Goal: Task Accomplishment & Management: Manage account settings

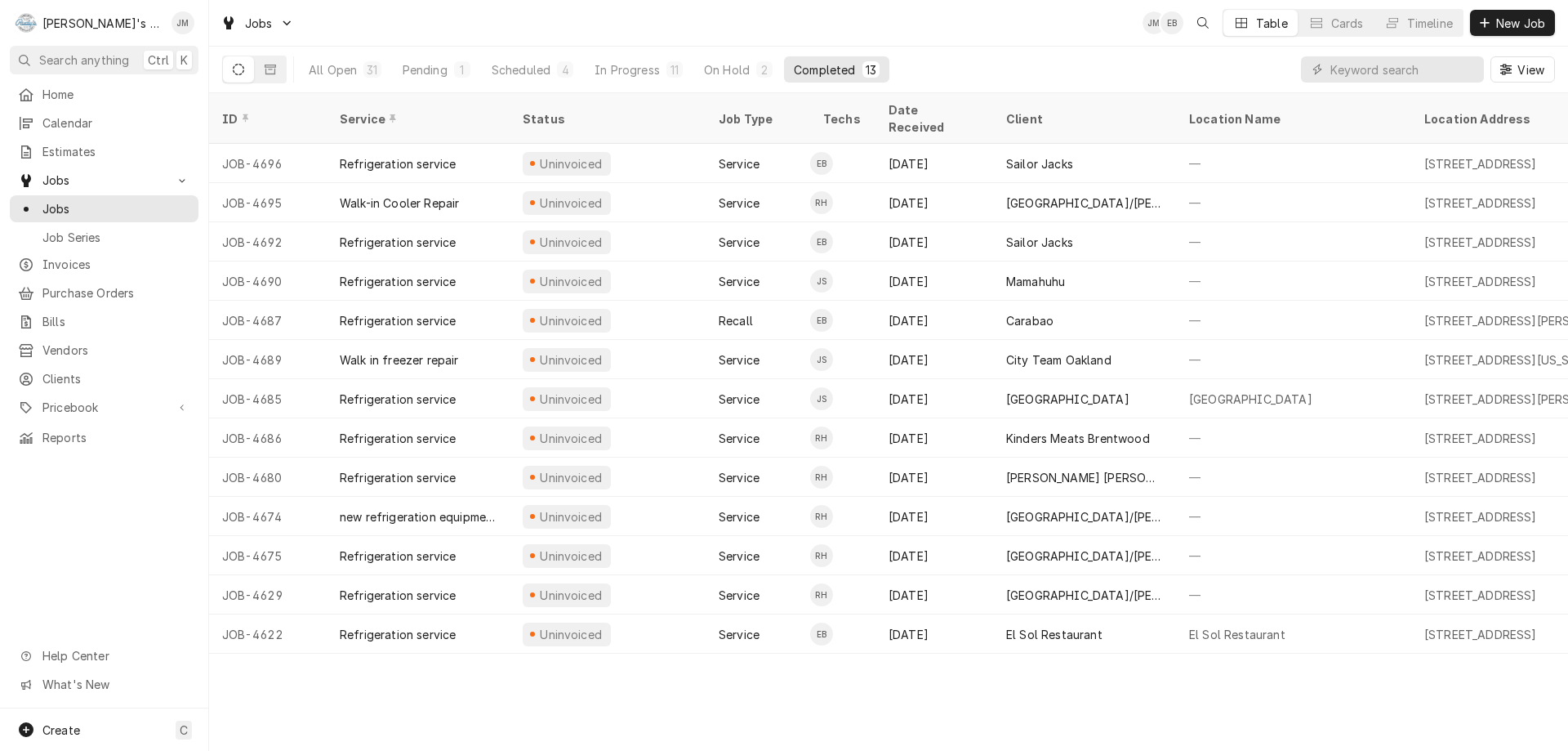
click at [478, 689] on div "ID Service Status Job Type Techs Date Received Client Location Name Location Ad…" at bounding box center [888, 422] width 1359 height 657
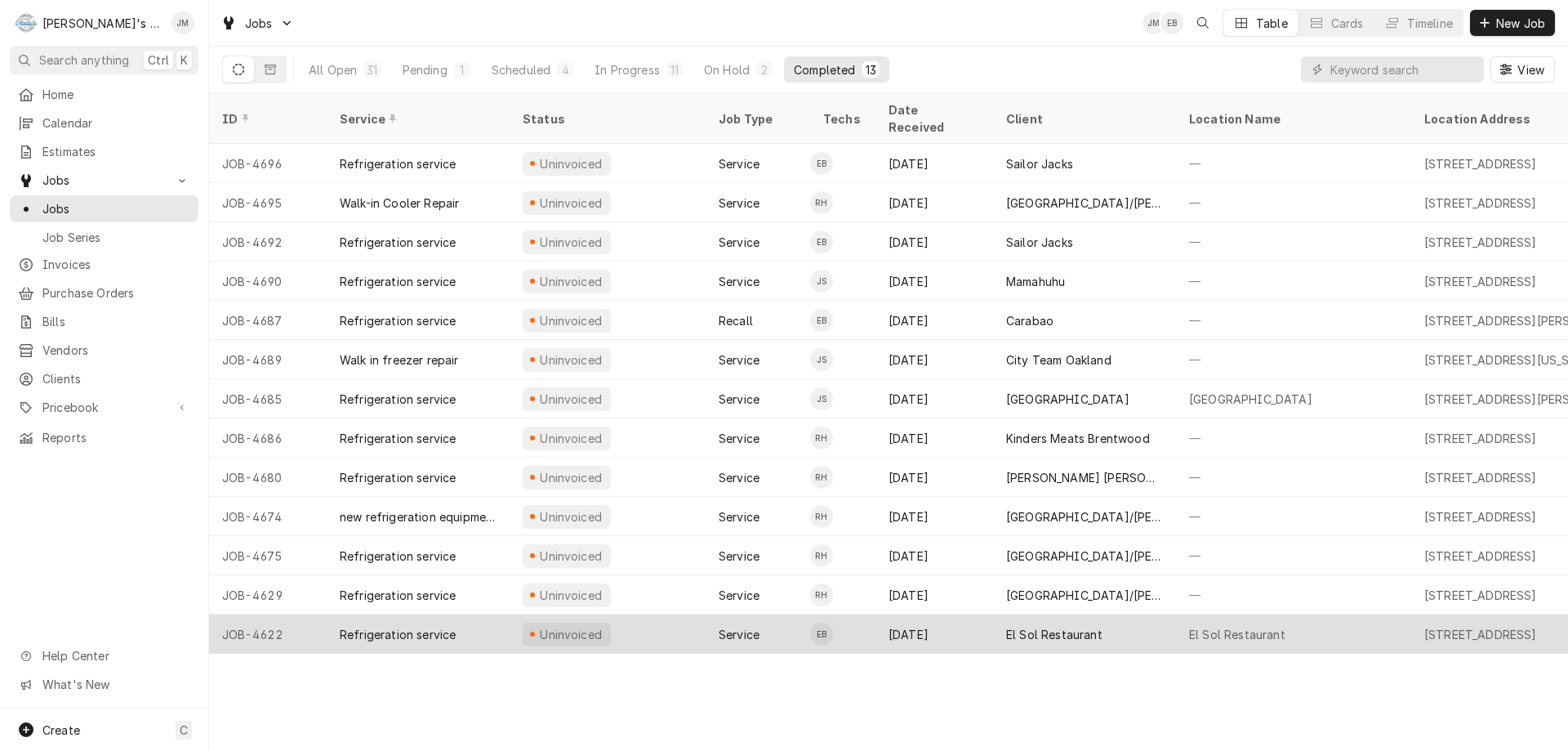
click at [1078, 626] on div "El Sol Restaurant" at bounding box center [1054, 635] width 96 height 17
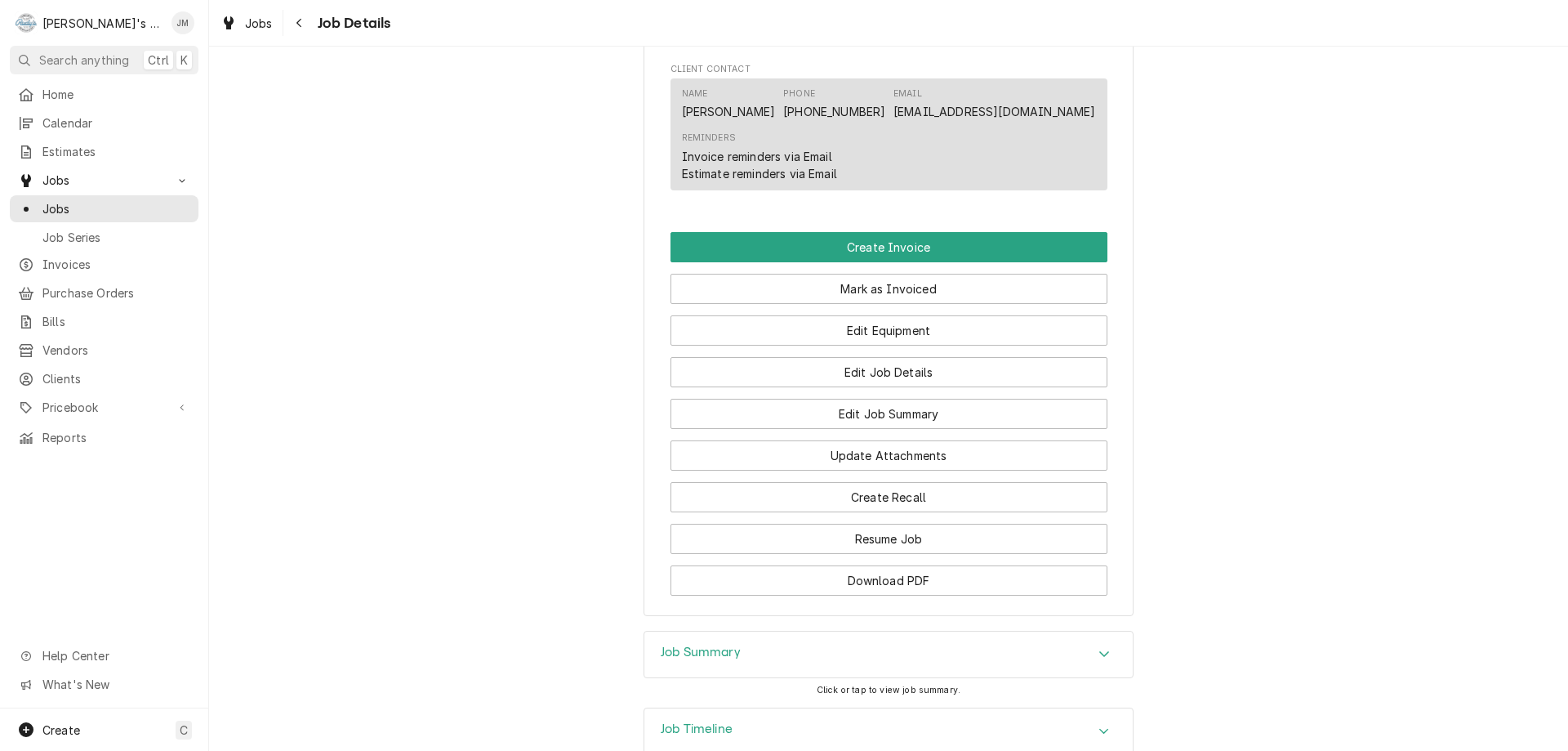
scroll to position [899, 0]
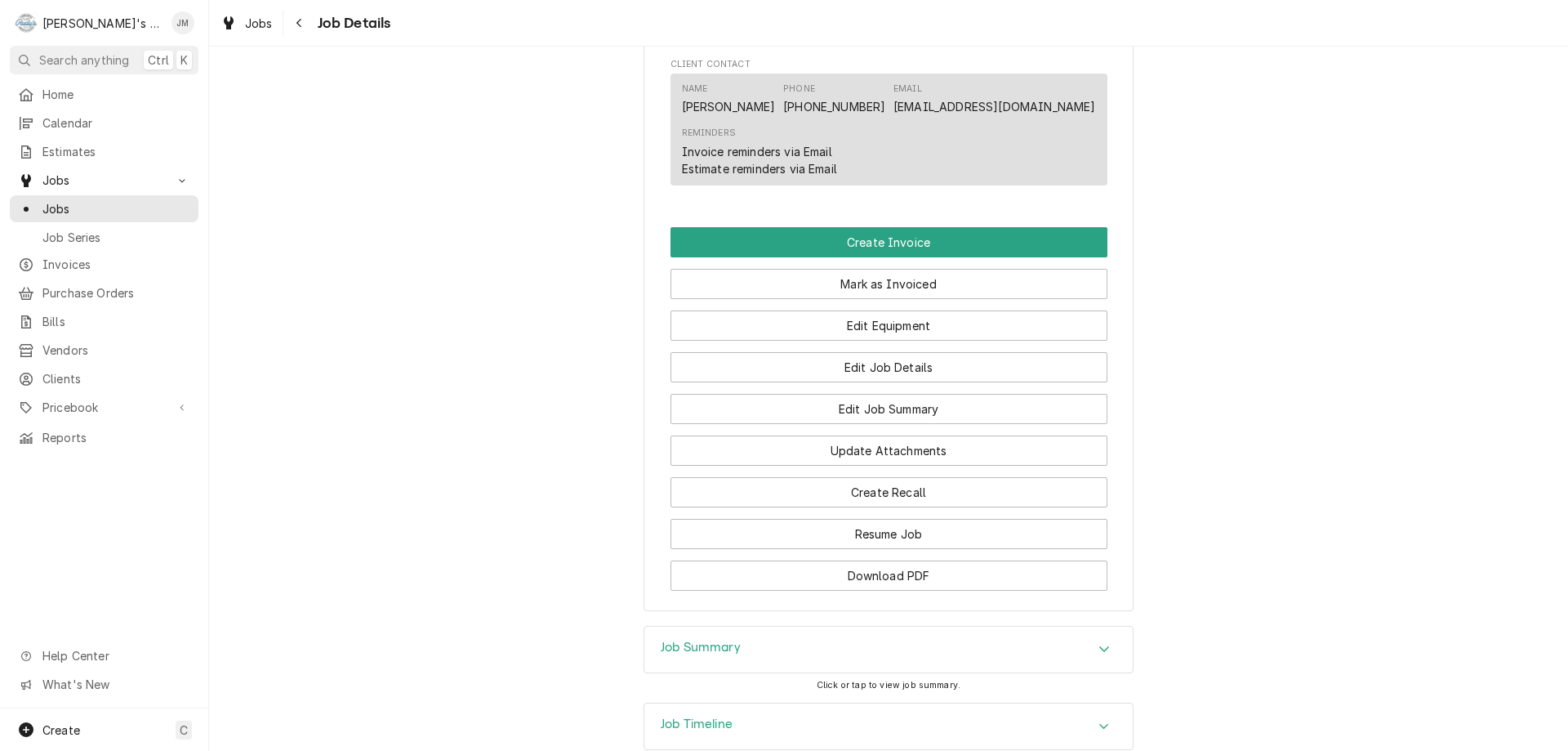
click at [724, 655] on h3 "Job Summary" at bounding box center [700, 647] width 80 height 15
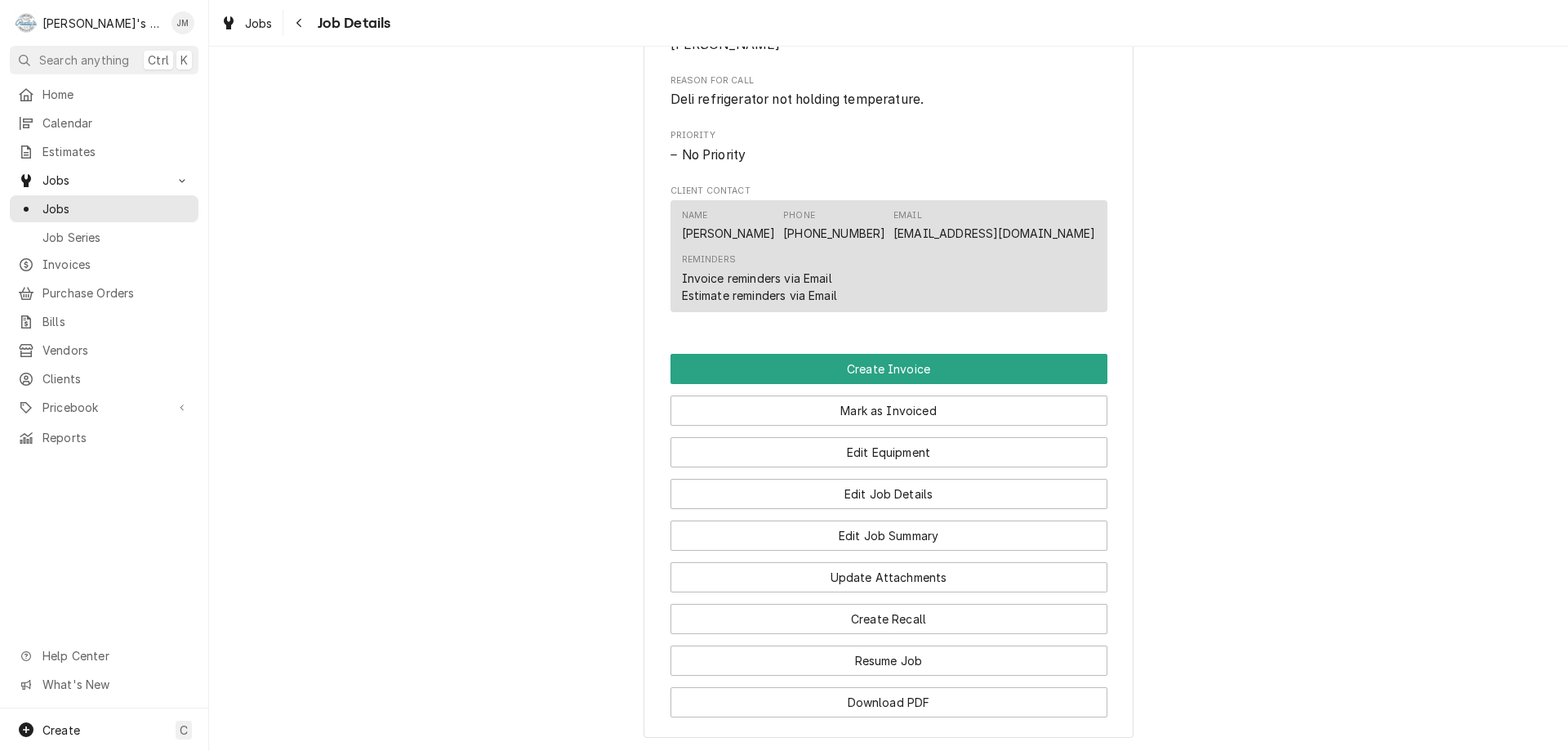
scroll to position [727, 0]
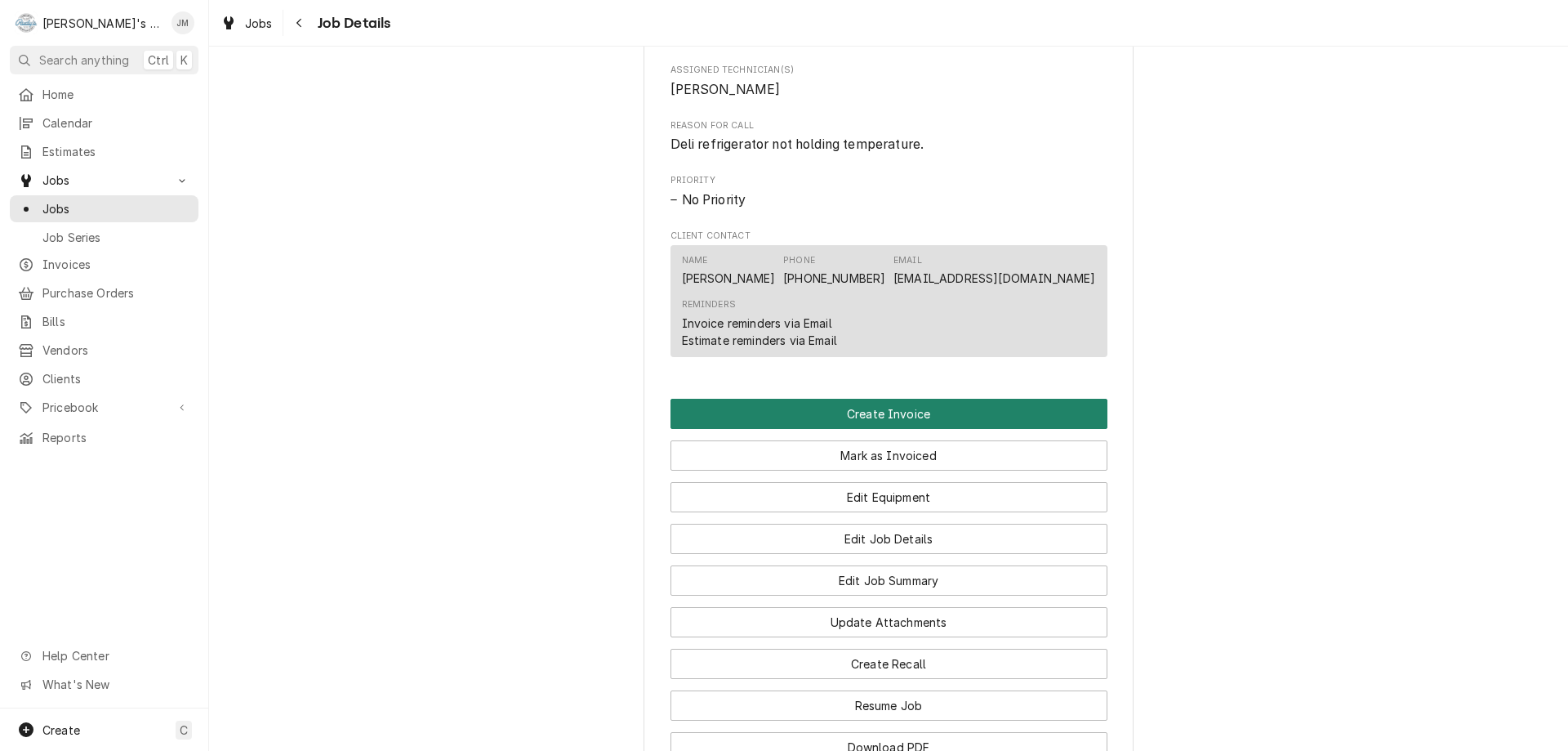
click at [876, 429] on button "Create Invoice" at bounding box center [889, 414] width 437 height 30
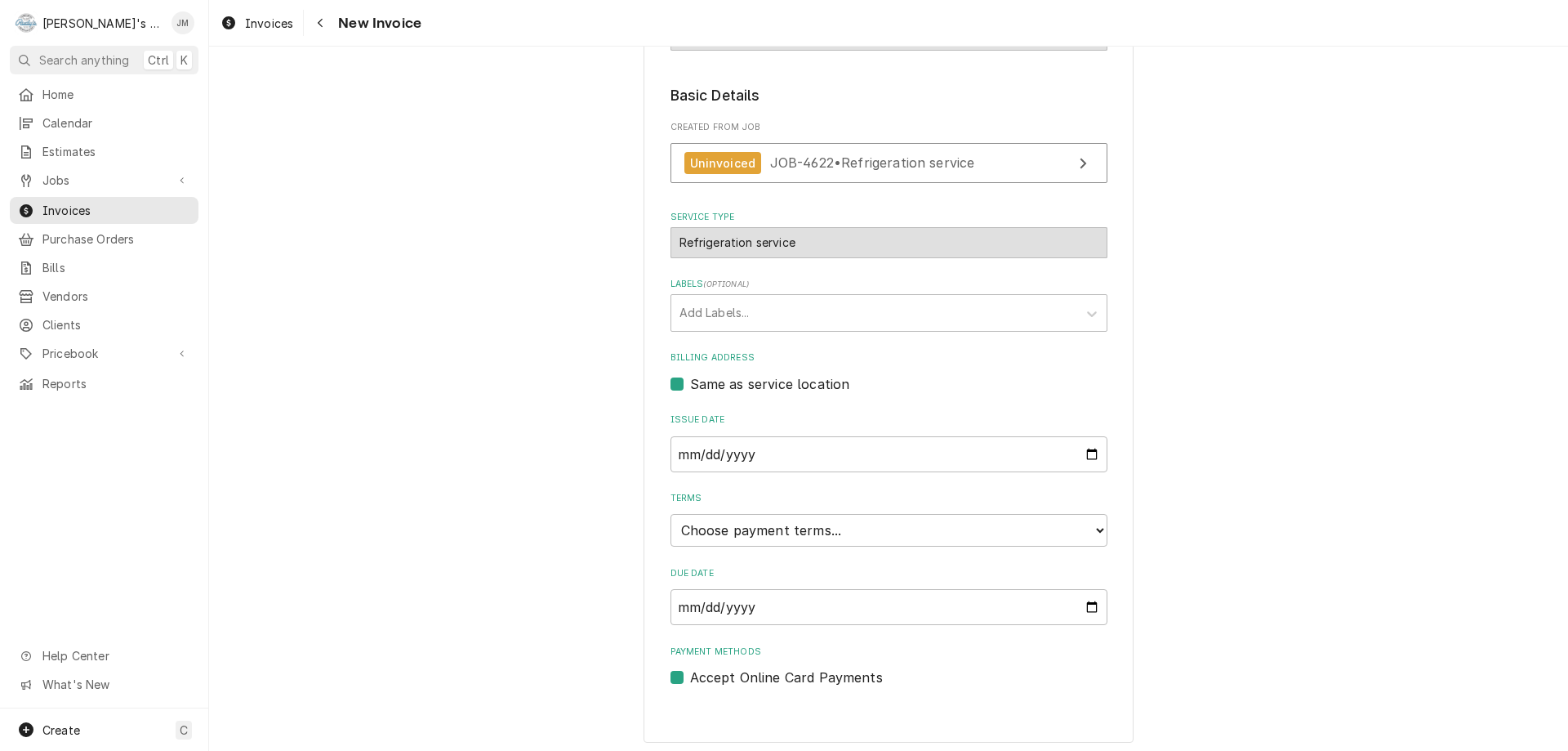
scroll to position [244, 0]
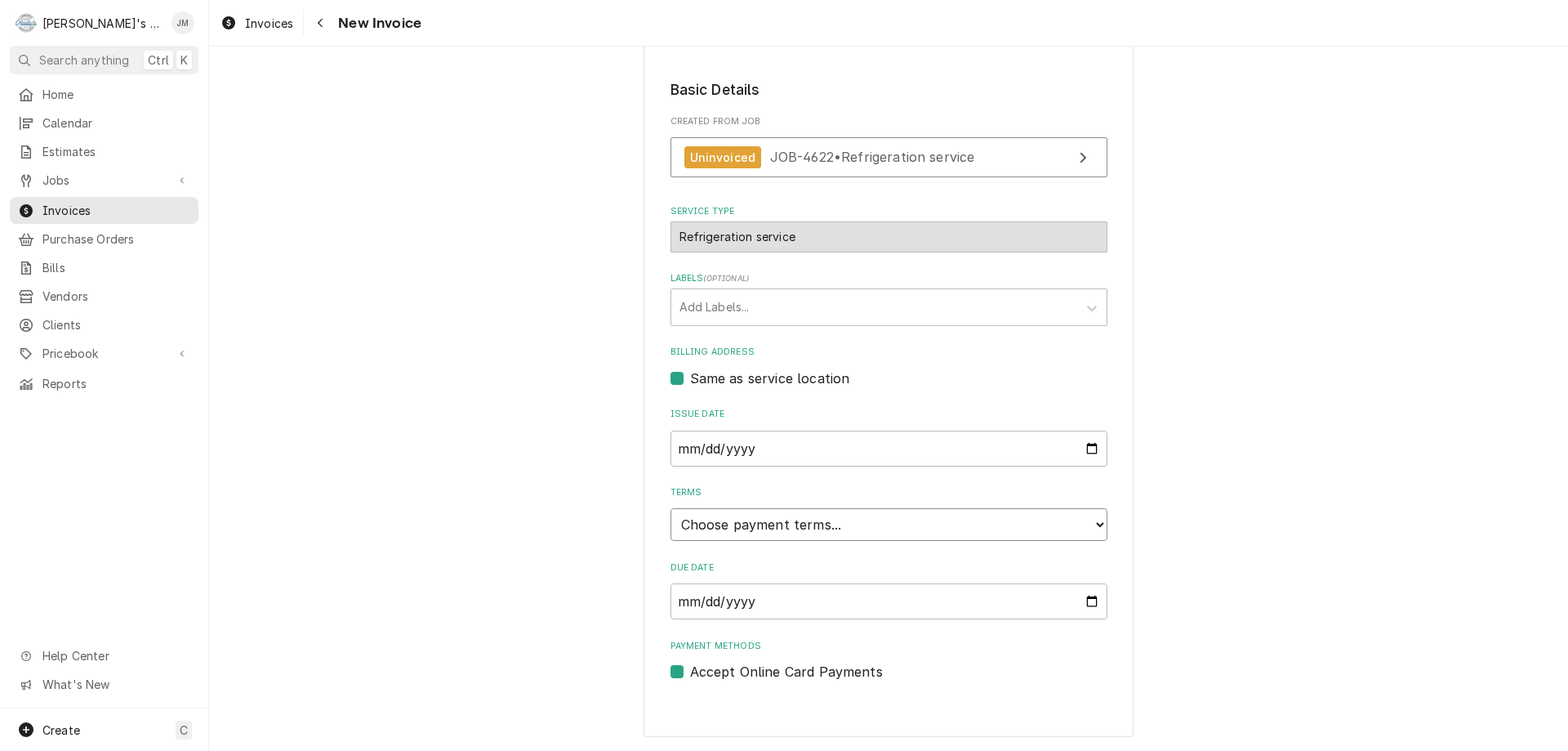
click at [902, 530] on select "Choose payment terms... Same Day Net 7 Net 14 Net 21 Net 30 Net 45 Net 60 Net 90" at bounding box center [889, 524] width 437 height 33
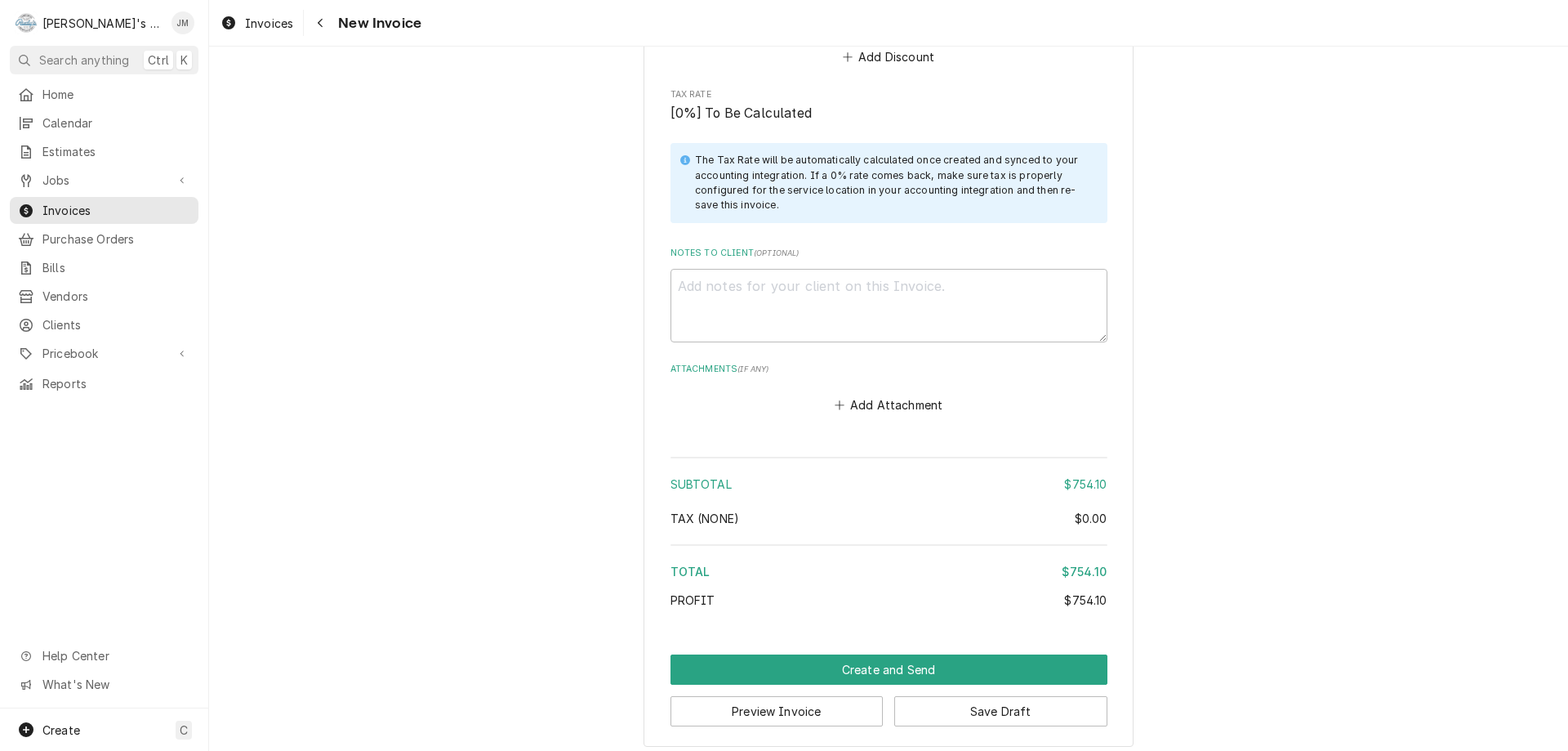
scroll to position [2235, 0]
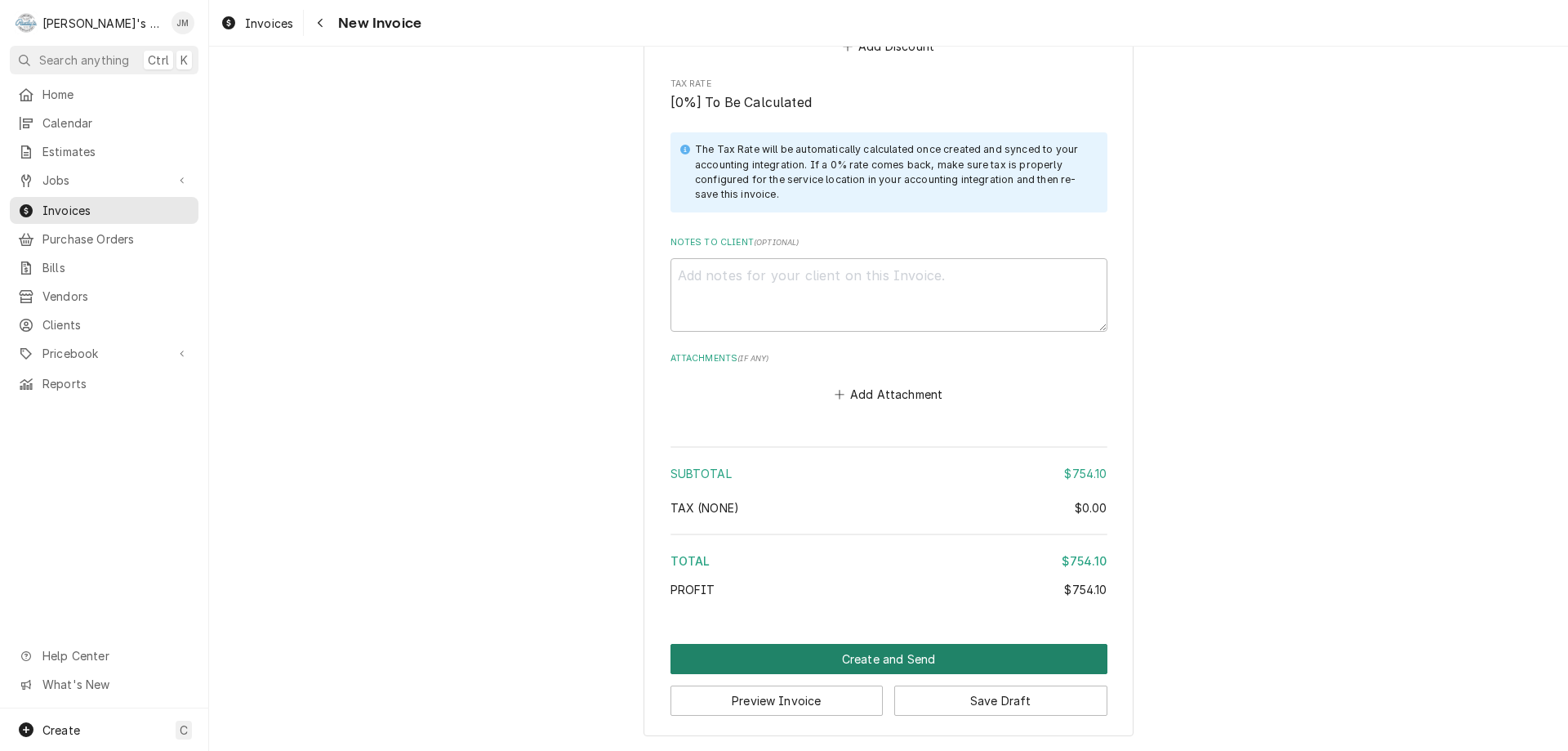
click at [913, 651] on button "Create and Send" at bounding box center [889, 659] width 437 height 30
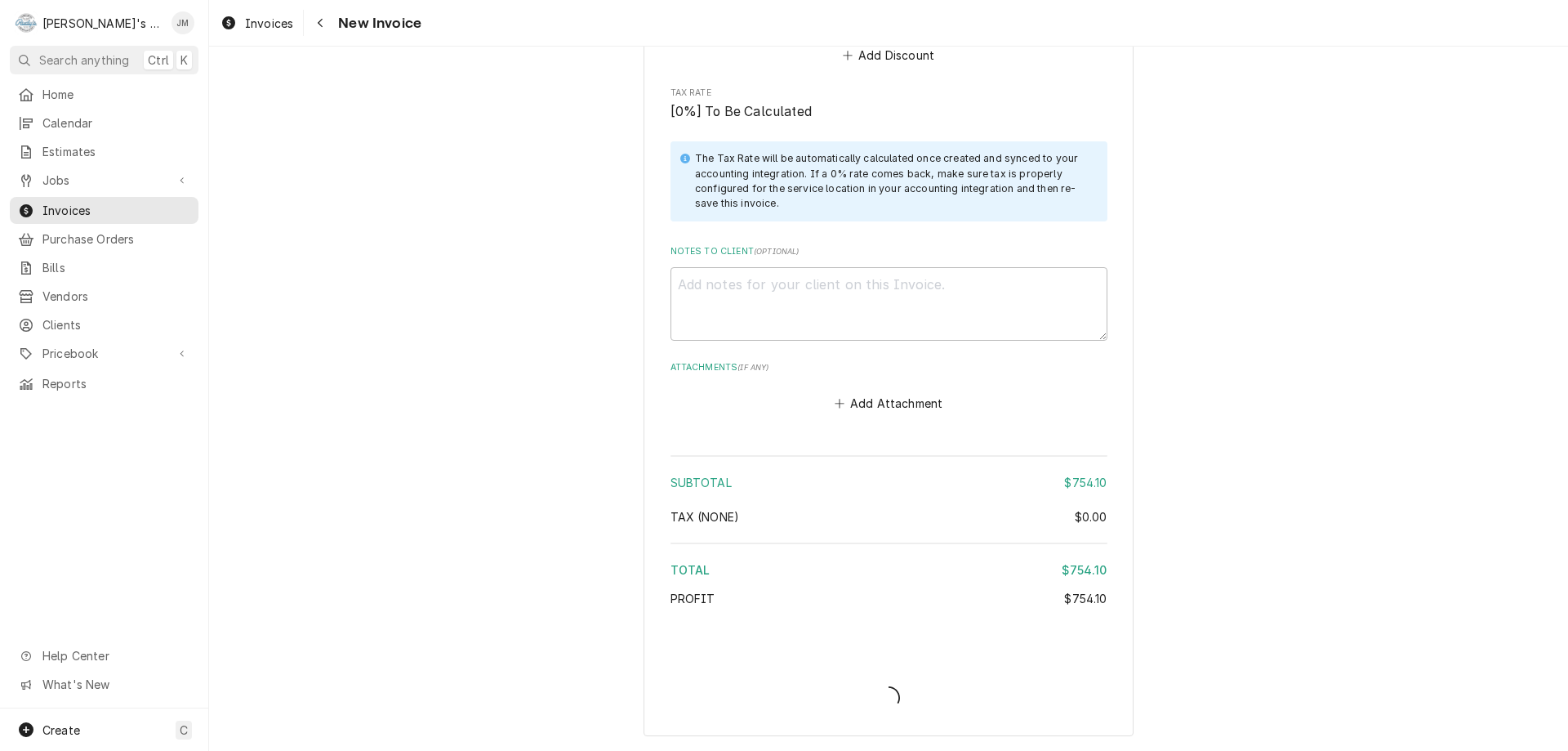
type textarea "x"
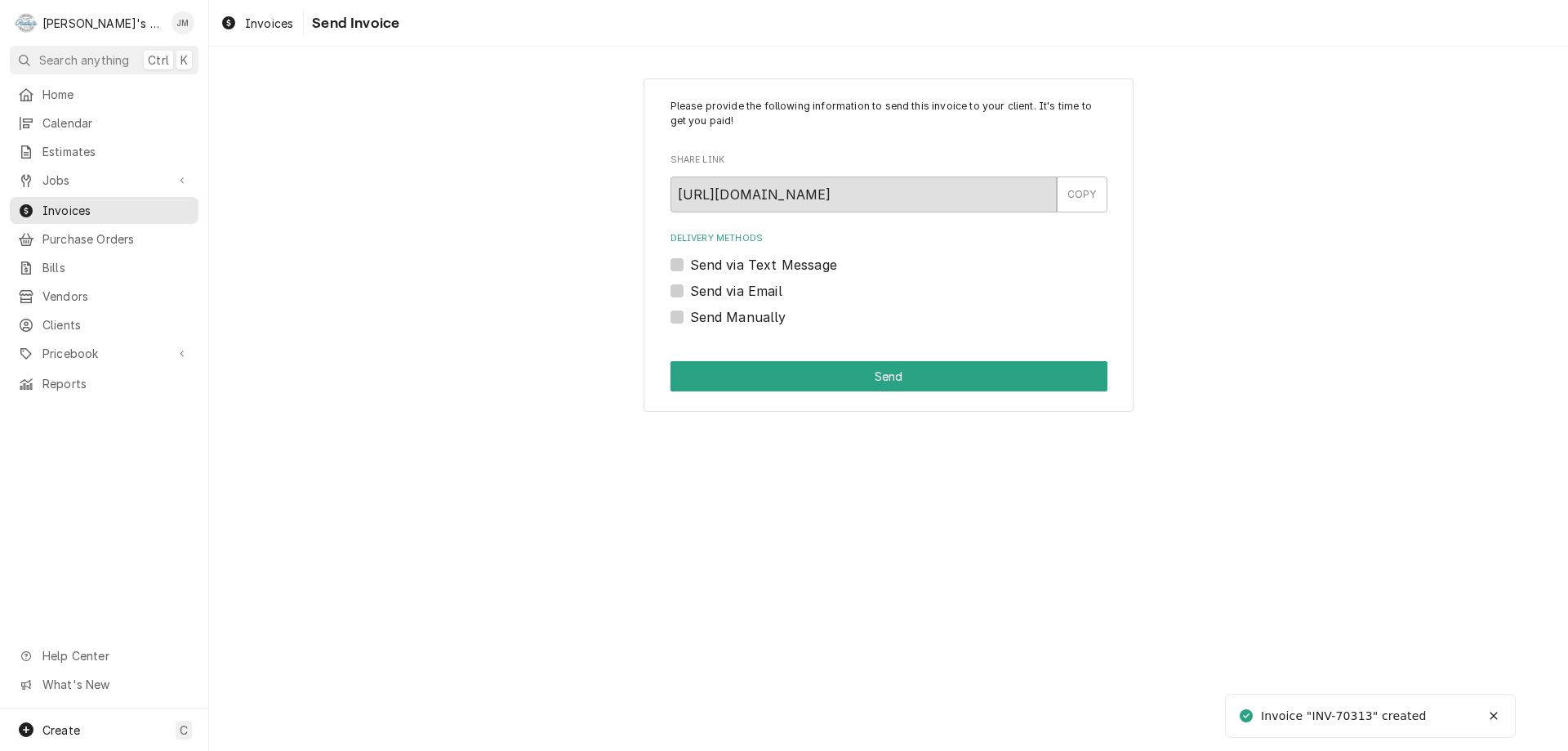
click at [730, 319] on label "Send Manually" at bounding box center [738, 317] width 96 height 19
click at [730, 319] on input "Send Manually" at bounding box center [908, 325] width 437 height 36
checkbox input "true"
click at [810, 377] on button "Send" at bounding box center [889, 376] width 437 height 30
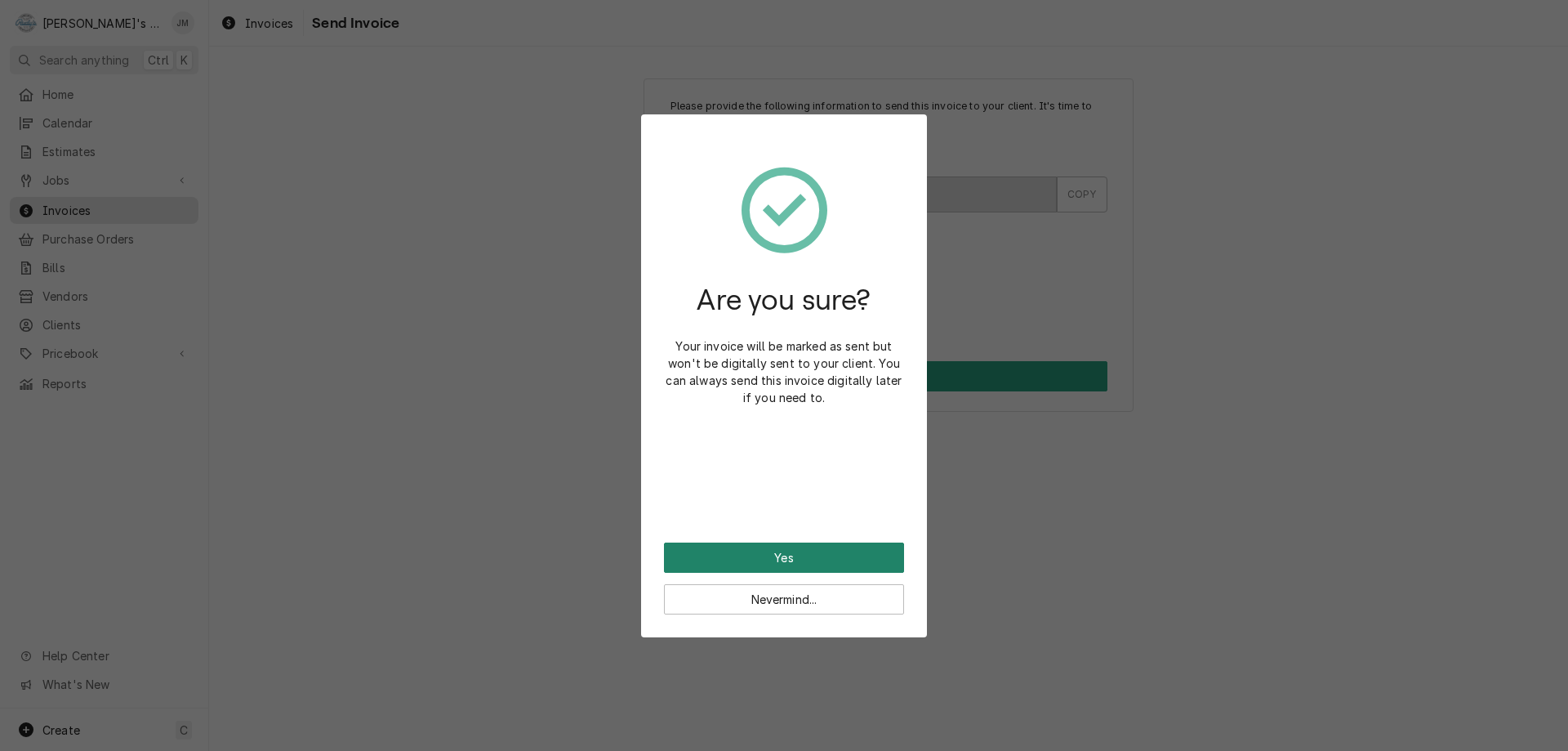
click at [776, 552] on button "Yes" at bounding box center [784, 558] width 240 height 30
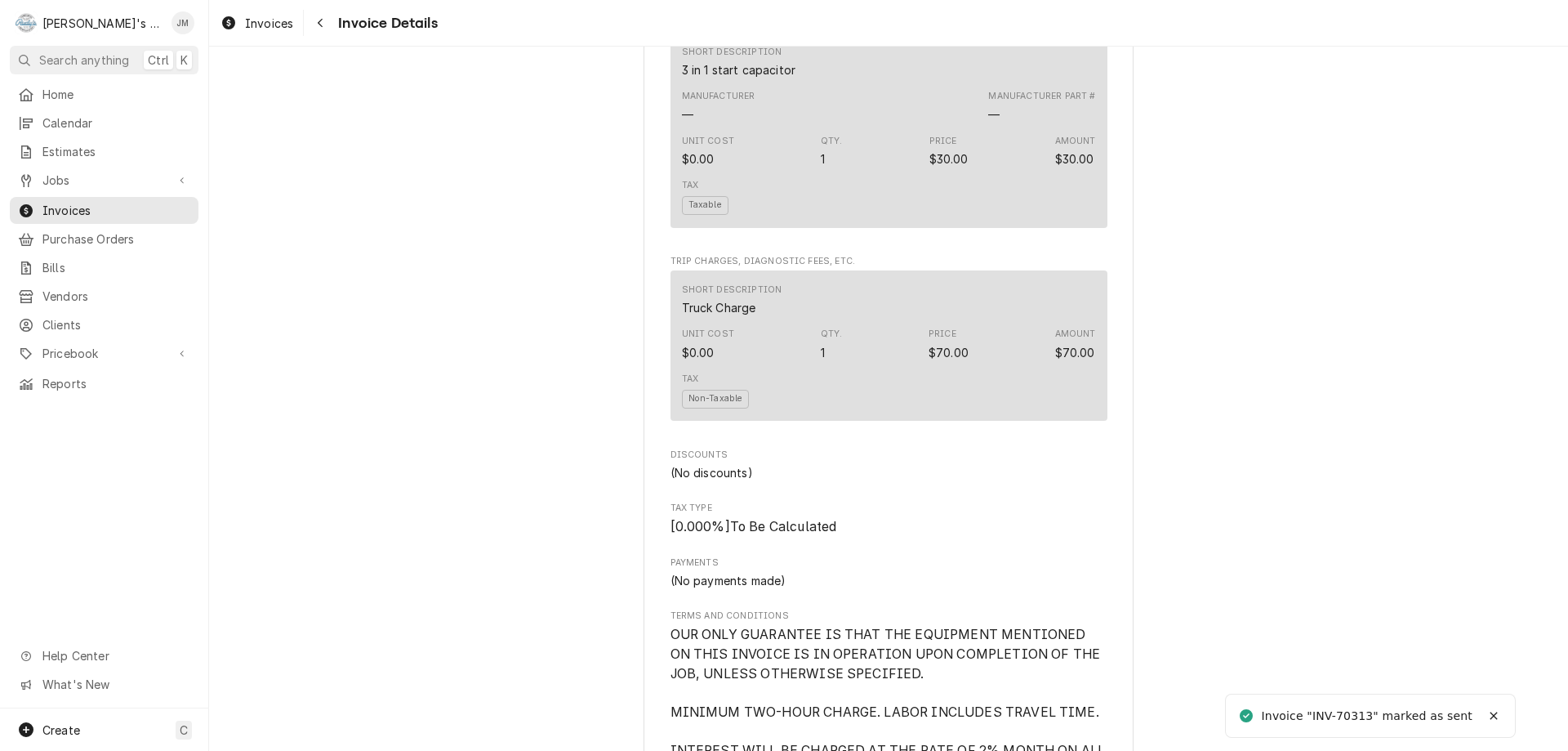
scroll to position [2266, 0]
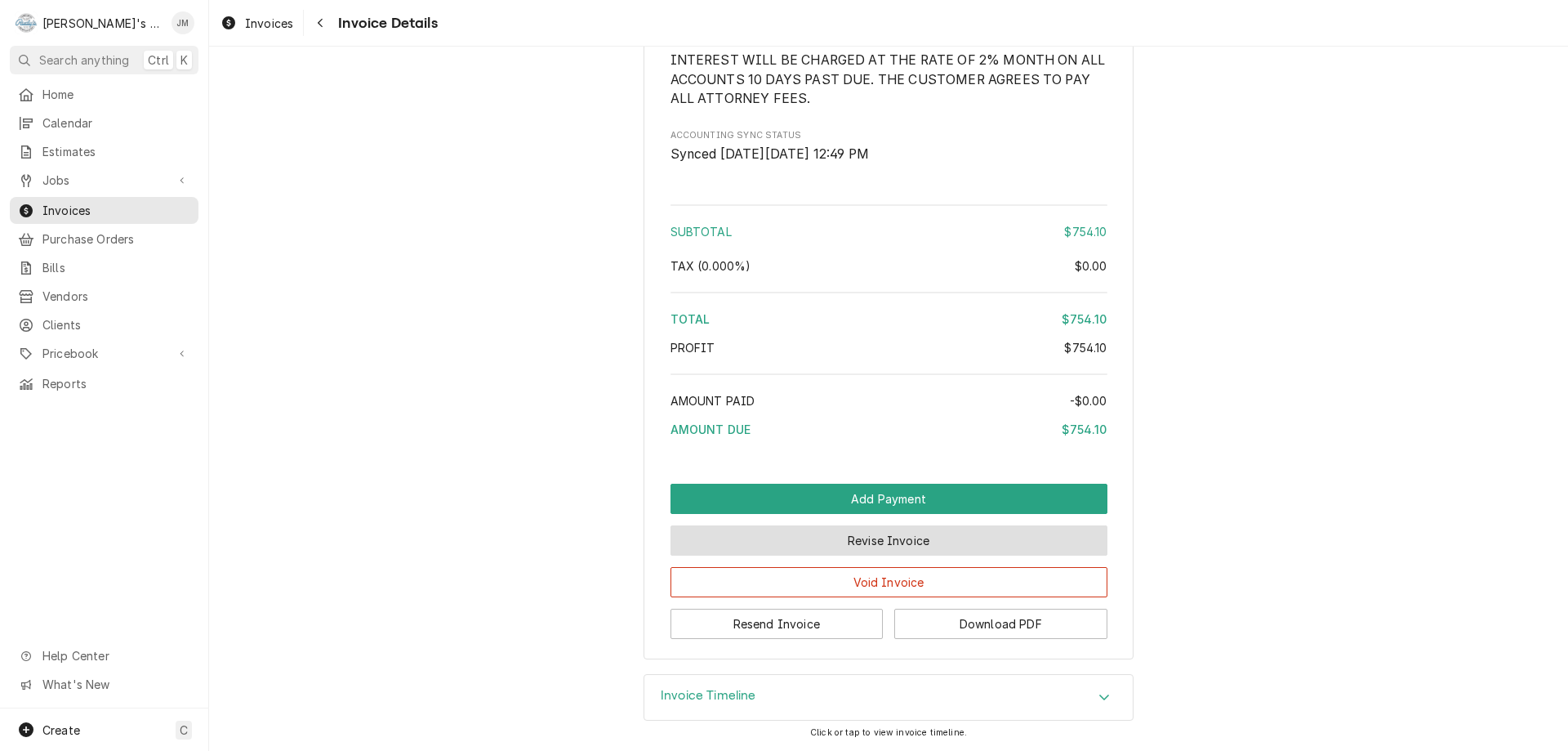
click at [860, 540] on button "Revise Invoice" at bounding box center [889, 540] width 437 height 30
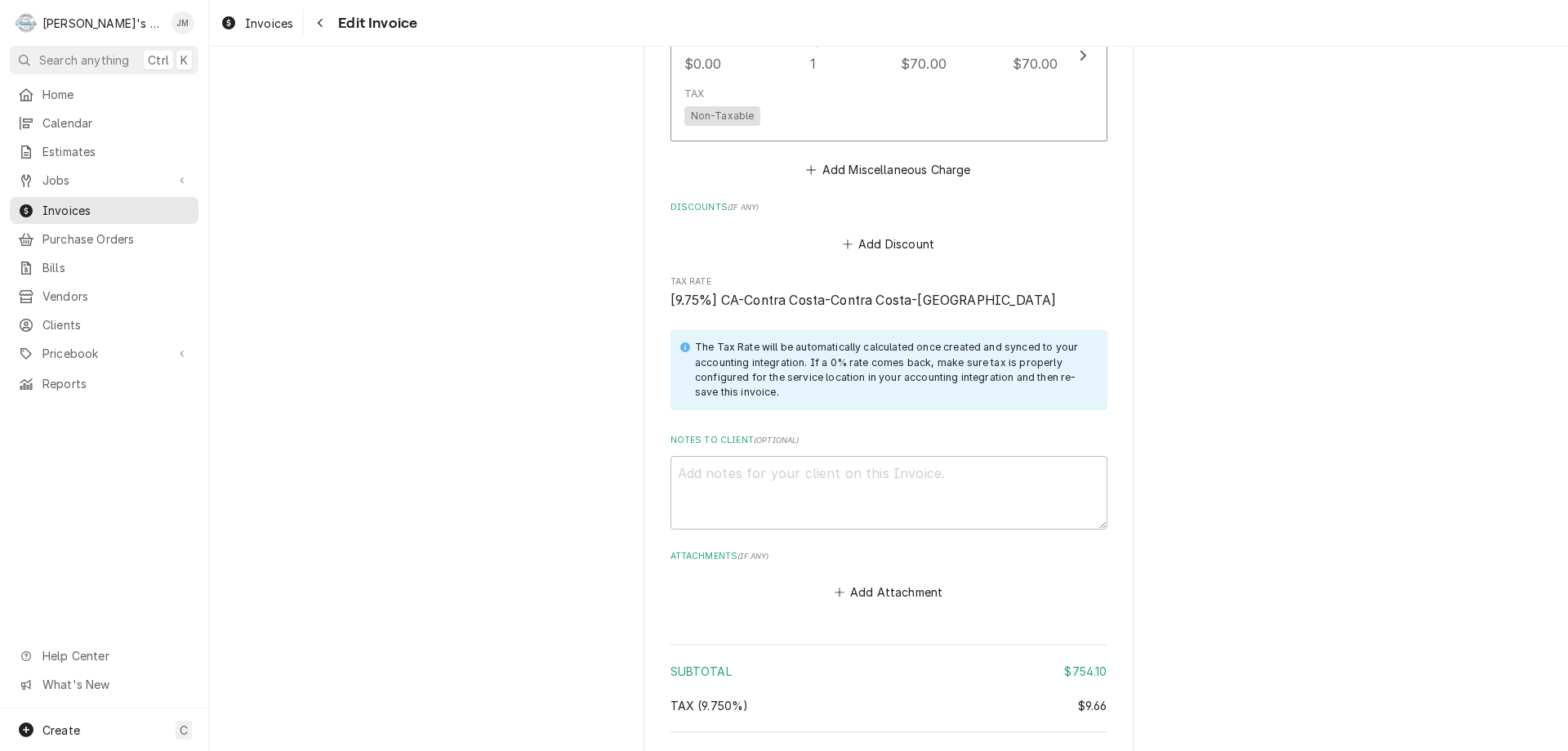
scroll to position [2271, 0]
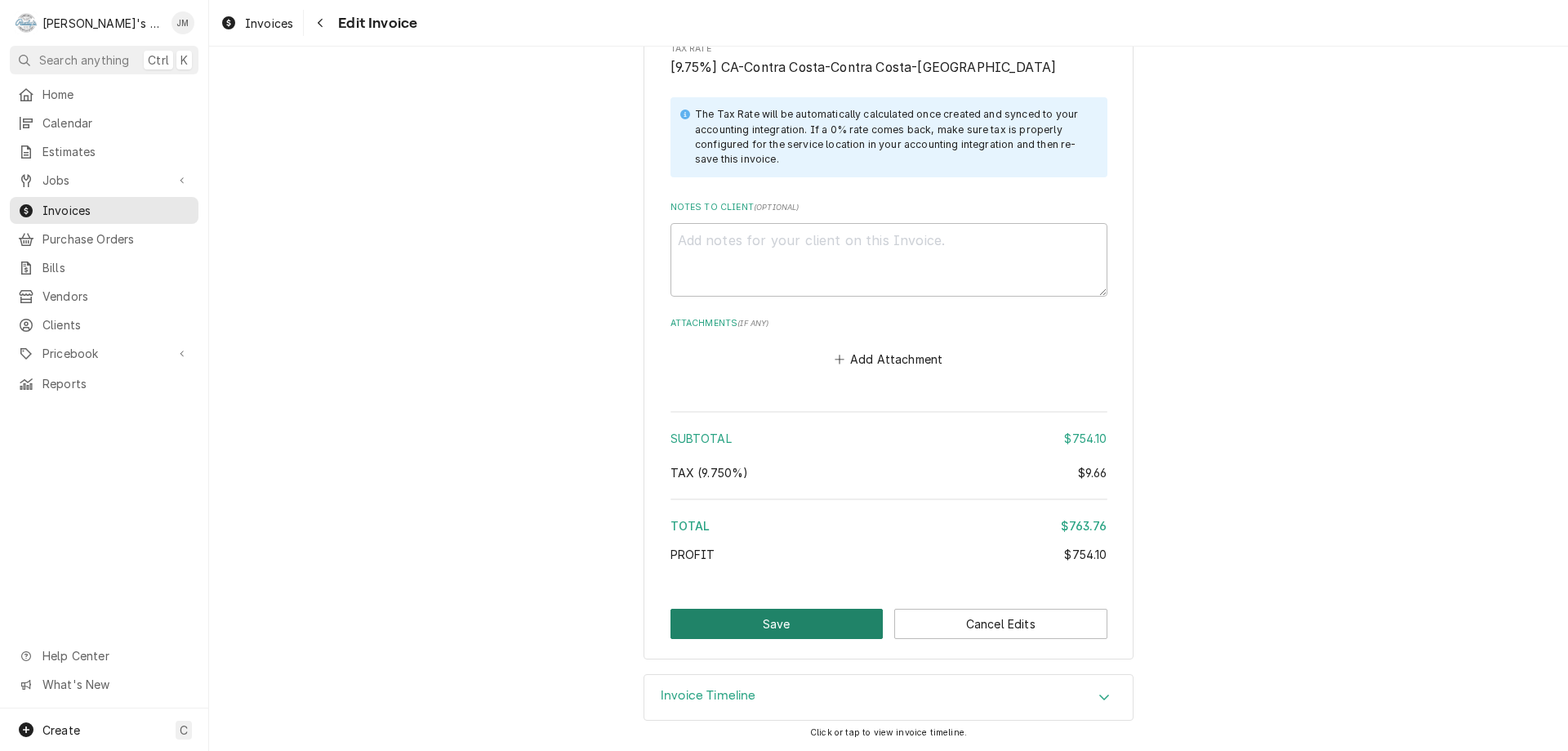
click at [758, 620] on button "Save" at bounding box center [777, 624] width 213 height 30
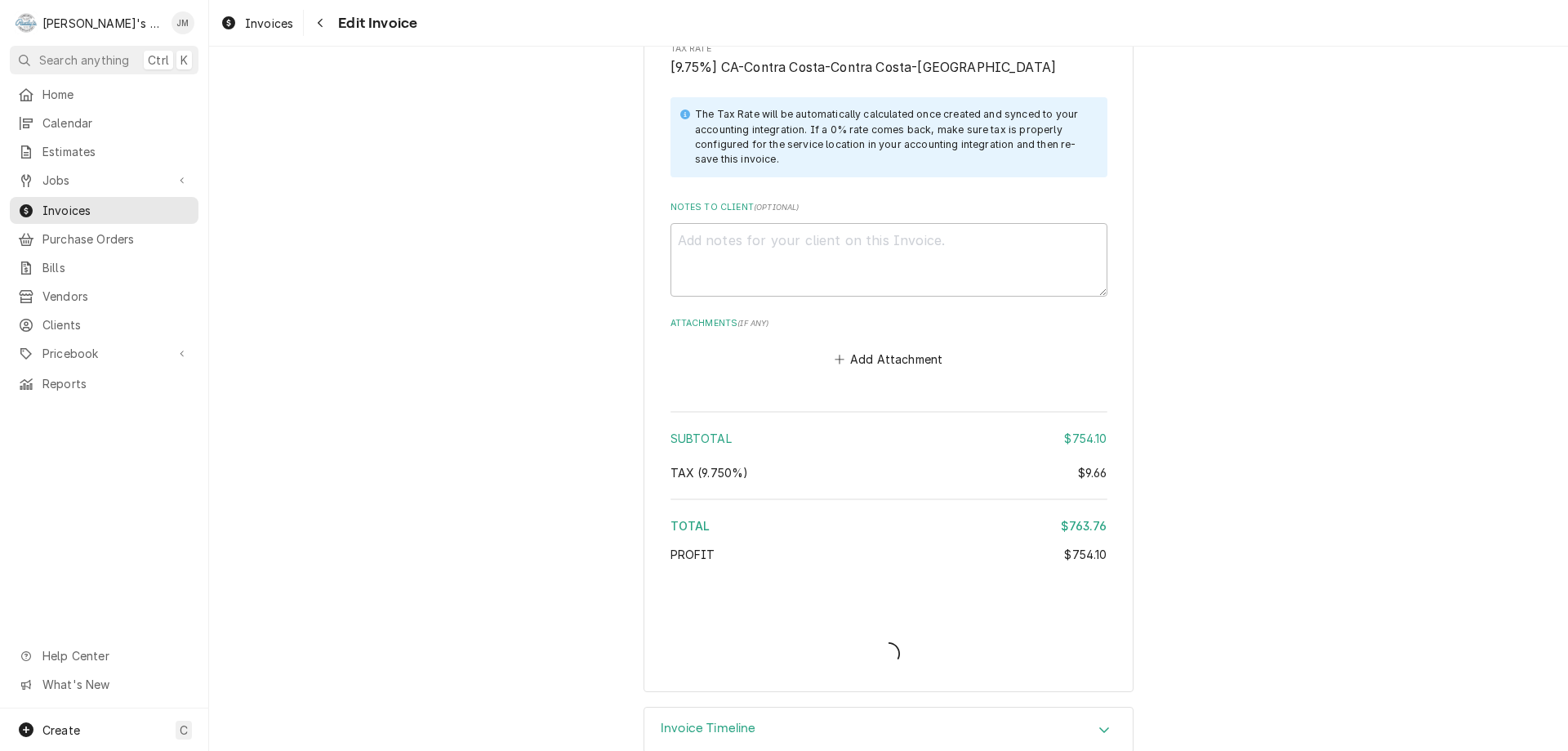
type textarea "x"
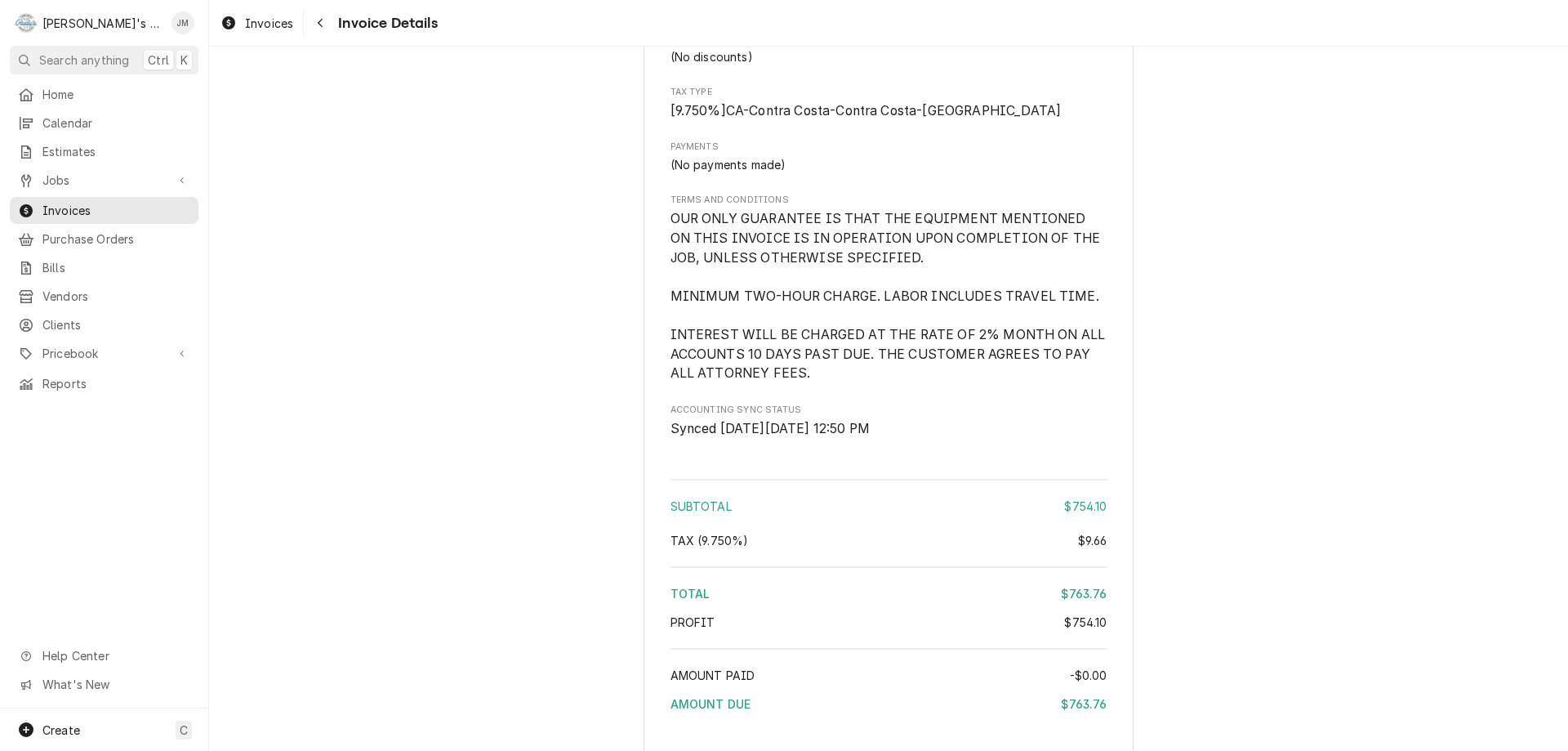
scroll to position [2206, 0]
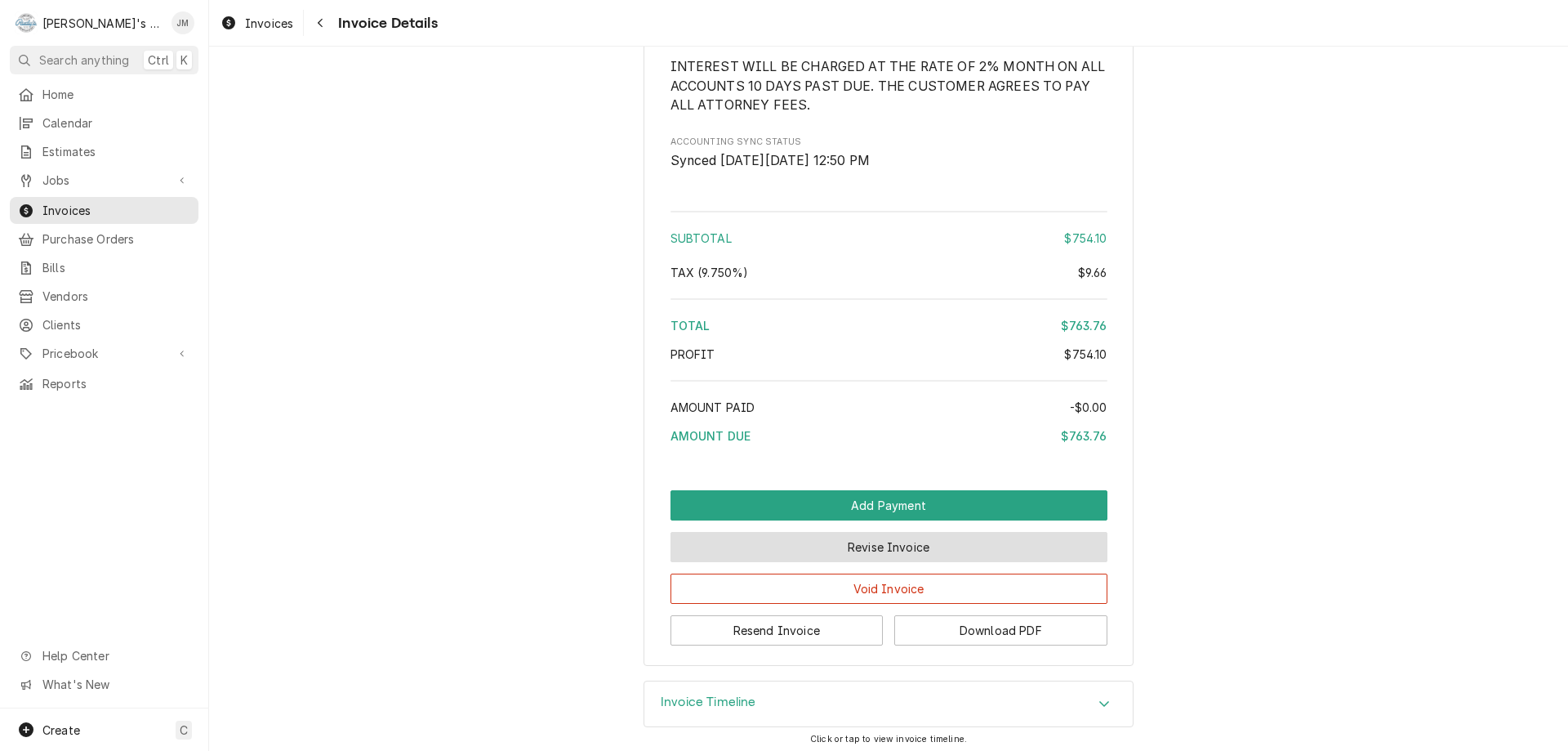
click at [897, 562] on button "Revise Invoice" at bounding box center [889, 547] width 437 height 30
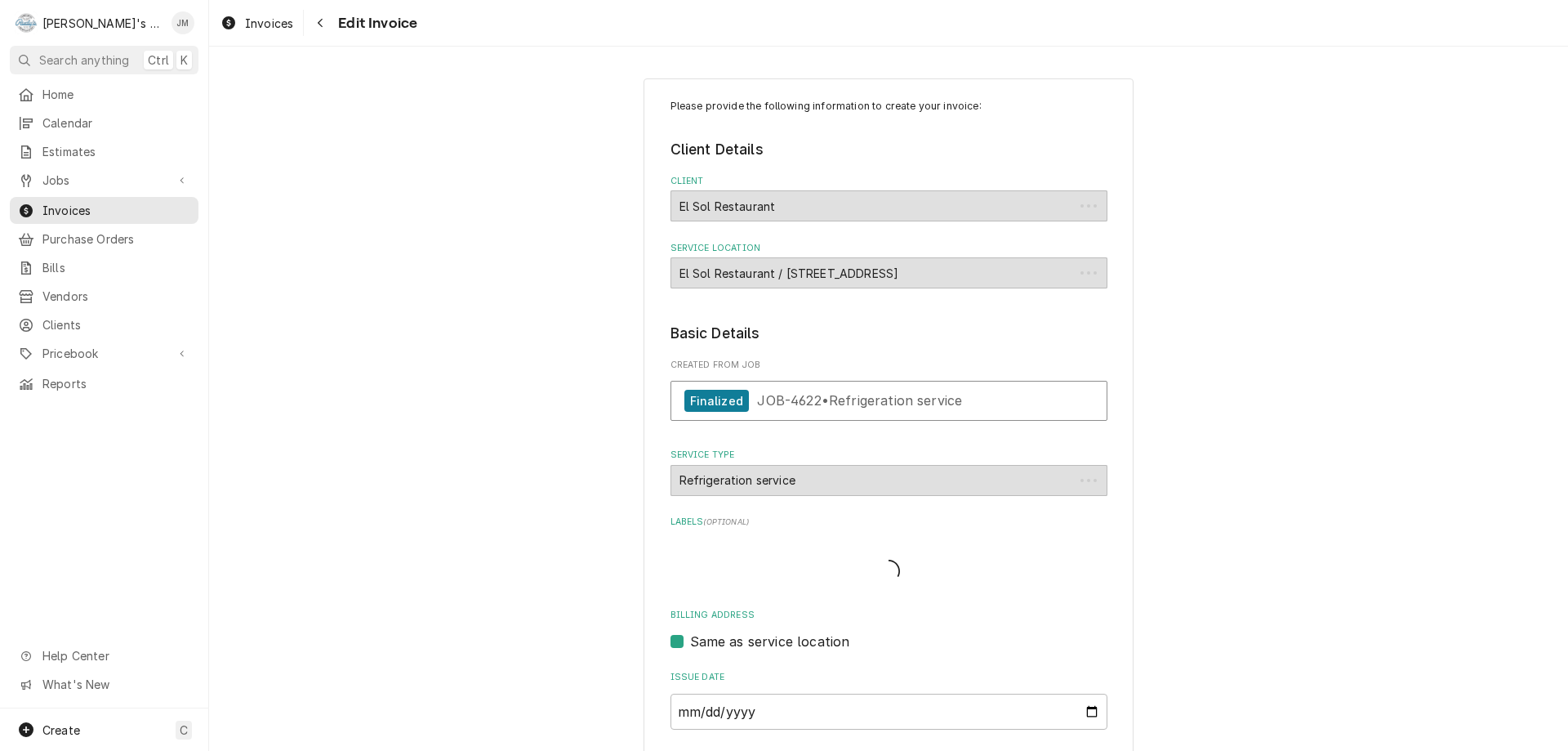
type textarea "x"
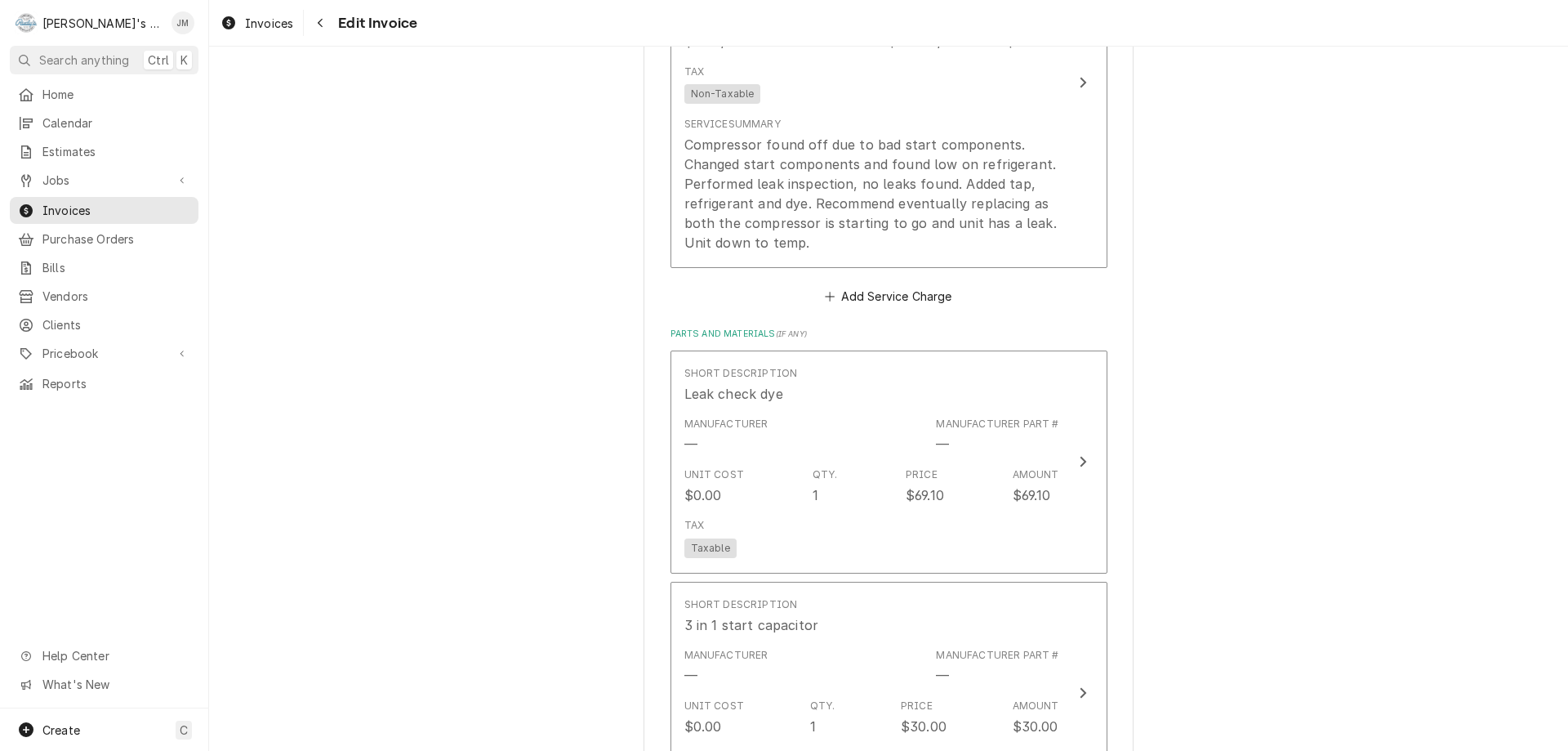
scroll to position [1307, 0]
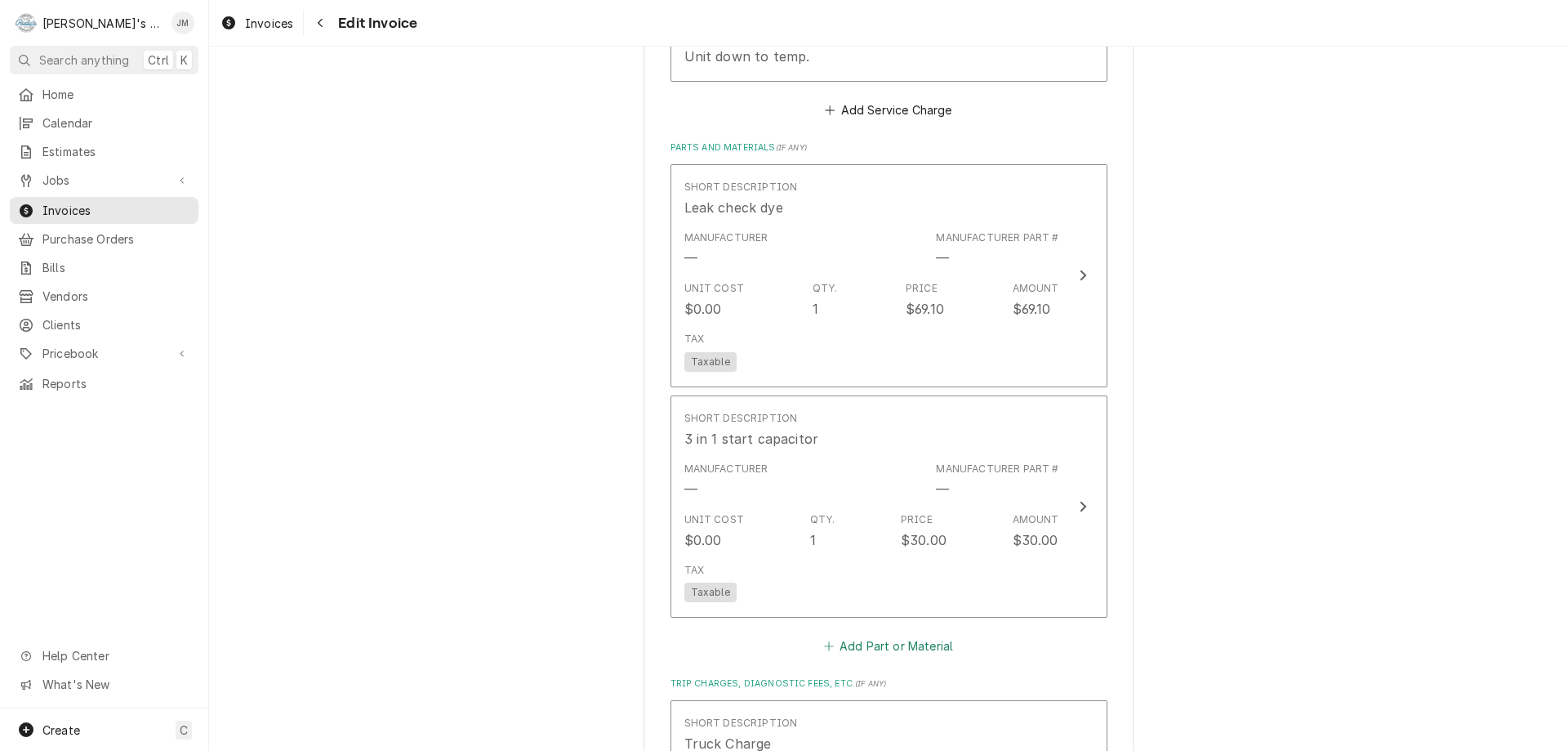
click at [934, 646] on button "Add Part or Material" at bounding box center [888, 646] width 135 height 23
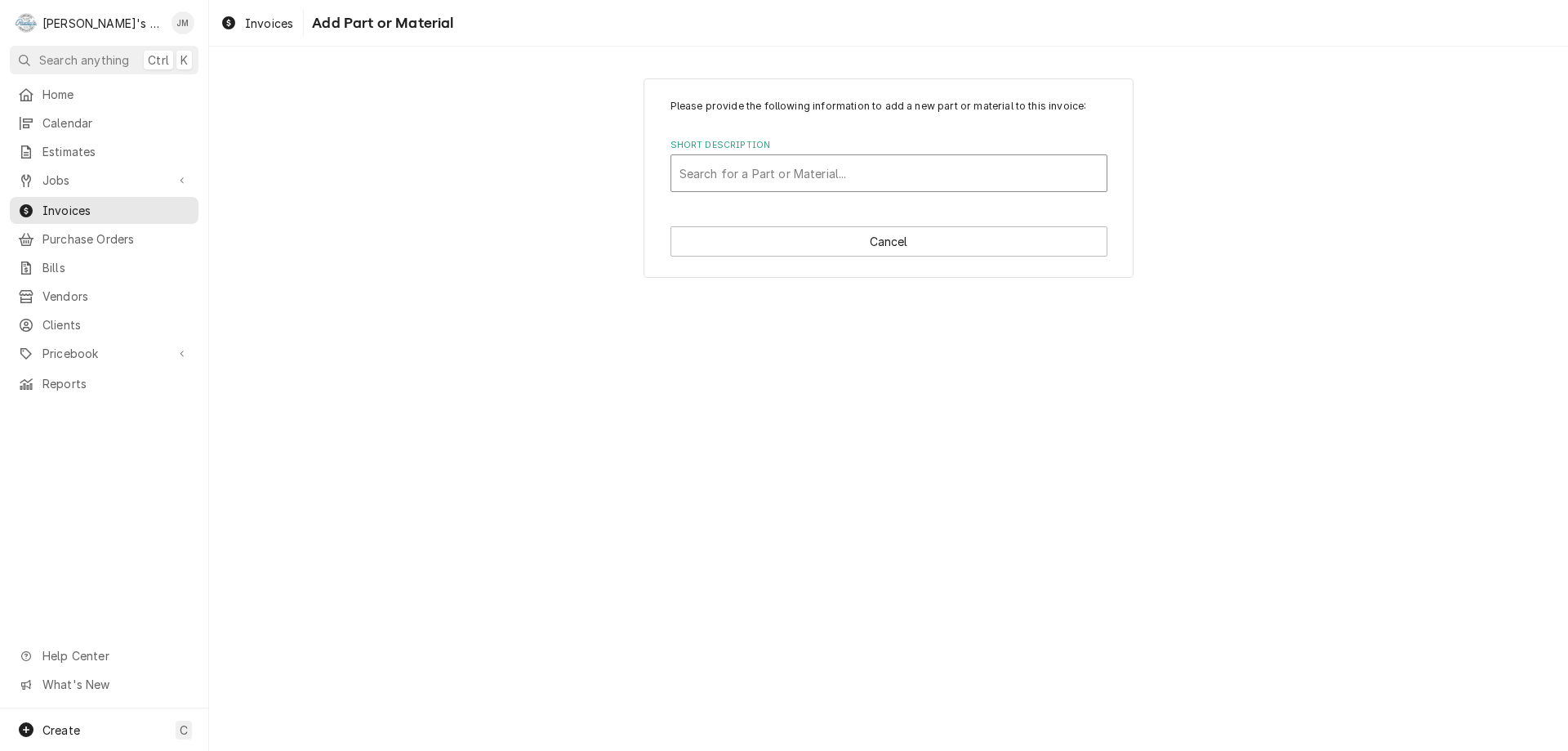
click at [843, 170] on div "Short Description" at bounding box center [889, 173] width 419 height 30
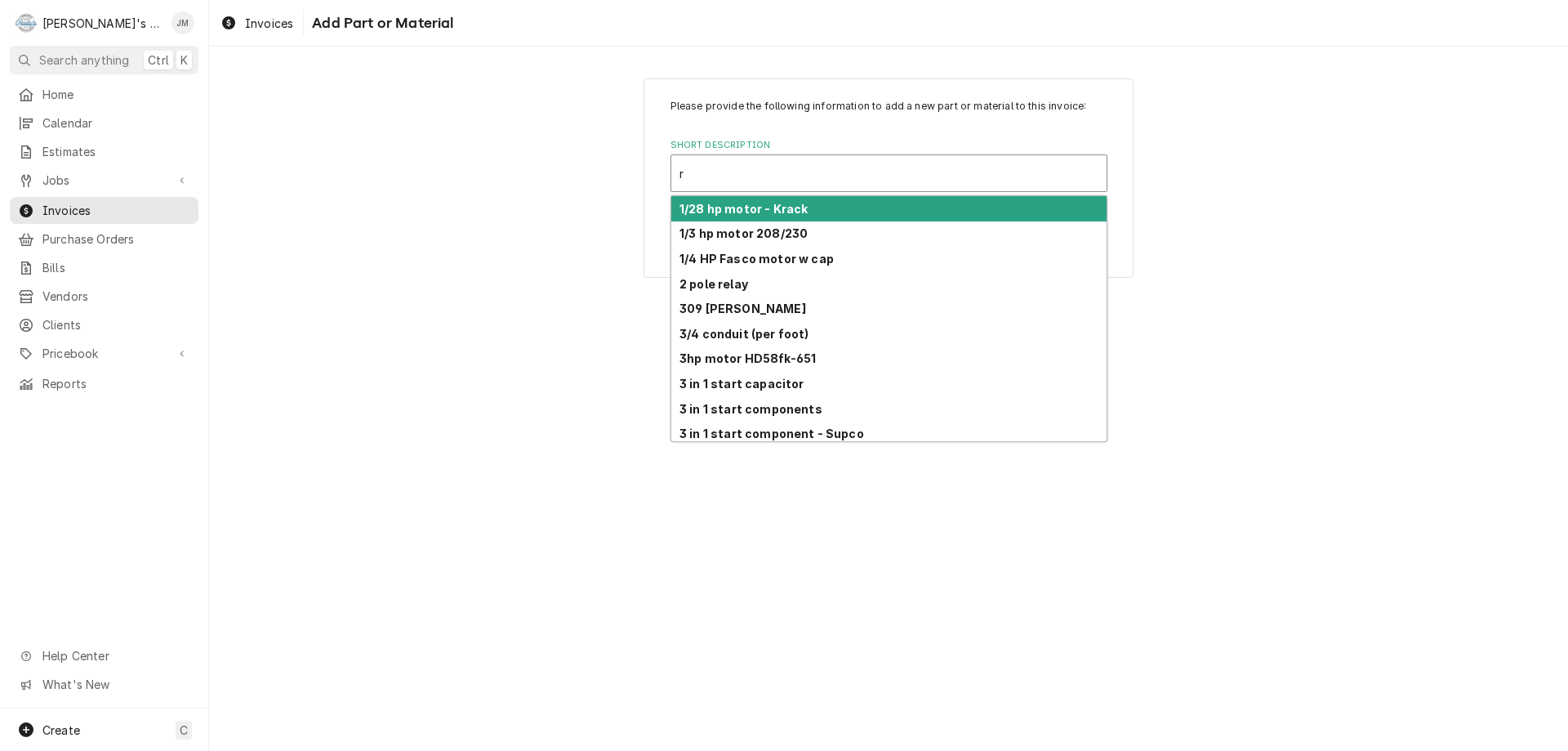
type input "r-"
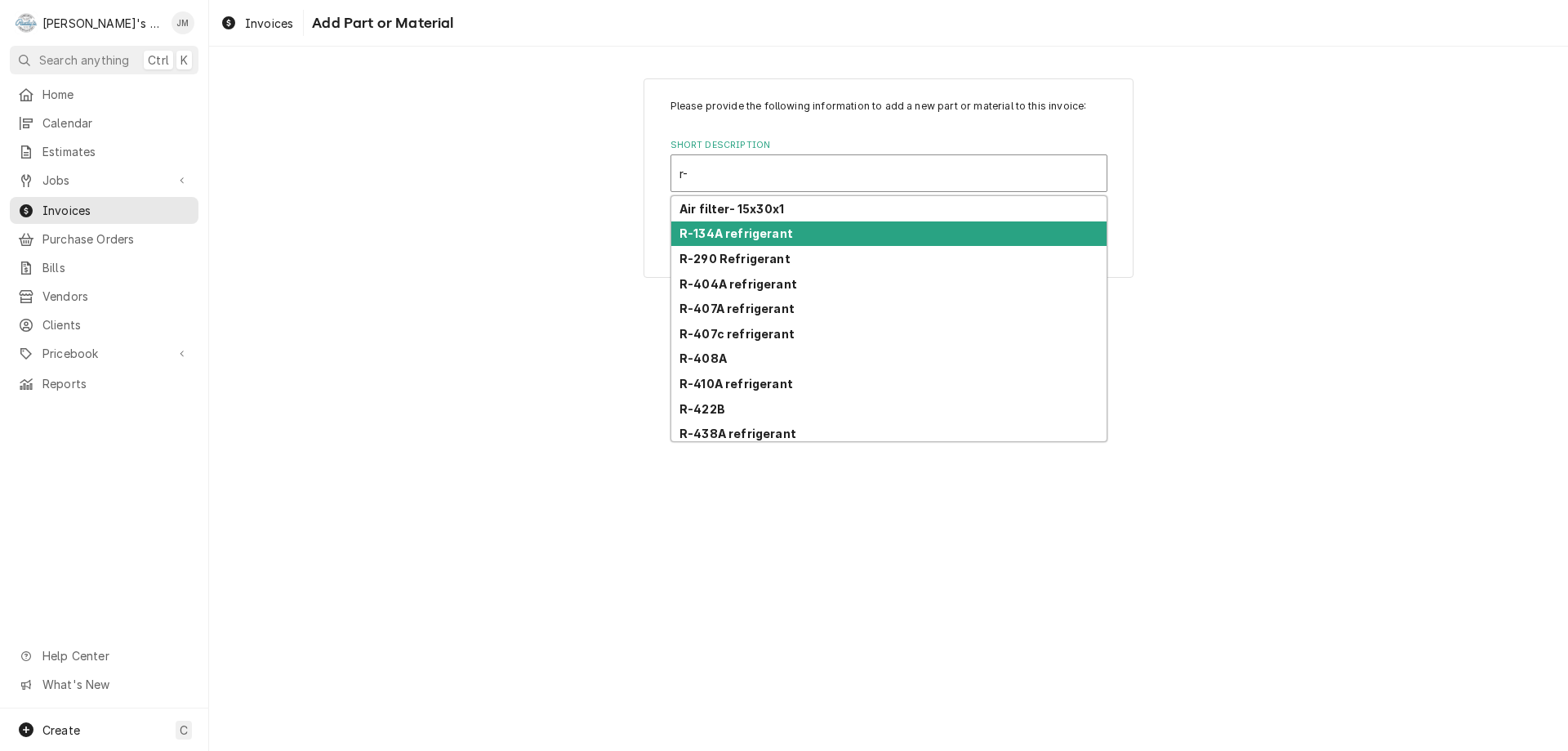
click at [765, 233] on strong "R-134A refrigerant" at bounding box center [736, 233] width 114 height 13
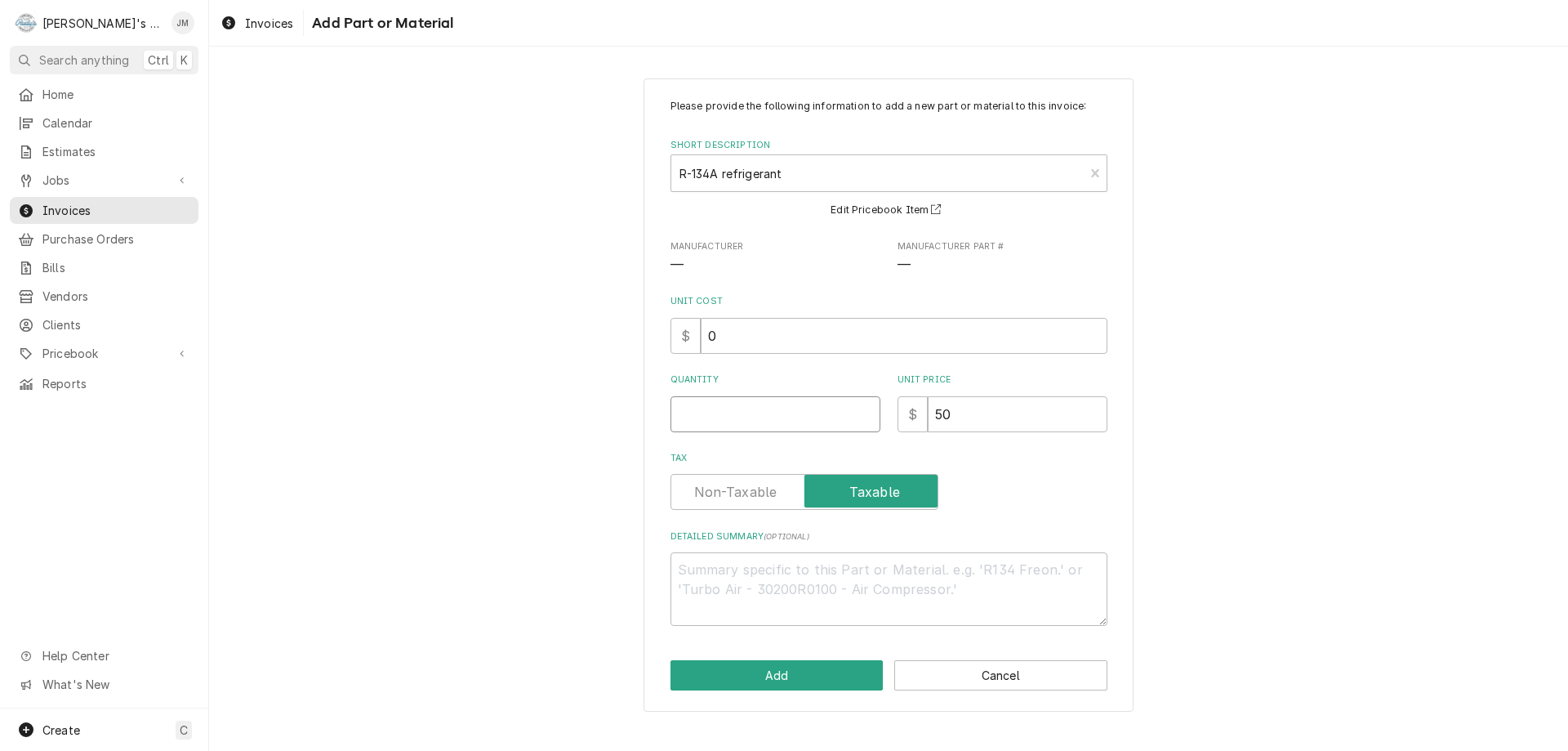
click at [815, 416] on input "Quantity" at bounding box center [775, 414] width 210 height 36
type textarea "x"
type input "2"
click at [814, 673] on button "Add" at bounding box center [777, 675] width 213 height 30
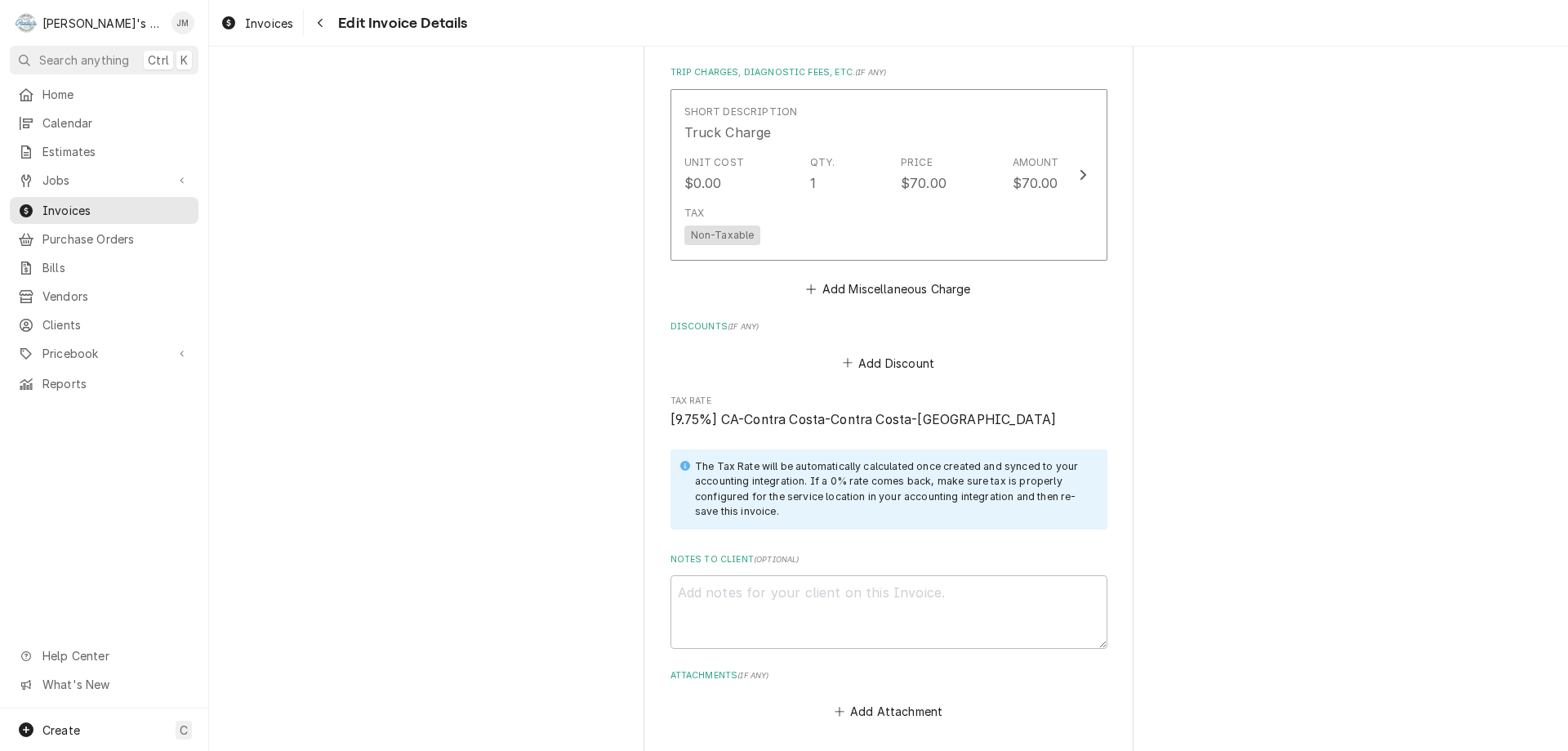
scroll to position [2502, 0]
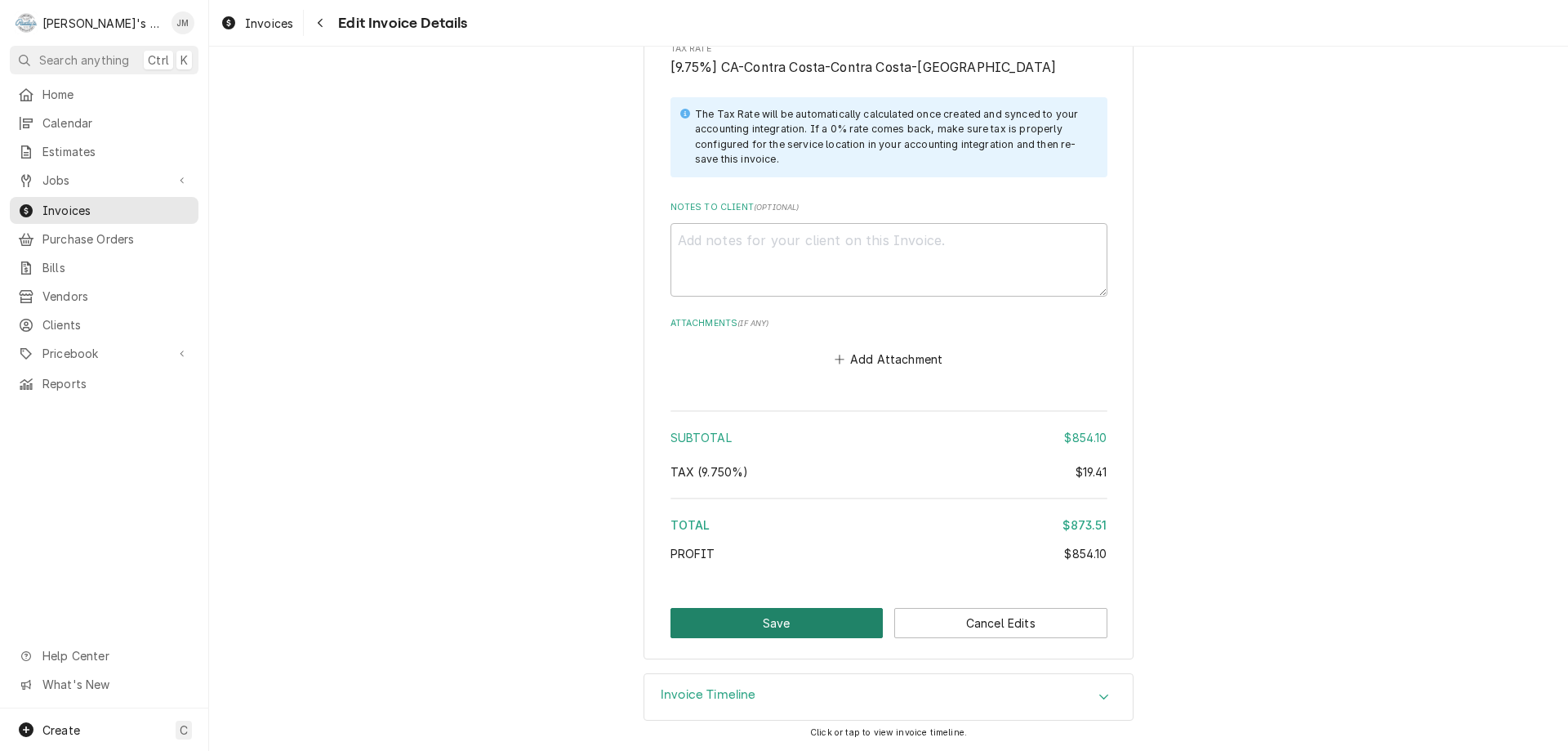
click at [807, 621] on button "Save" at bounding box center [777, 623] width 213 height 30
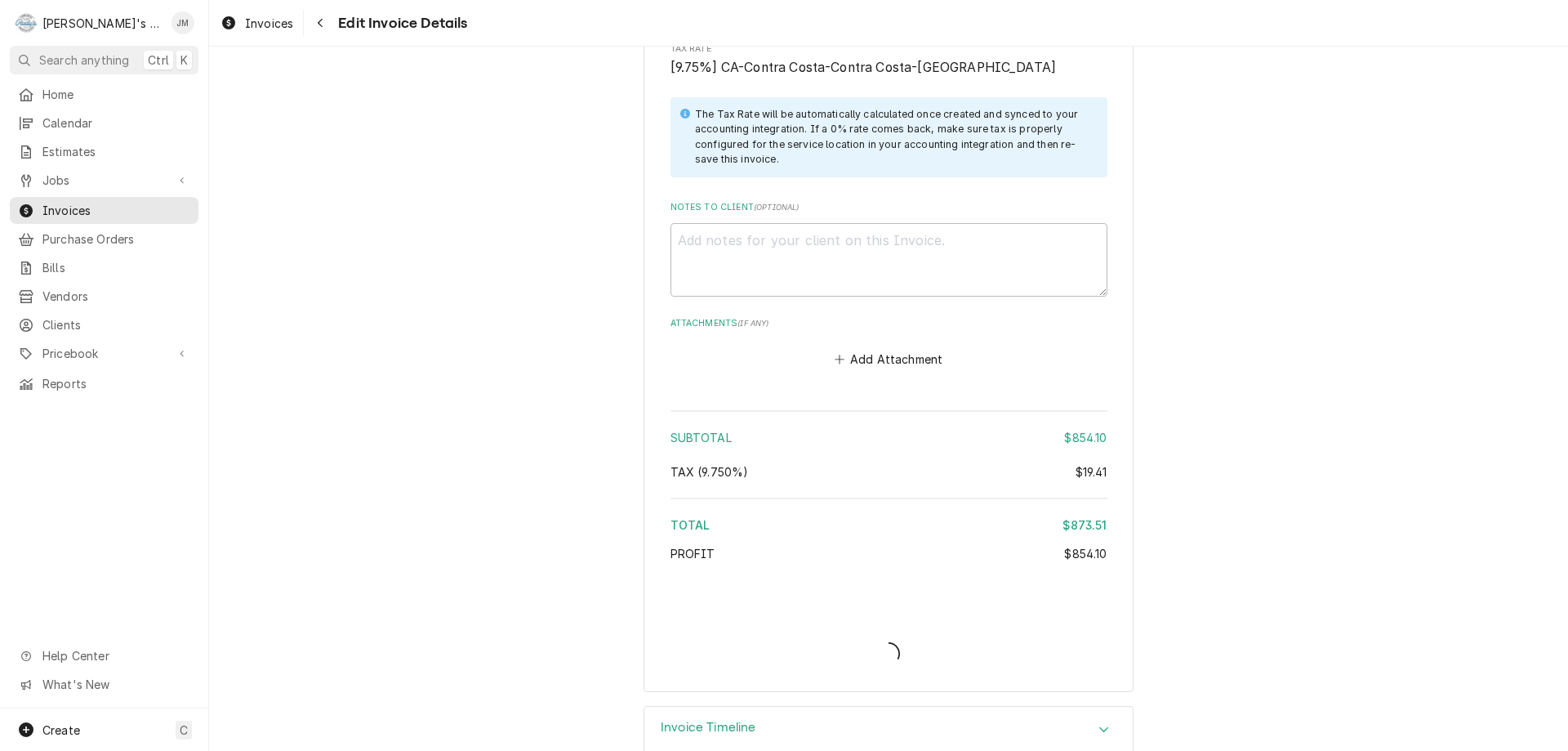
type textarea "x"
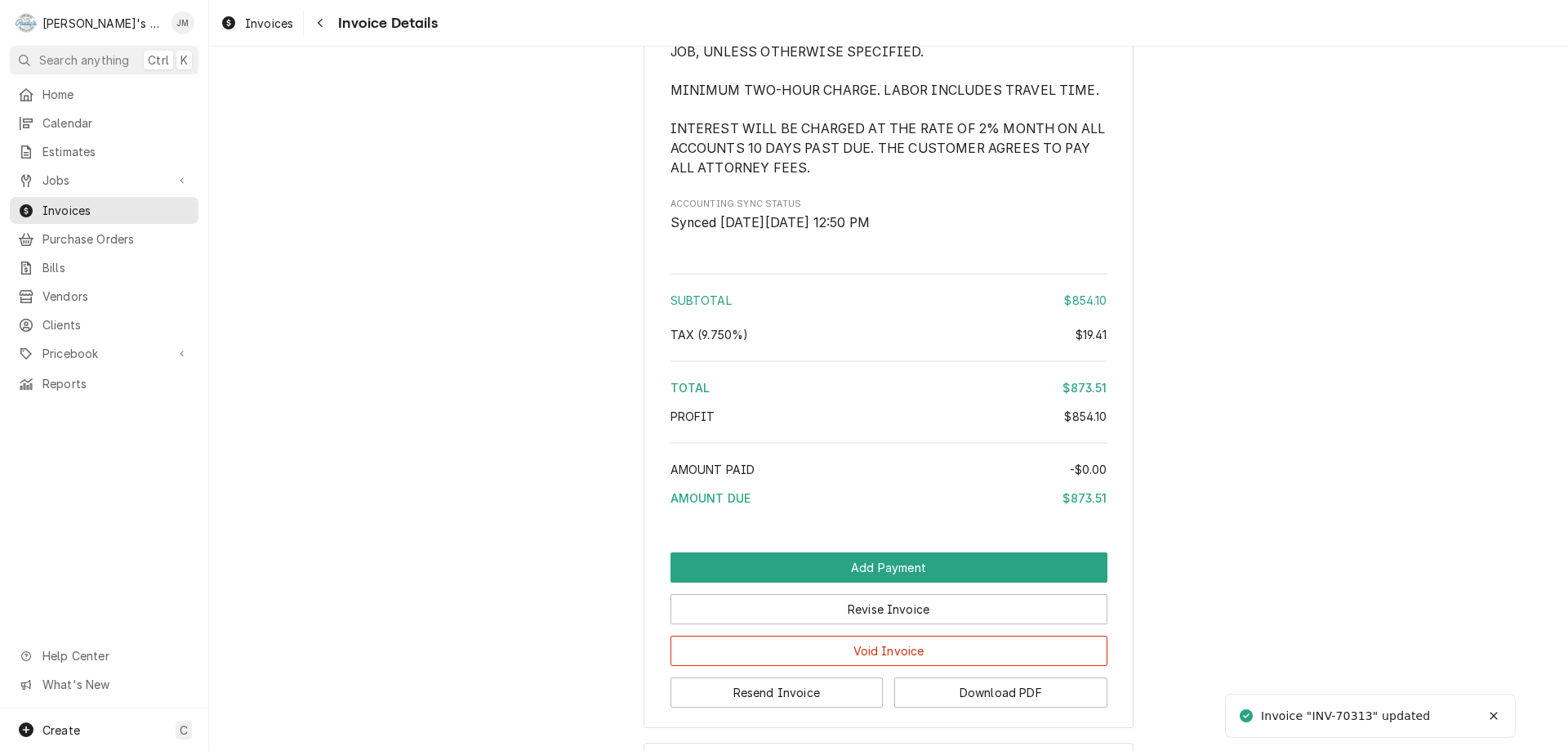
scroll to position [2349, 0]
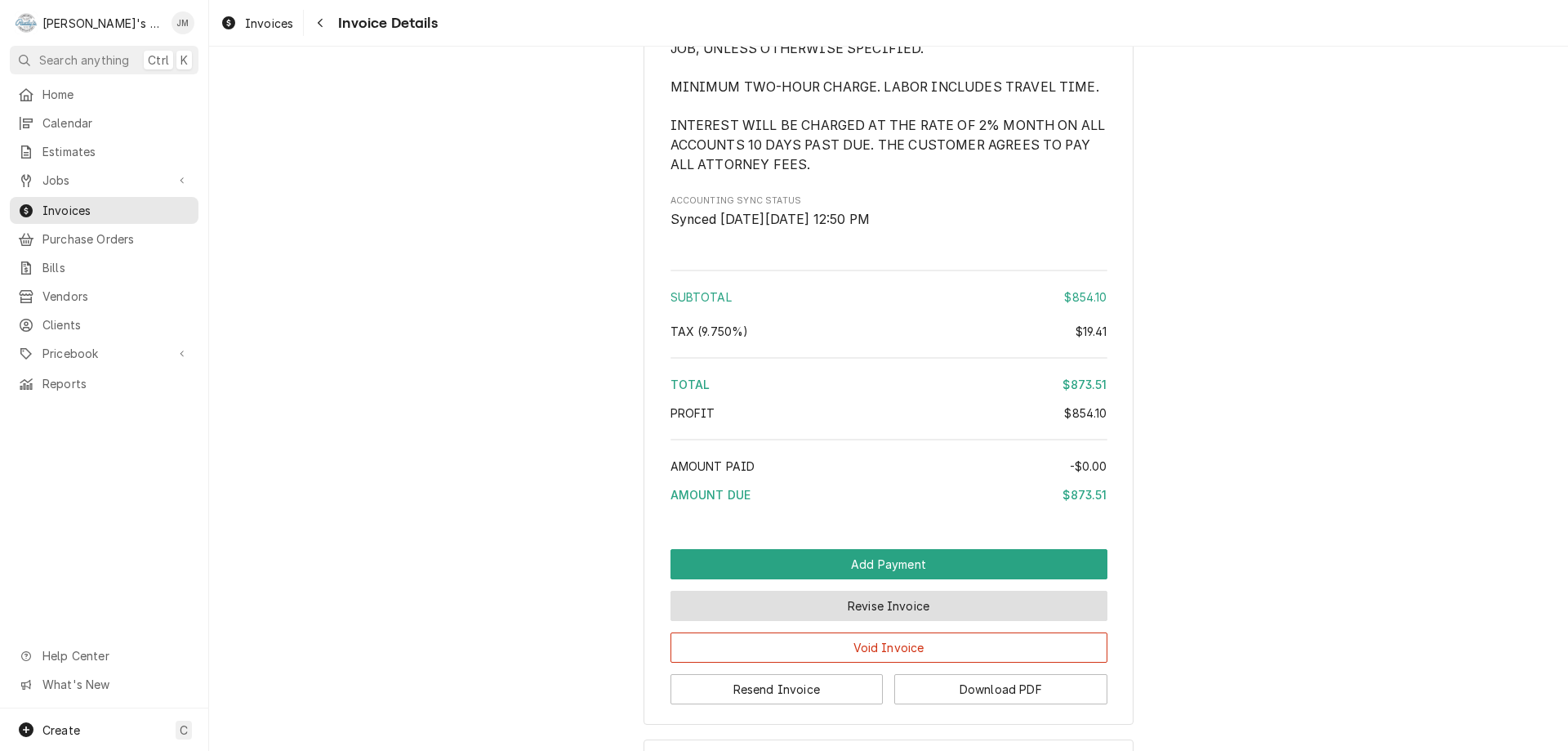
click at [864, 621] on button "Revise Invoice" at bounding box center [889, 606] width 437 height 30
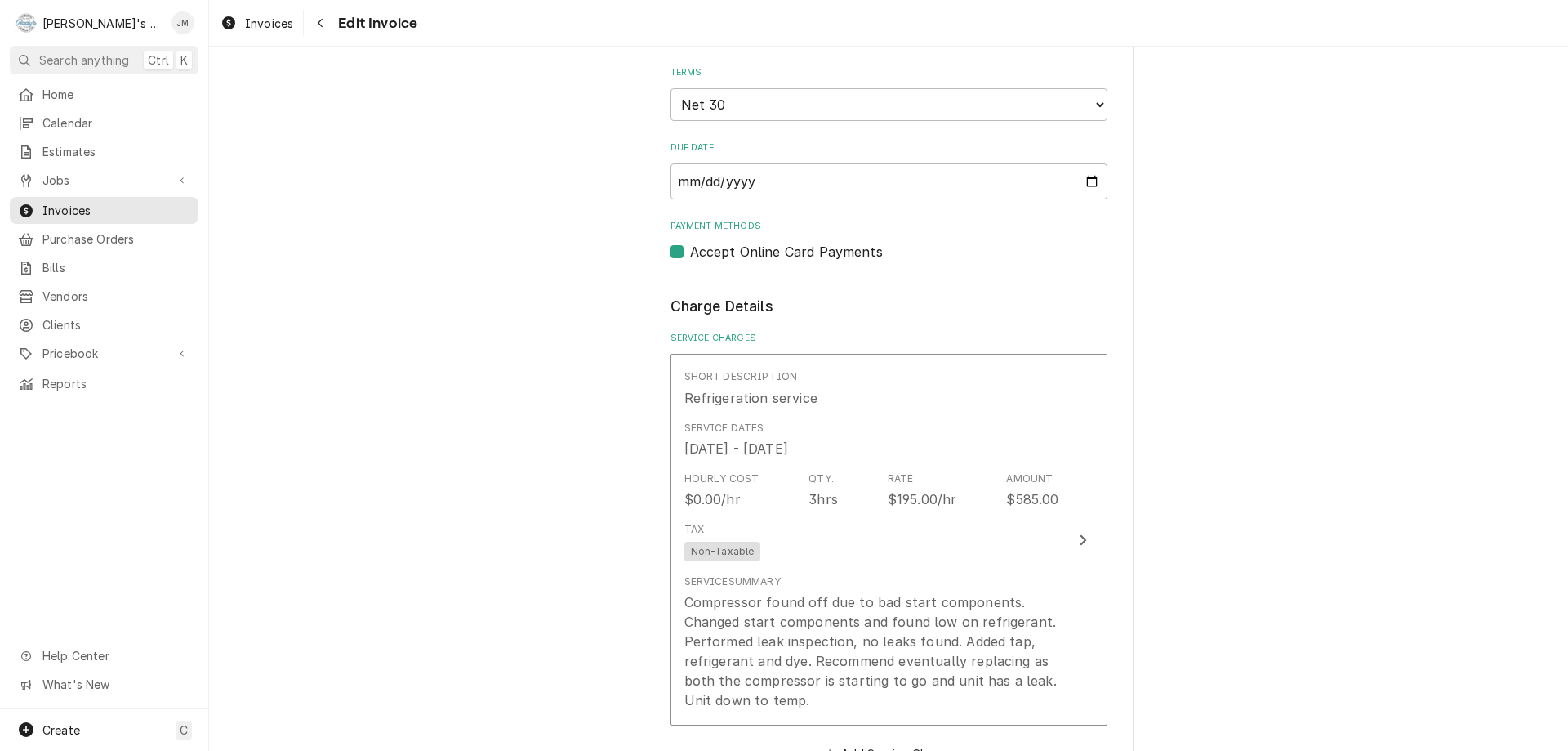
scroll to position [2502, 0]
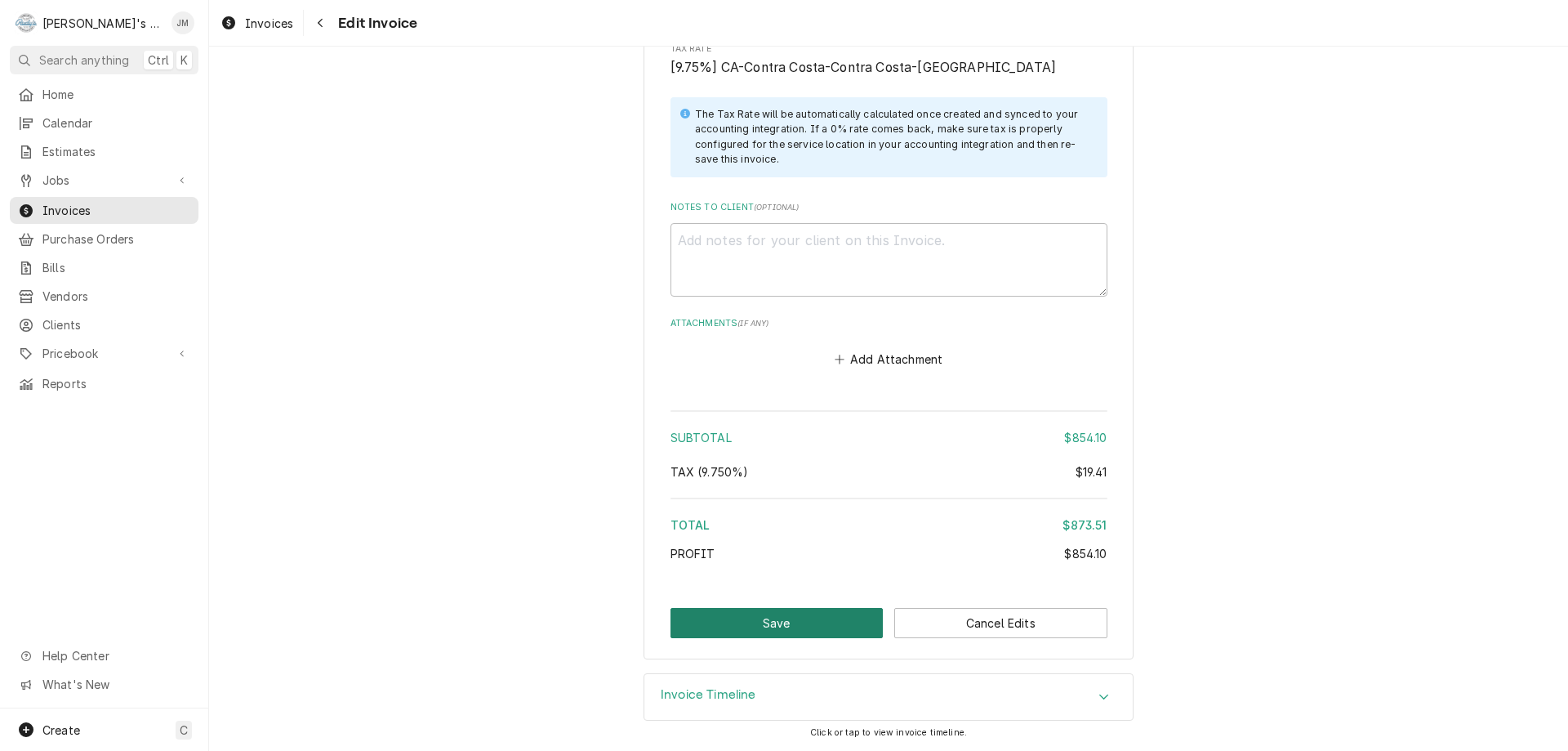
click at [826, 620] on button "Save" at bounding box center [777, 623] width 213 height 30
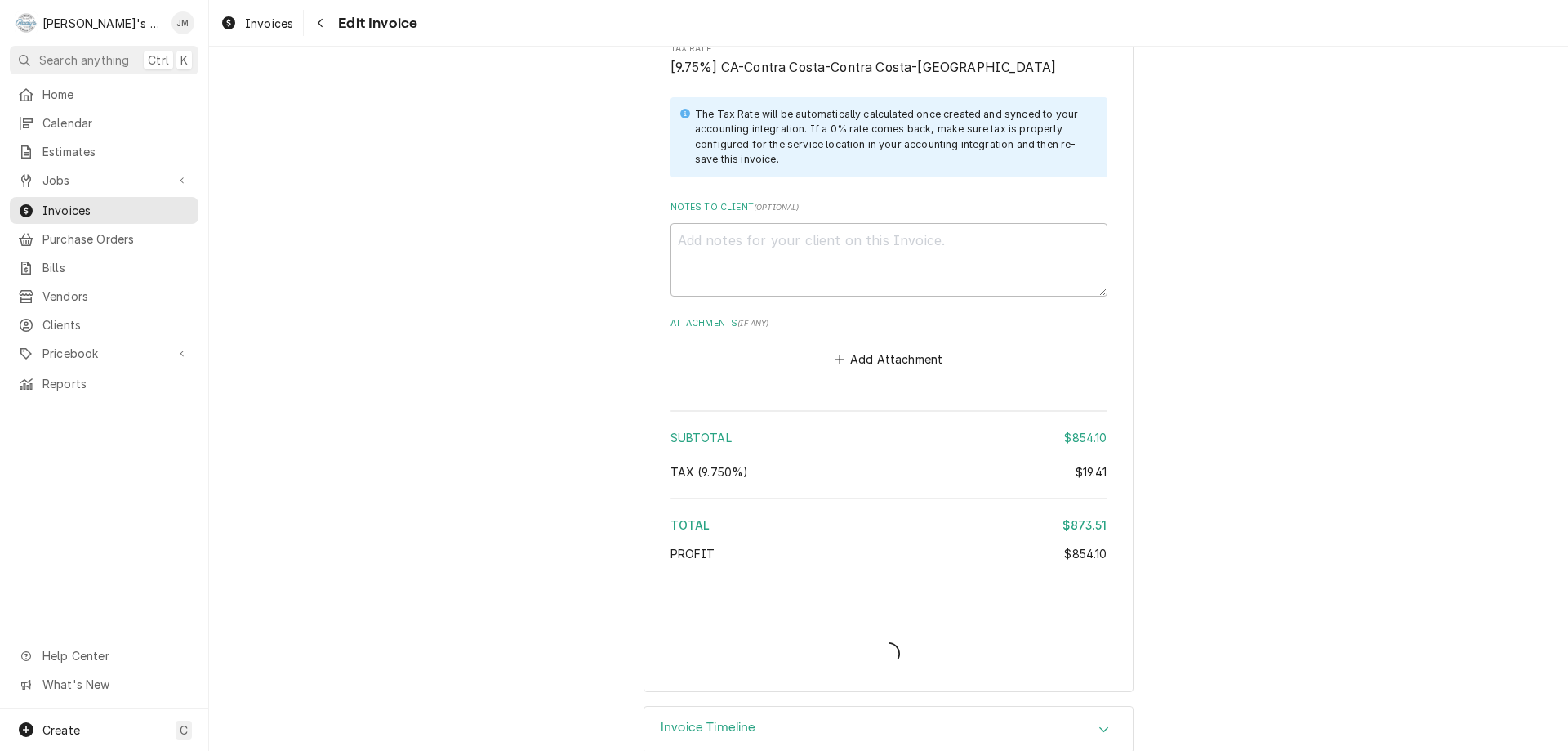
type textarea "x"
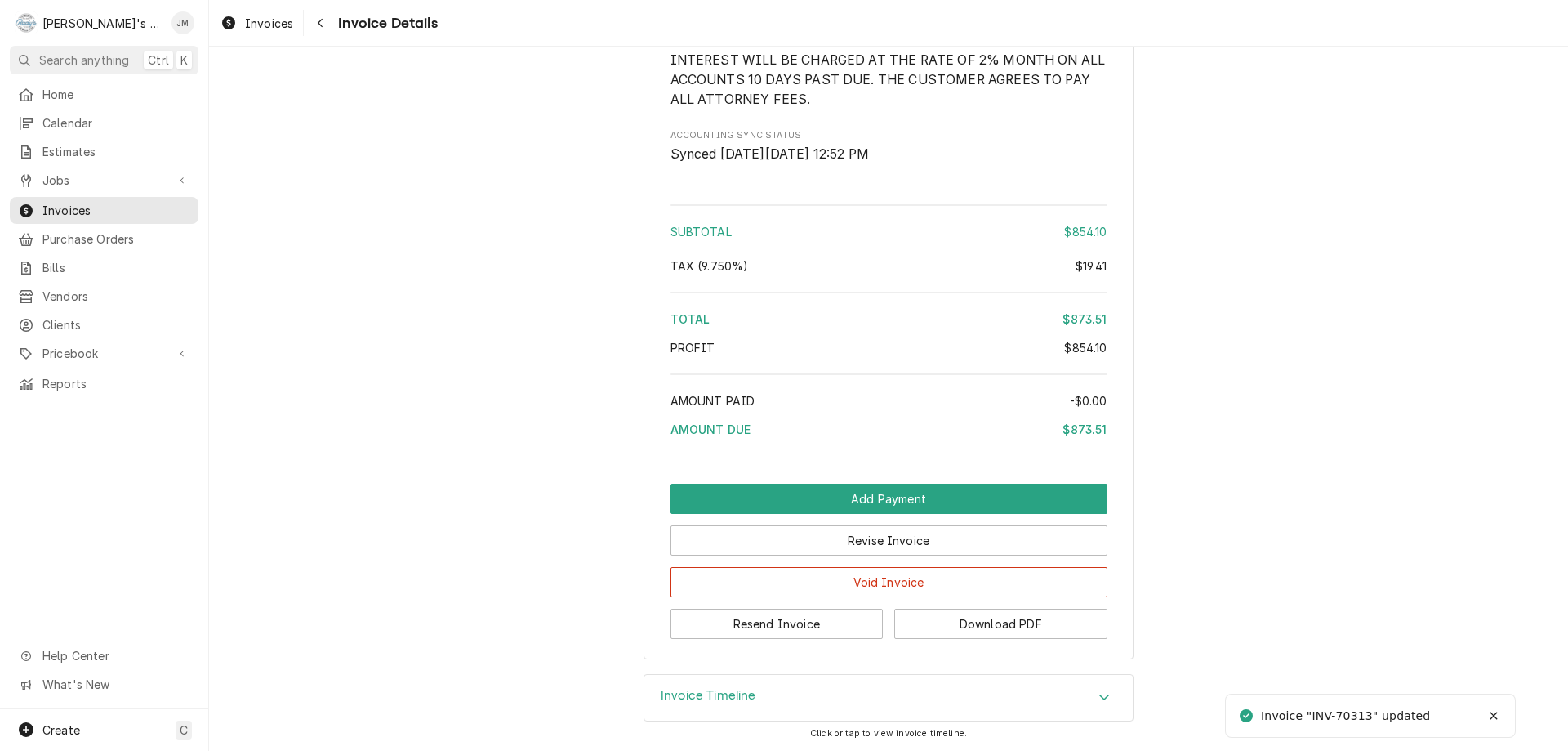
scroll to position [2469, 0]
click at [812, 620] on button "Resend Invoice" at bounding box center [777, 624] width 213 height 30
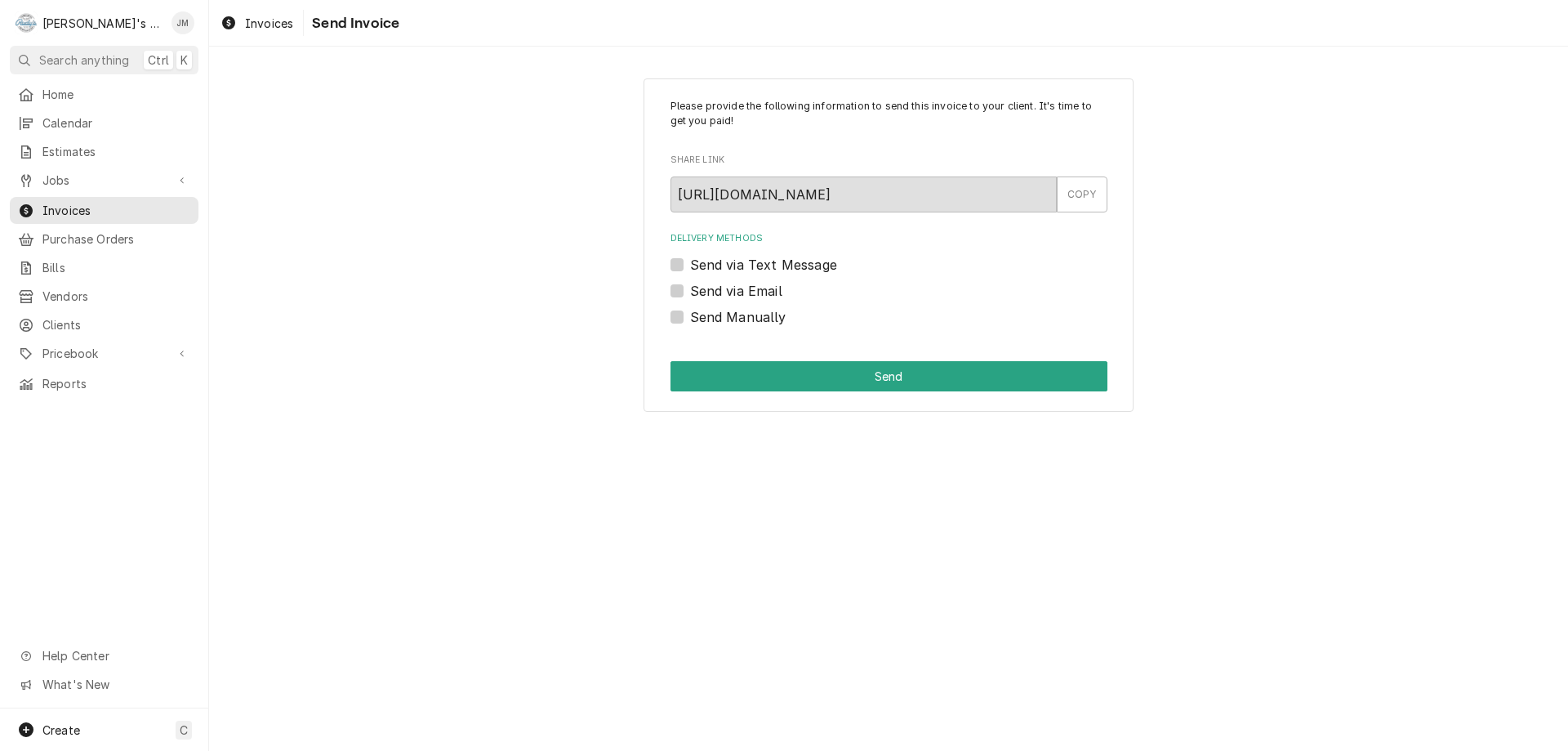
click at [733, 291] on label "Send via Email" at bounding box center [736, 290] width 93 height 19
click at [733, 291] on input "Send via Email" at bounding box center [908, 298] width 437 height 36
checkbox input "true"
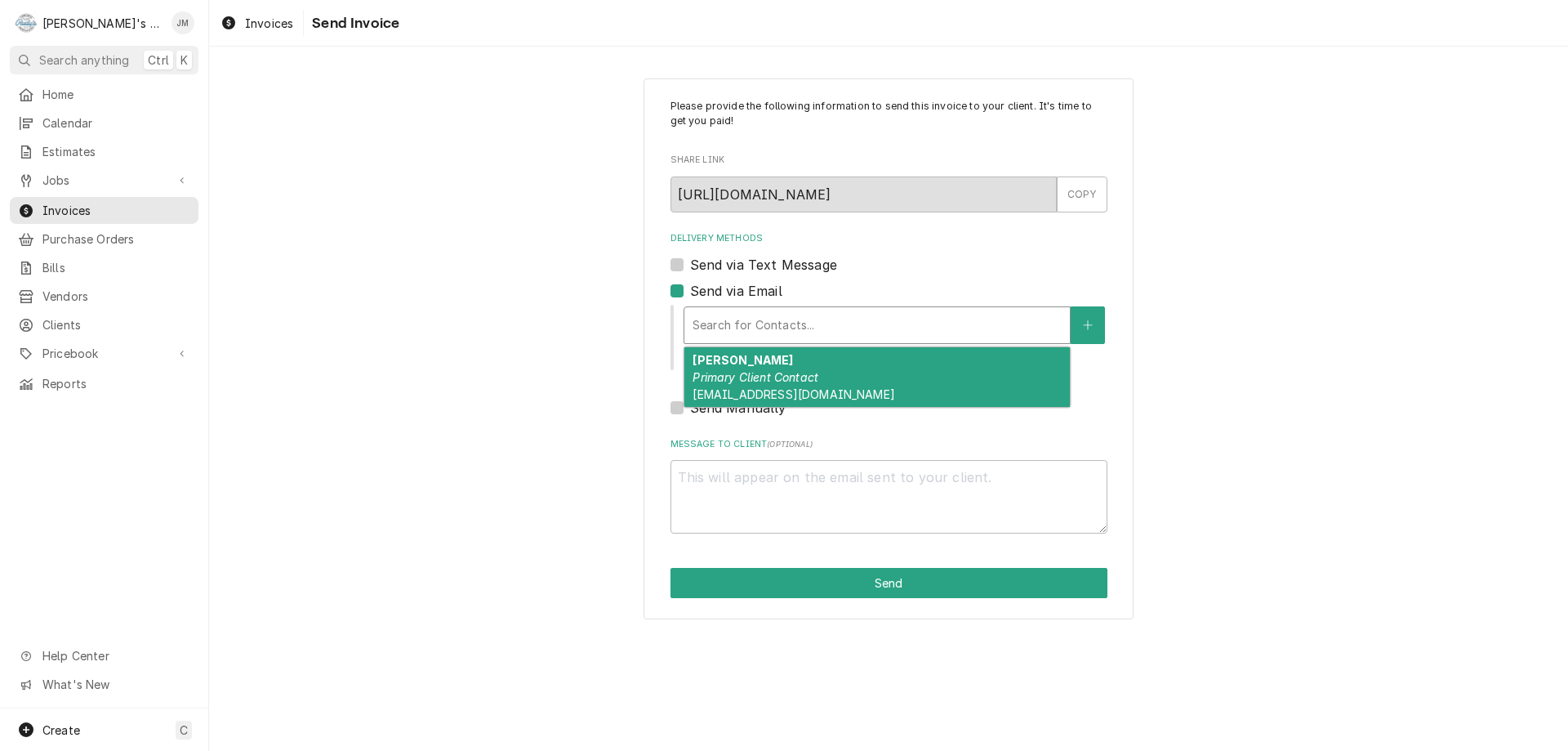
click at [761, 319] on div "Delivery Methods" at bounding box center [877, 325] width 369 height 30
click at [773, 363] on strong "[PERSON_NAME]" at bounding box center [742, 360] width 100 height 13
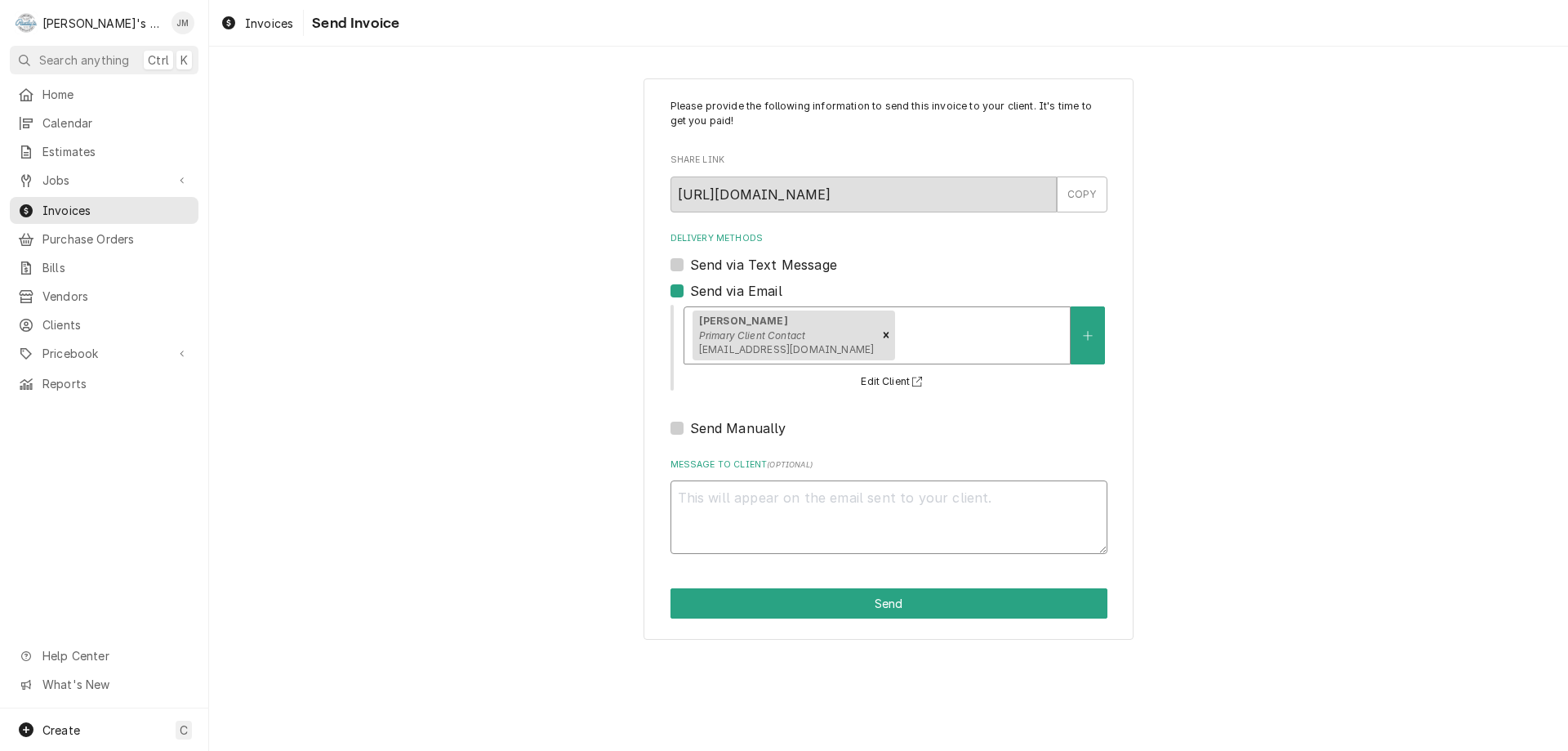
click at [807, 491] on textarea "Message to Client ( optional )" at bounding box center [889, 517] width 437 height 73
type textarea "x"
type textarea "T"
type textarea "x"
type textarea "Th"
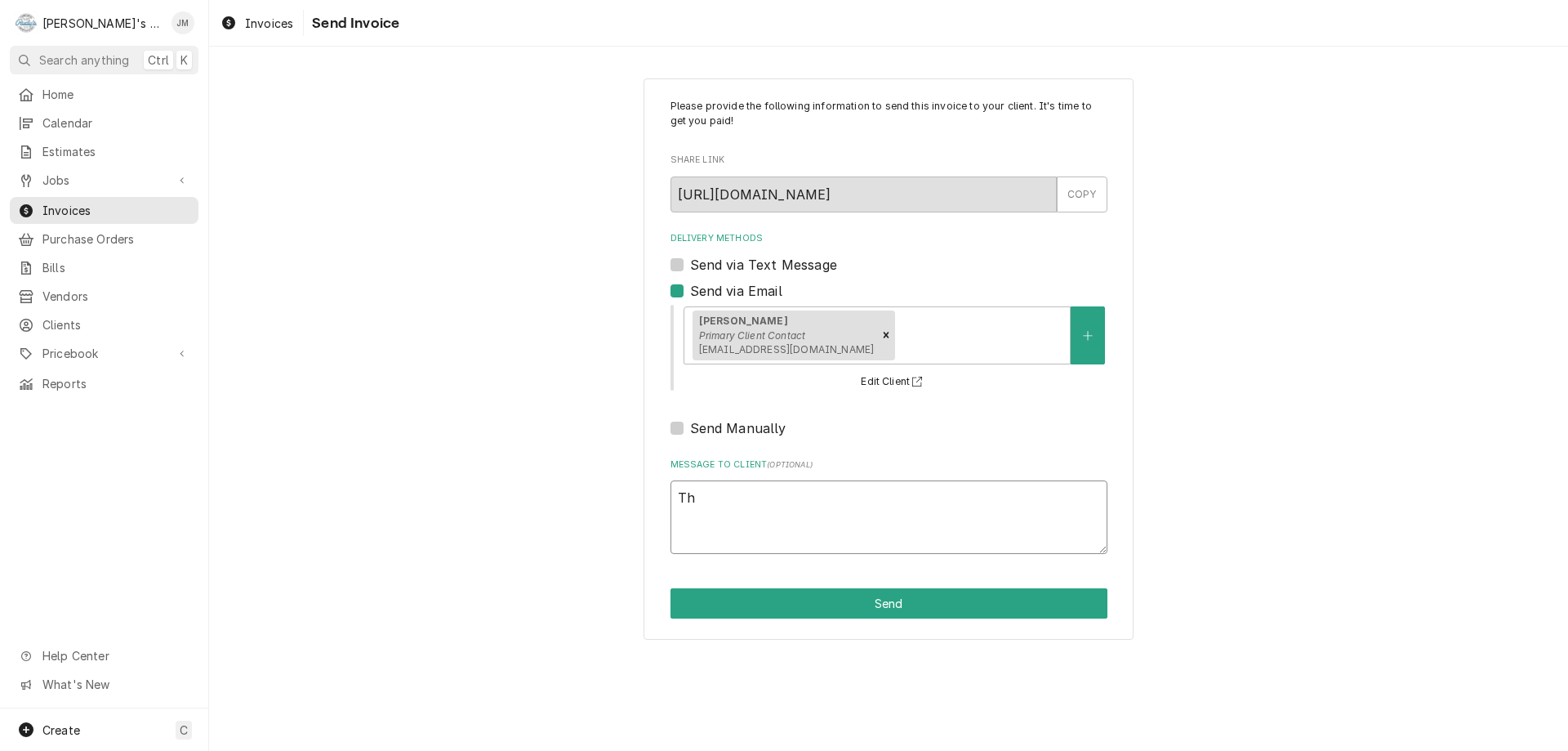
type textarea "x"
type textarea "Tha"
type textarea "x"
type textarea "Than"
type textarea "x"
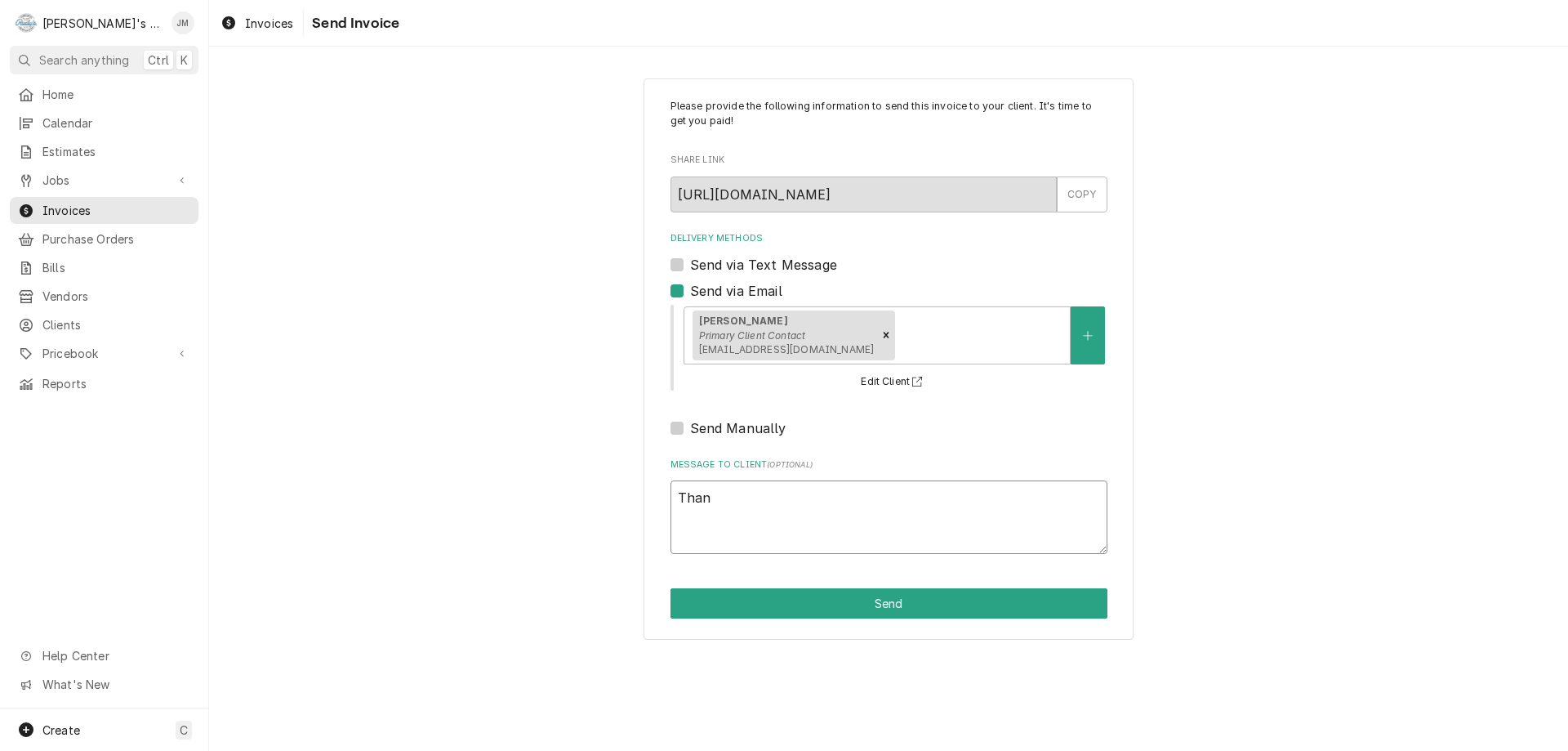
type textarea "Thank"
type textarea "x"
type textarea "Thank"
type textarea "x"
type textarea "Thank"
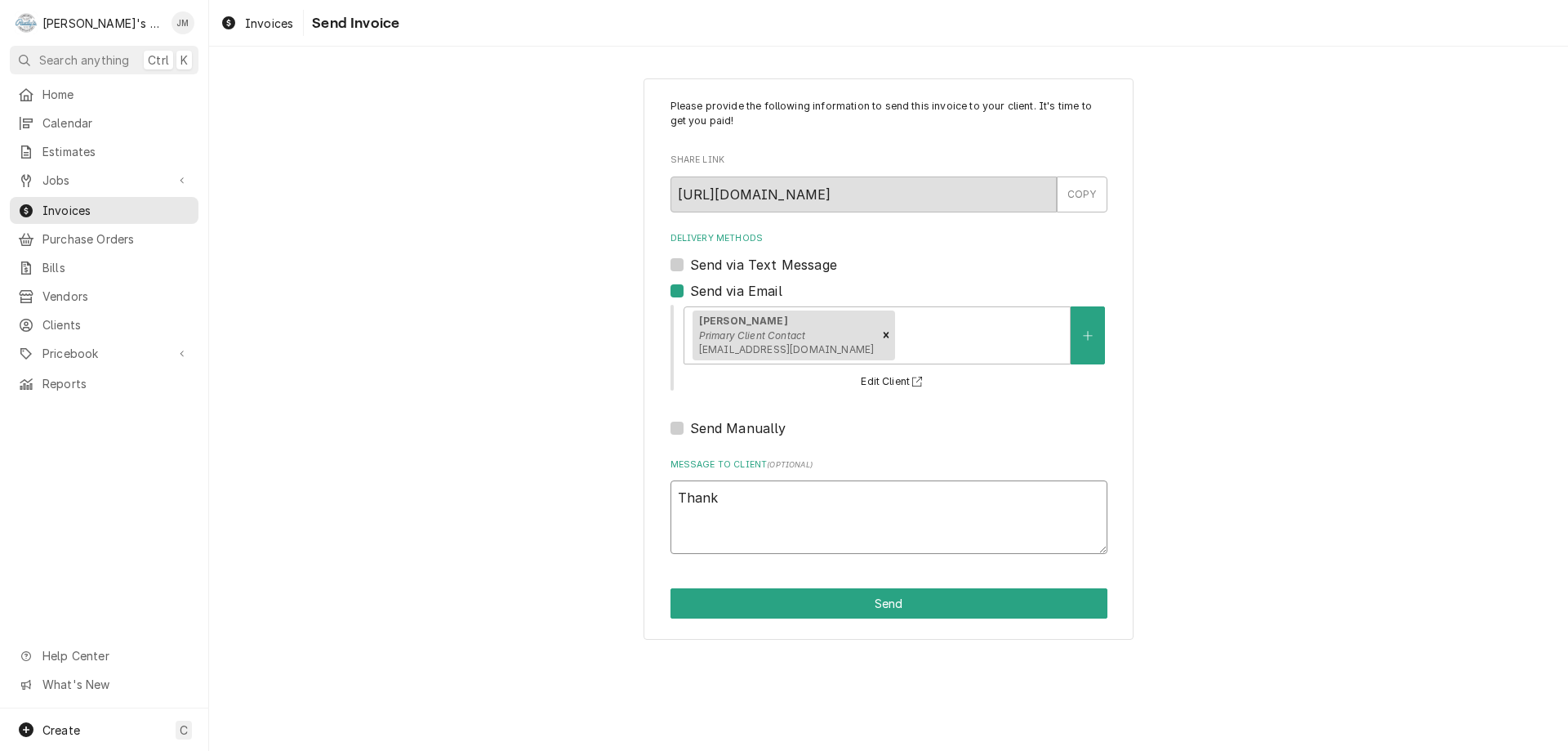
type textarea "x"
type textarea "Thank y="
type textarea "x"
type textarea "Thank y"
type textarea "x"
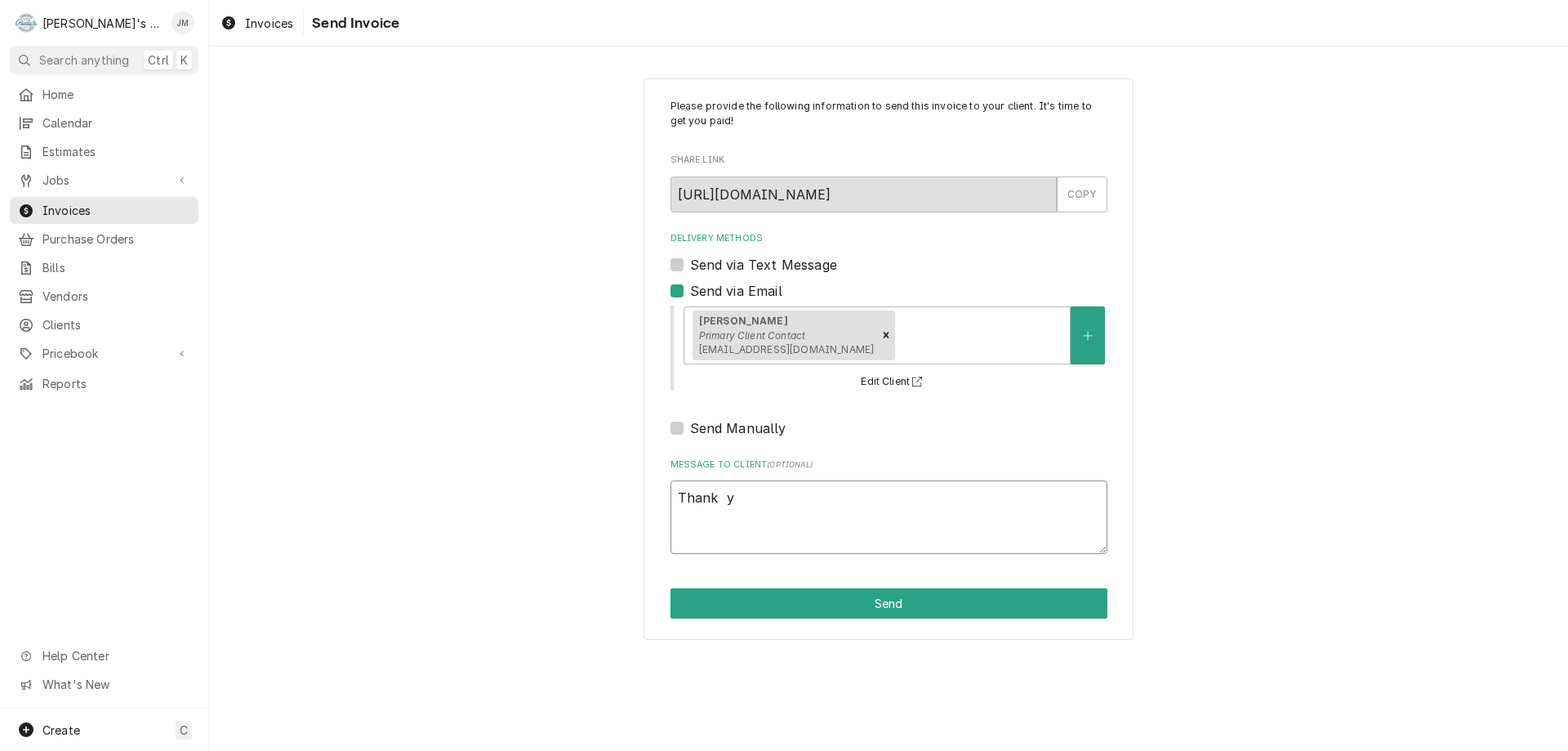
type textarea "Thank"
type textarea "x"
type textarea "Thank"
type textarea "x"
type textarea "Thank y"
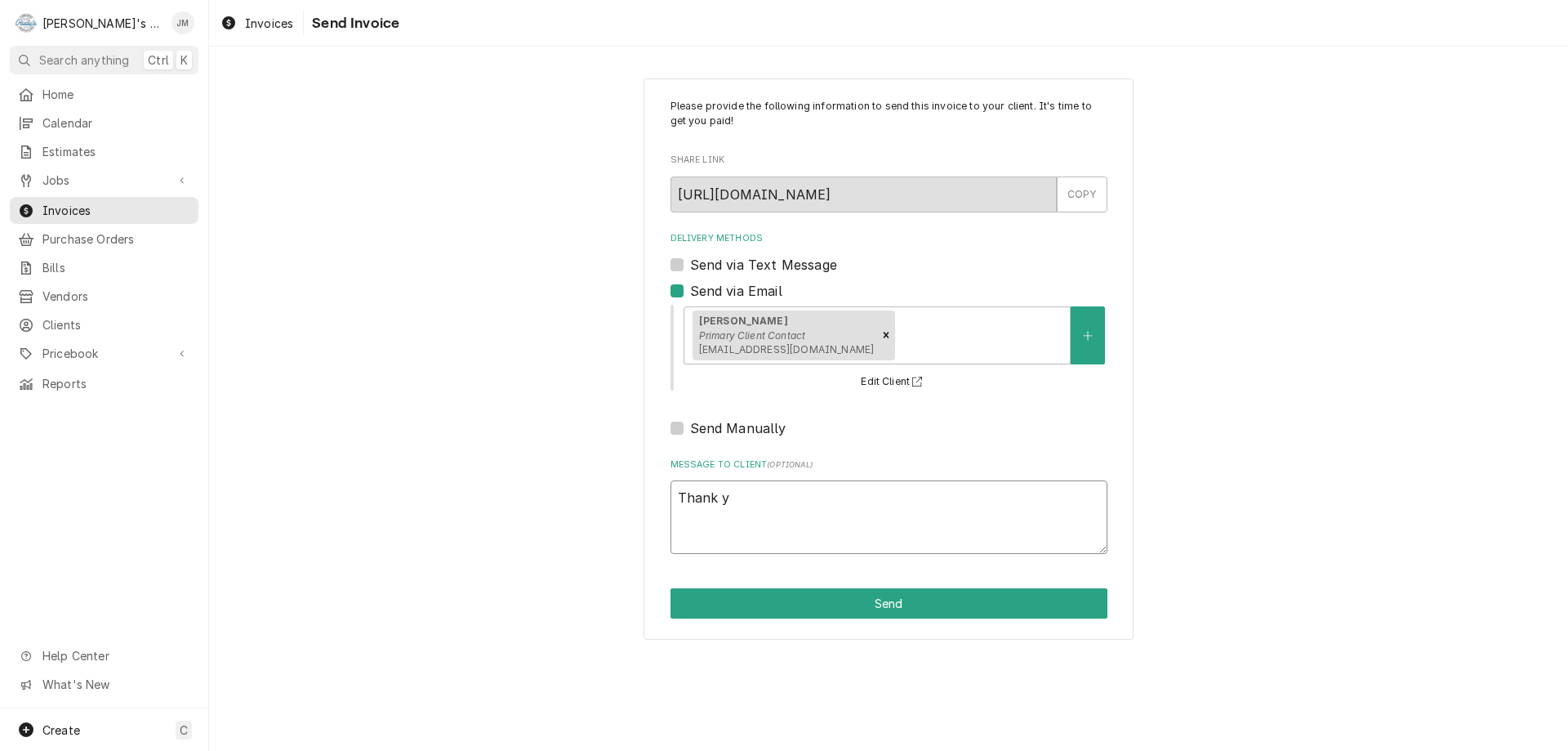
type textarea "x"
type textarea "Thank yo"
type textarea "x"
type textarea "Thank you"
type textarea "x"
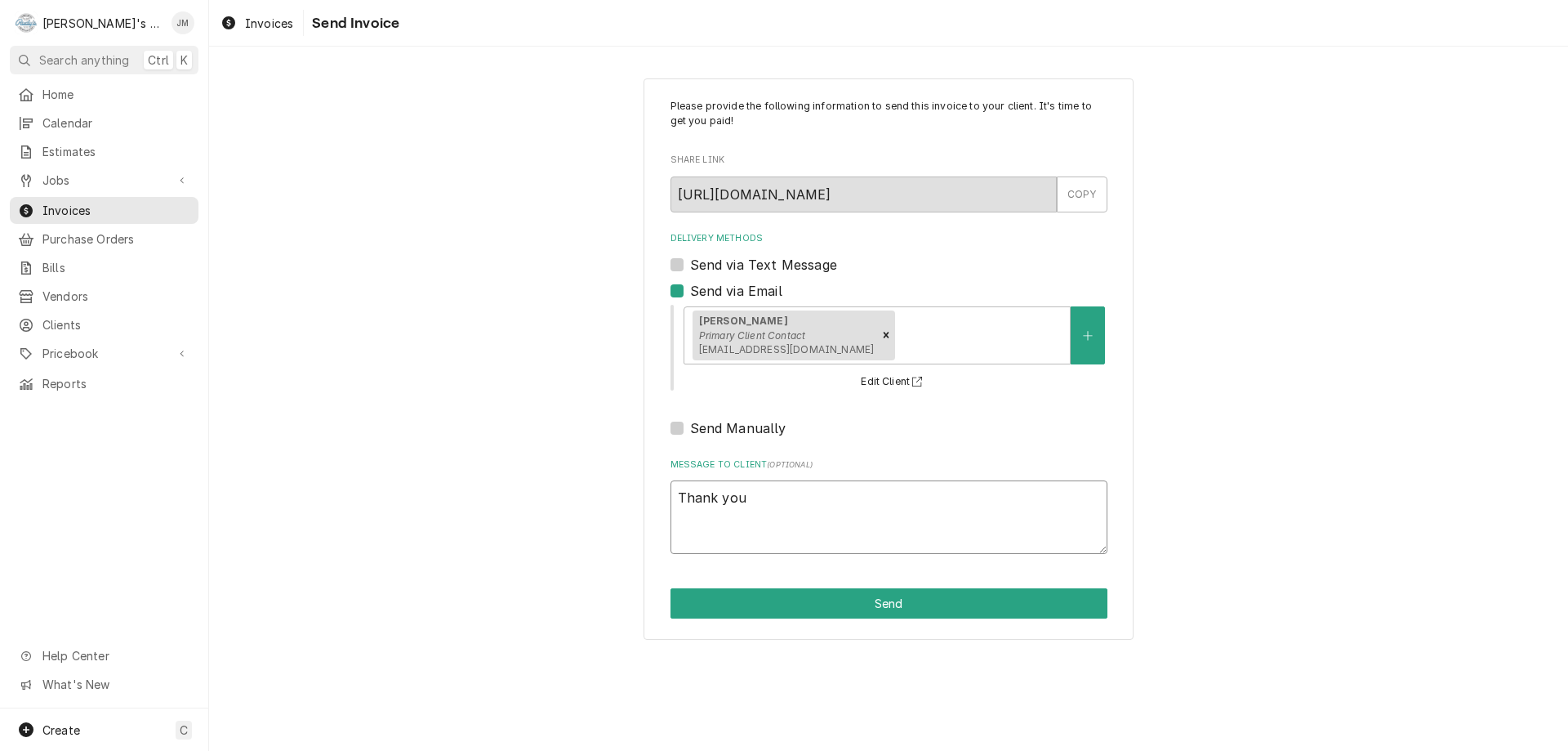
type textarea "Thank you"
type textarea "x"
type textarea "Thank you f"
type textarea "x"
type textarea "Thank you fo"
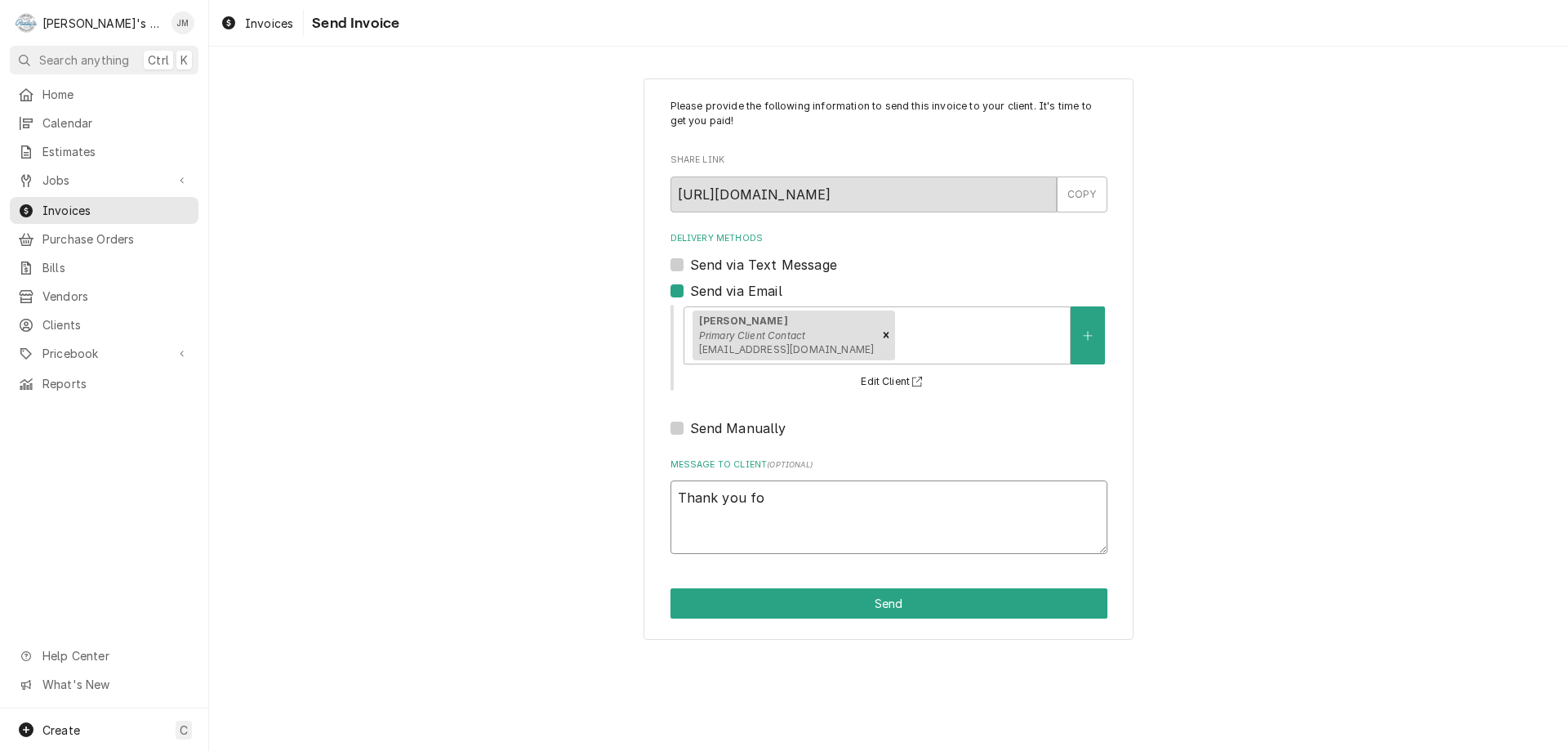
type textarea "x"
type textarea "Thank you for"
type textarea "x"
type textarea "Thank you for"
type textarea "x"
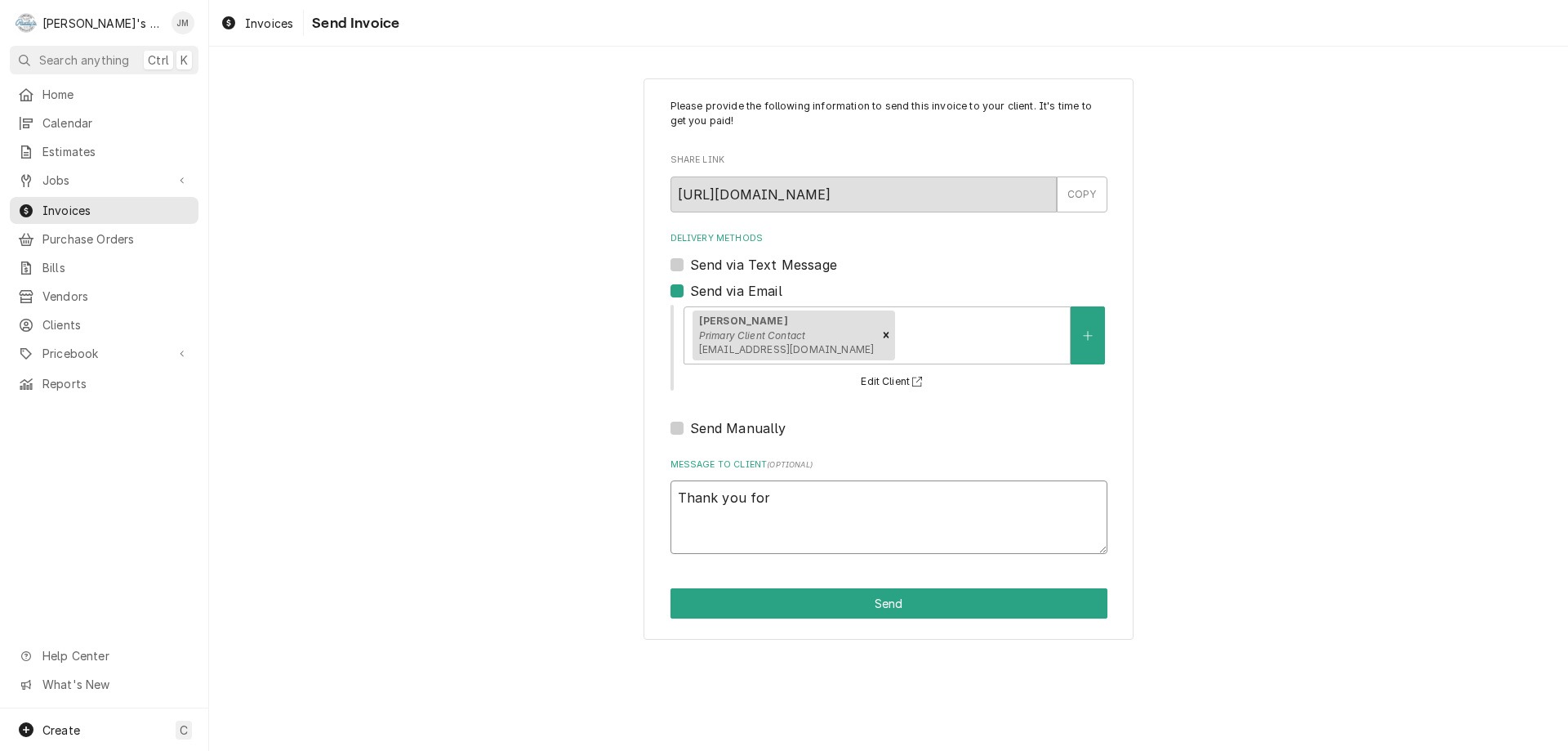
type textarea "Thank you for y"
type textarea "x"
type textarea "Thank you for yo"
type textarea "x"
type textarea "Thank you for you"
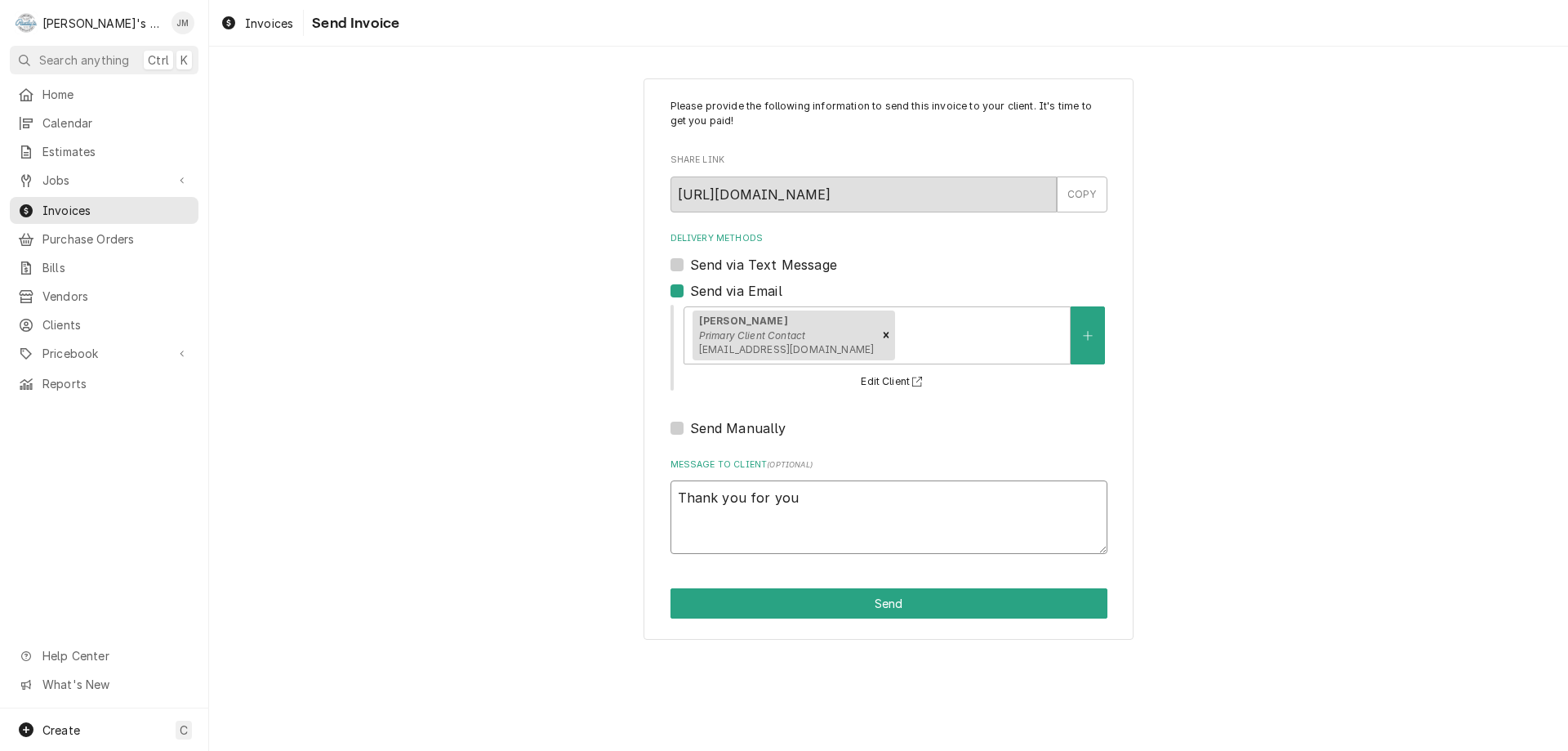
type textarea "x"
type textarea "Thank you for your"
type textarea "x"
type textarea "Thank you for your"
type textarea "x"
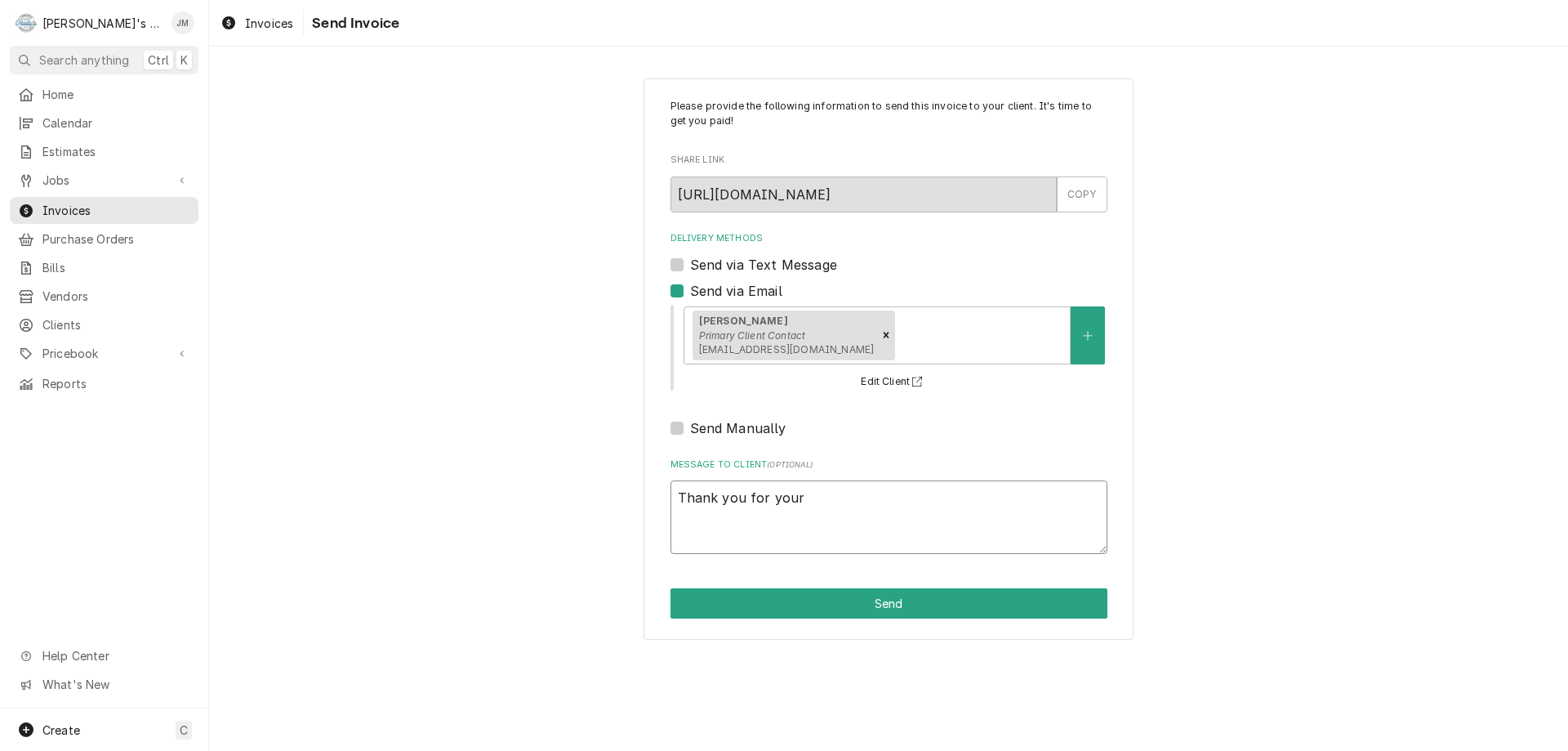
type textarea "Thank you for your b"
type textarea "x"
type textarea "Thank you for your bu"
type textarea "x"
type textarea "Thank you for your bus"
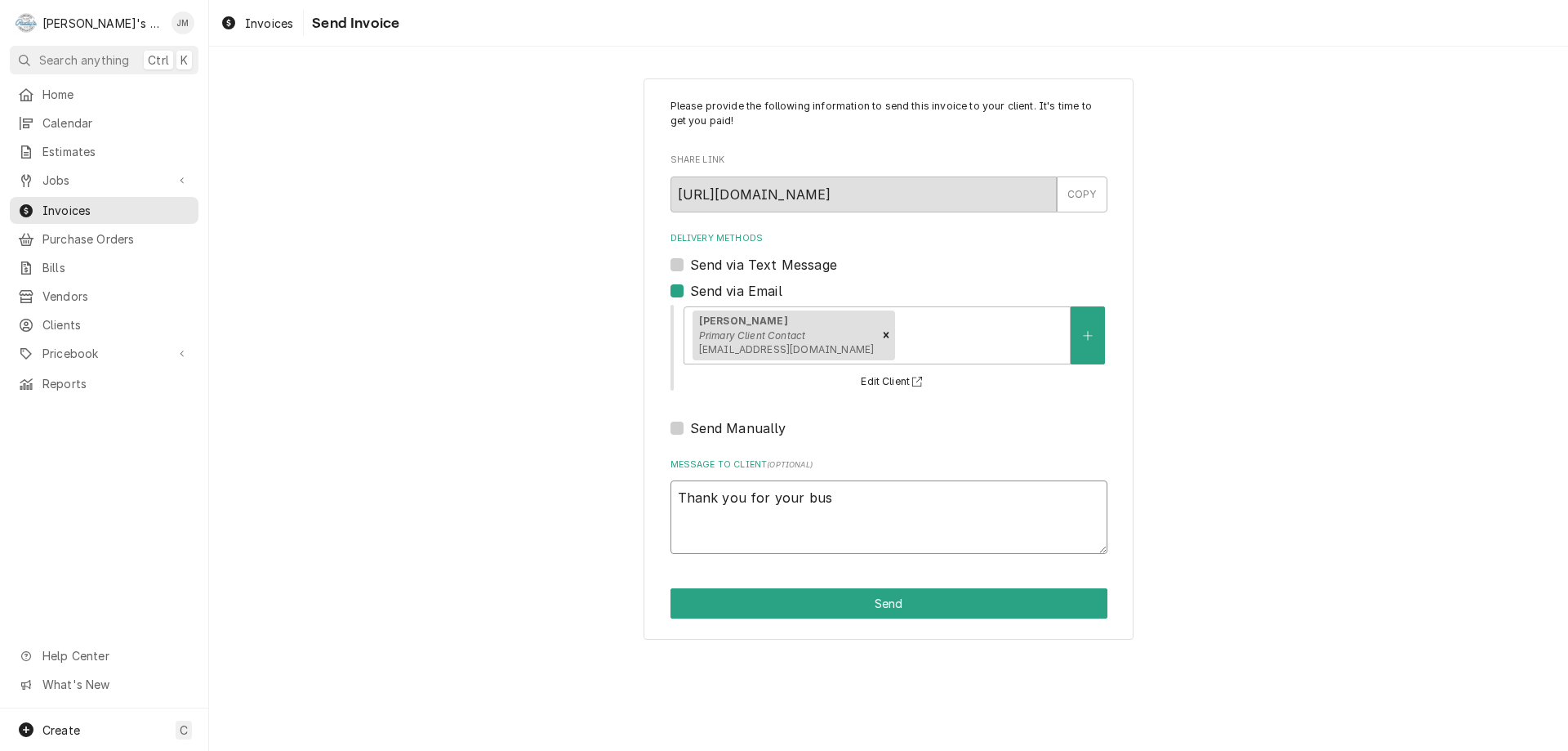
type textarea "x"
type textarea "Thank you for your busi"
type textarea "x"
type textarea "Thank you for your busin"
type textarea "x"
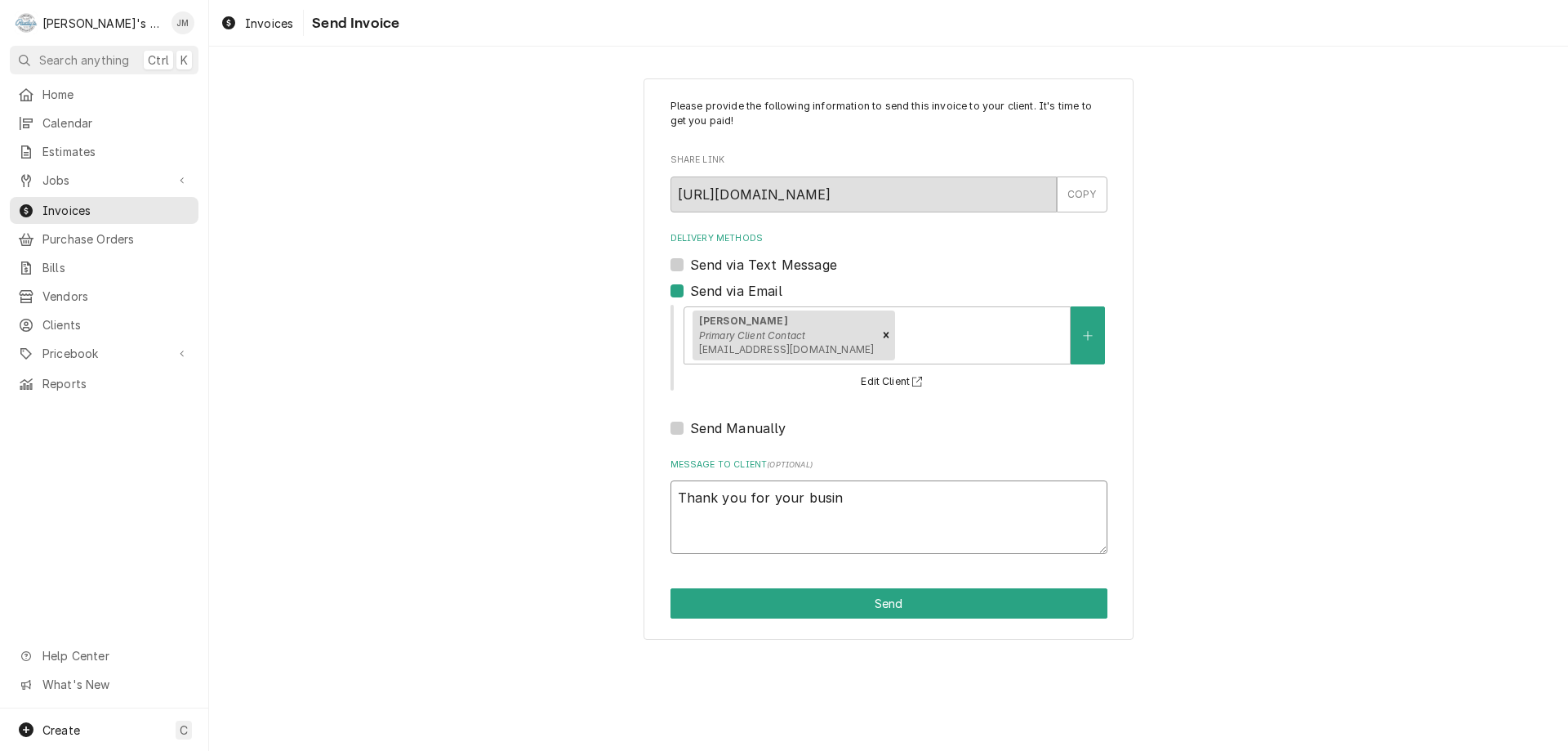
type textarea "Thank you for your busine"
type textarea "x"
type textarea "Thank you for your busines"
type textarea "x"
type textarea "Thank you for your business"
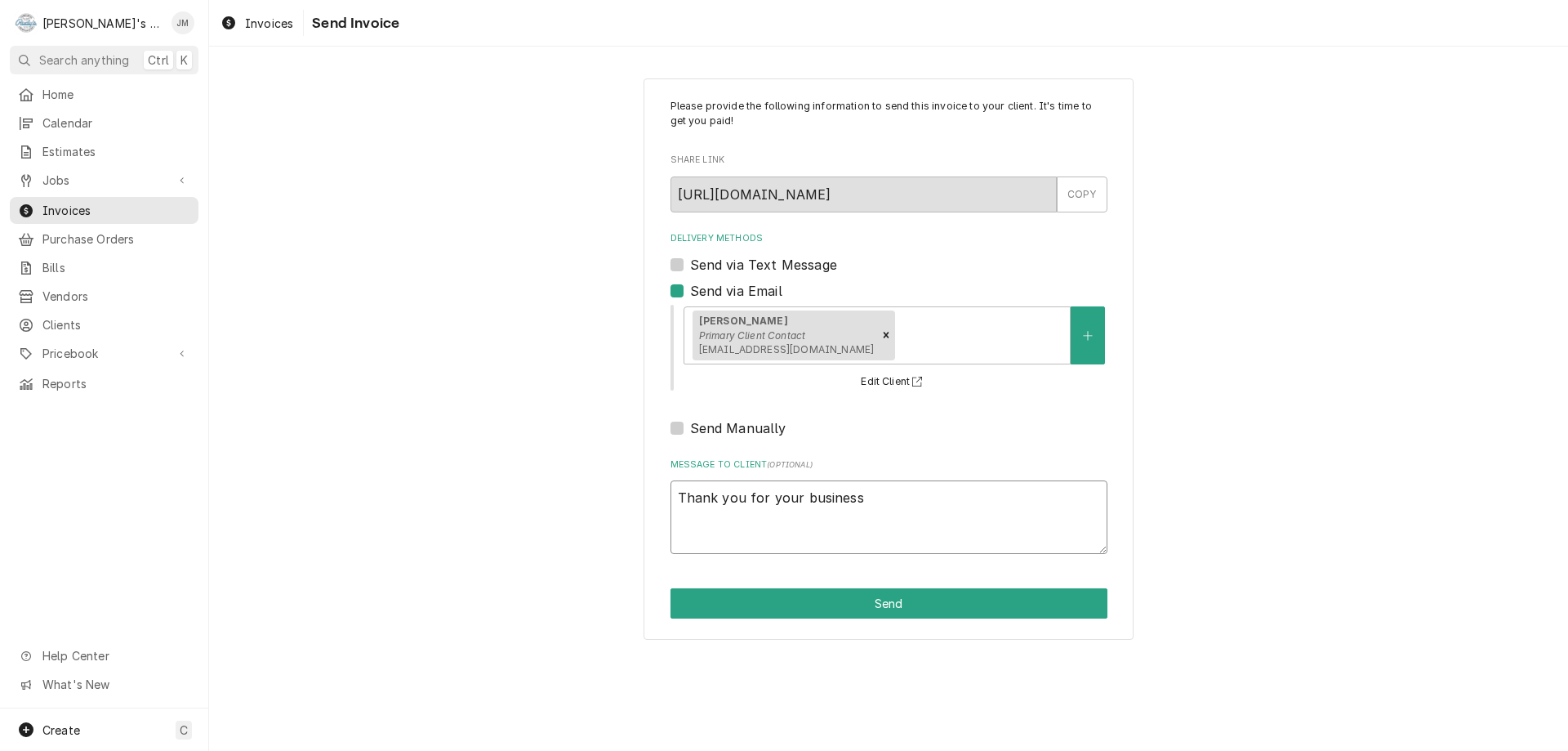
type textarea "x"
type textarea "Thank you for your business."
type textarea "x"
type textarea "Thank you for your business."
click at [855, 608] on button "Send" at bounding box center [889, 603] width 437 height 30
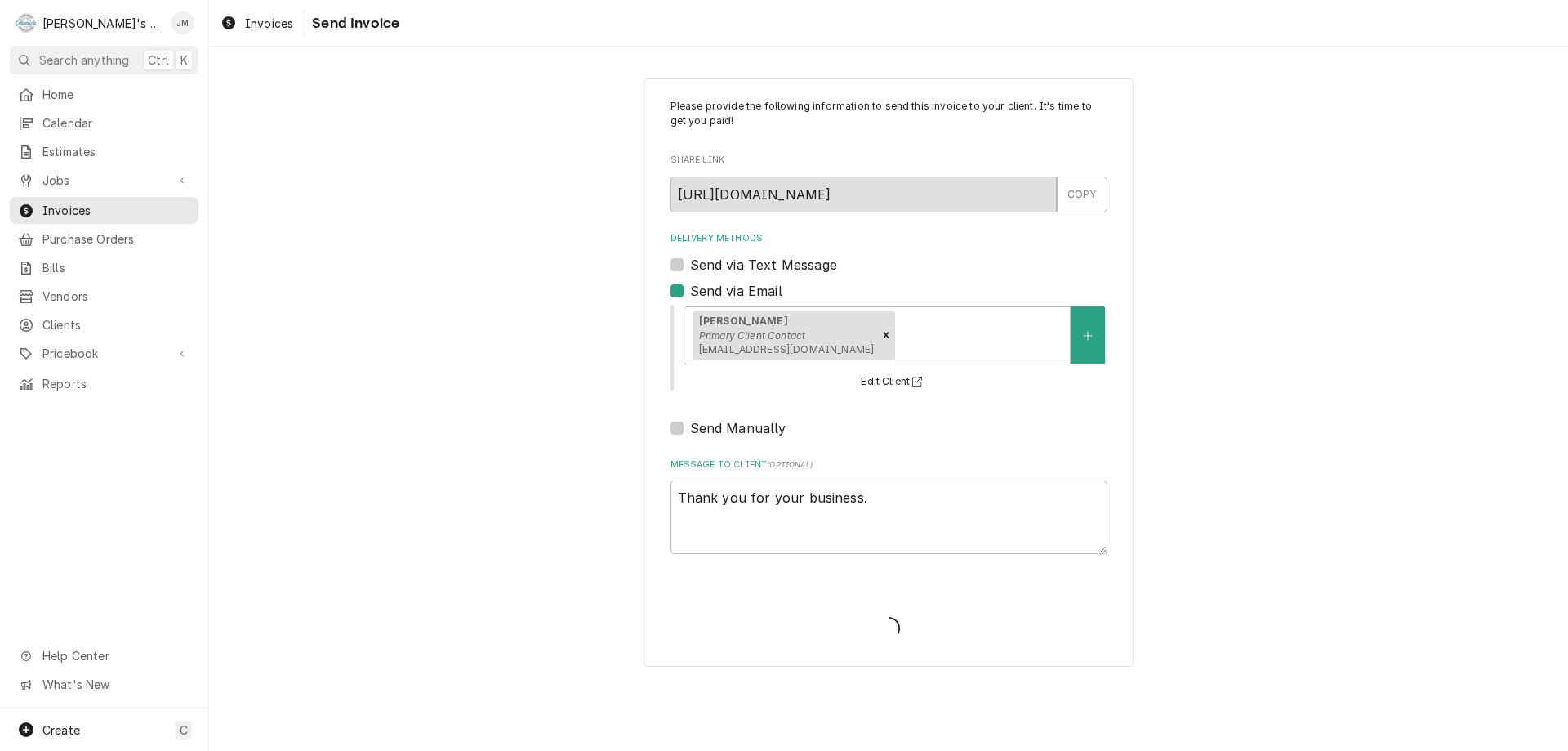
type textarea "x"
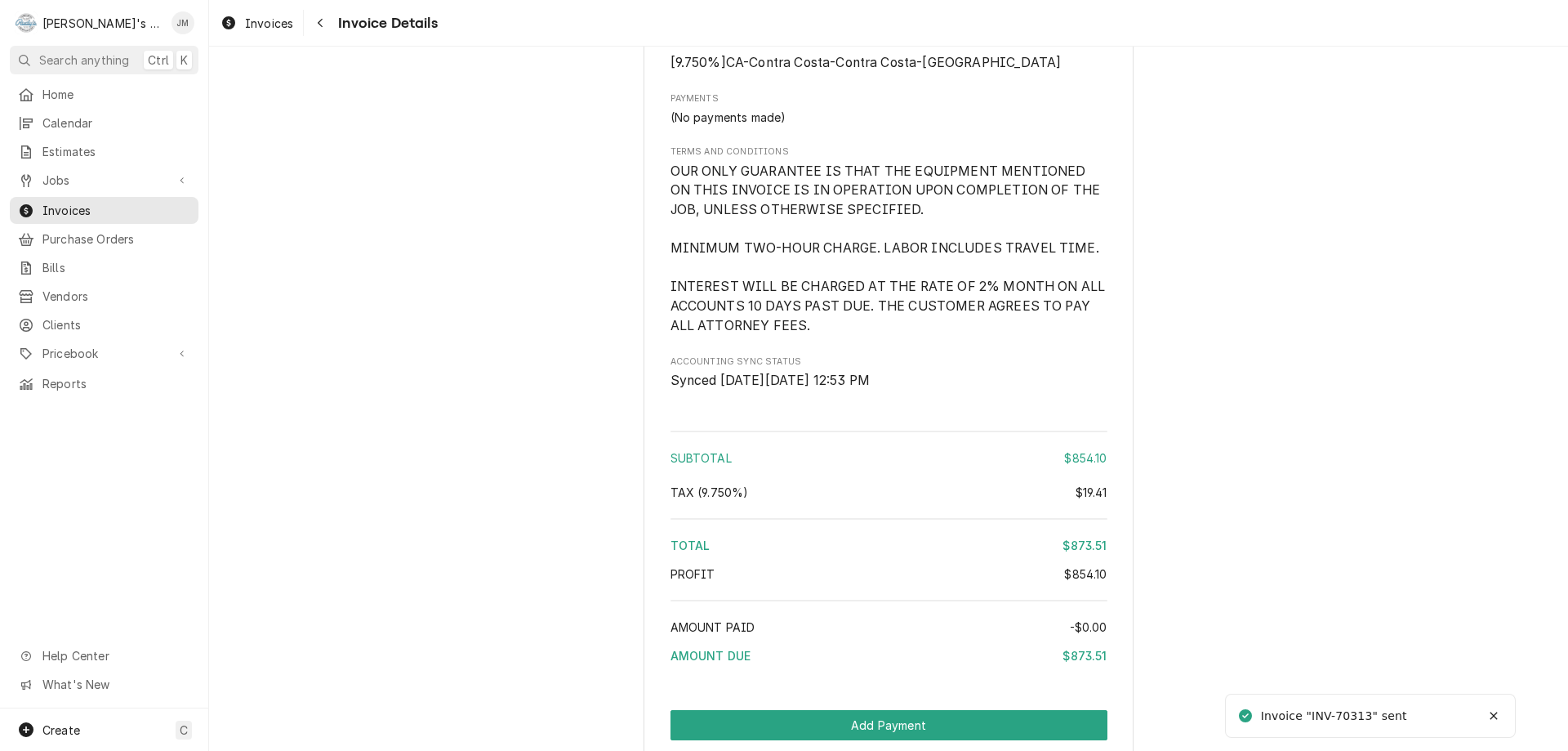
scroll to position [2469, 0]
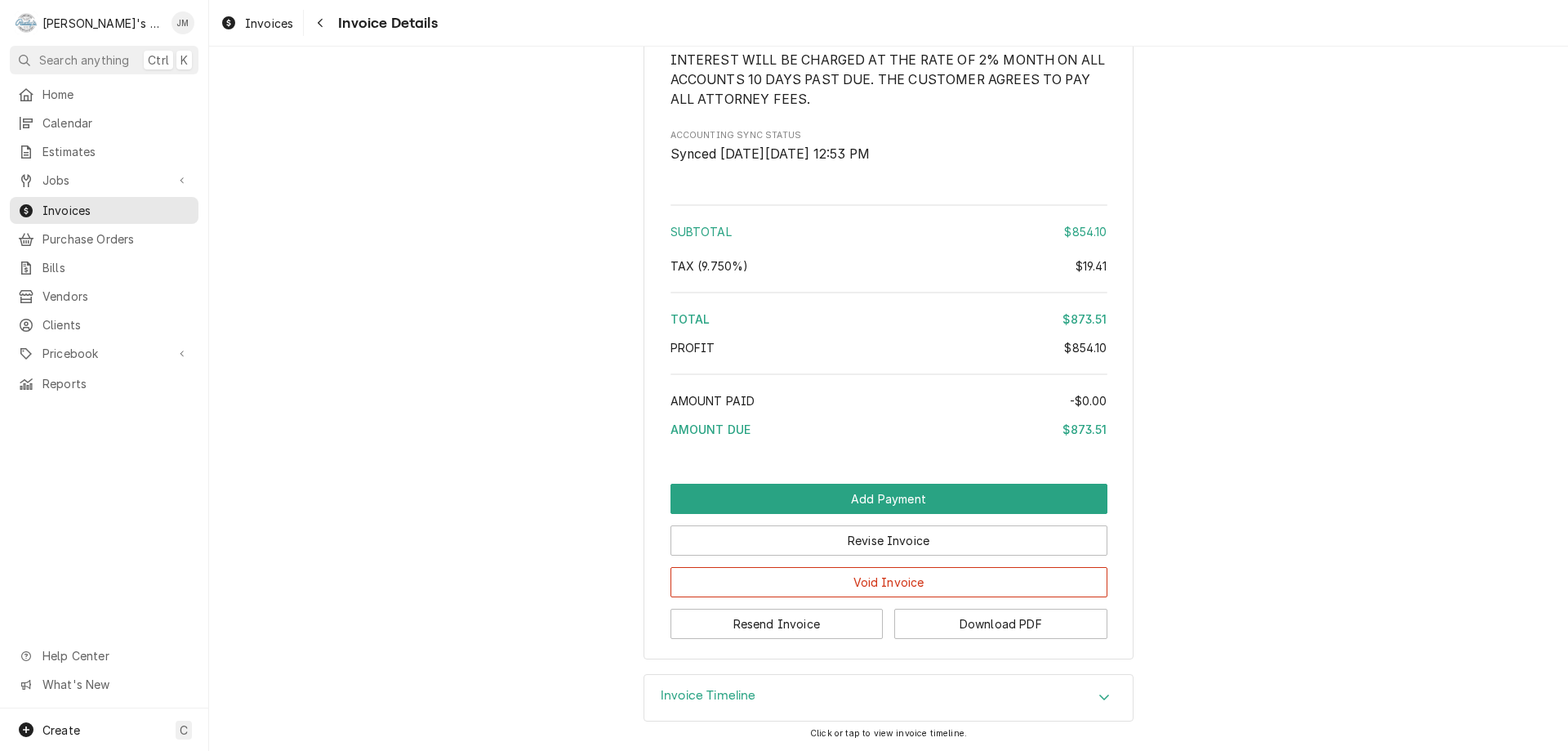
click at [741, 696] on h3 "Invoice Timeline" at bounding box center [708, 695] width 95 height 15
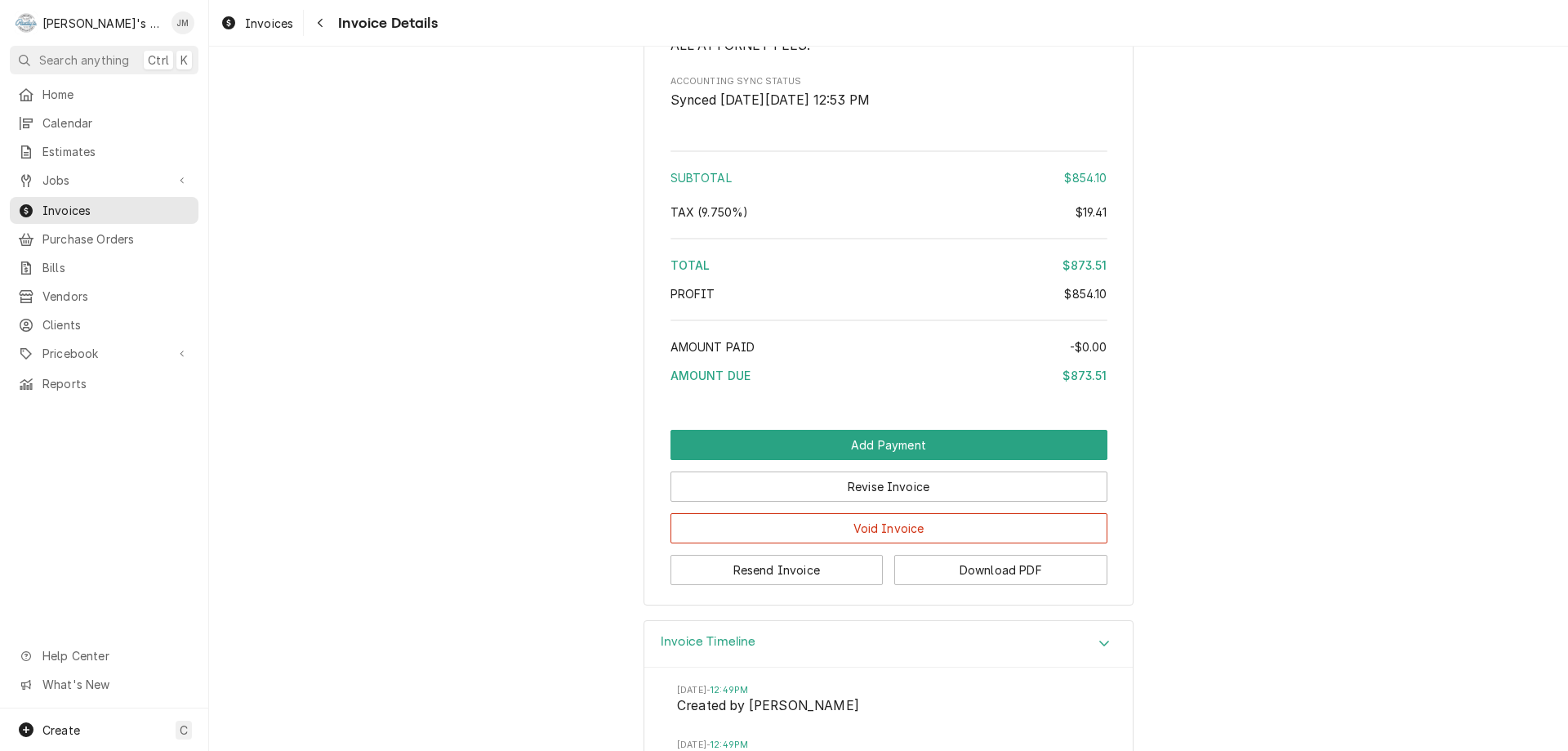
scroll to position [2841, 0]
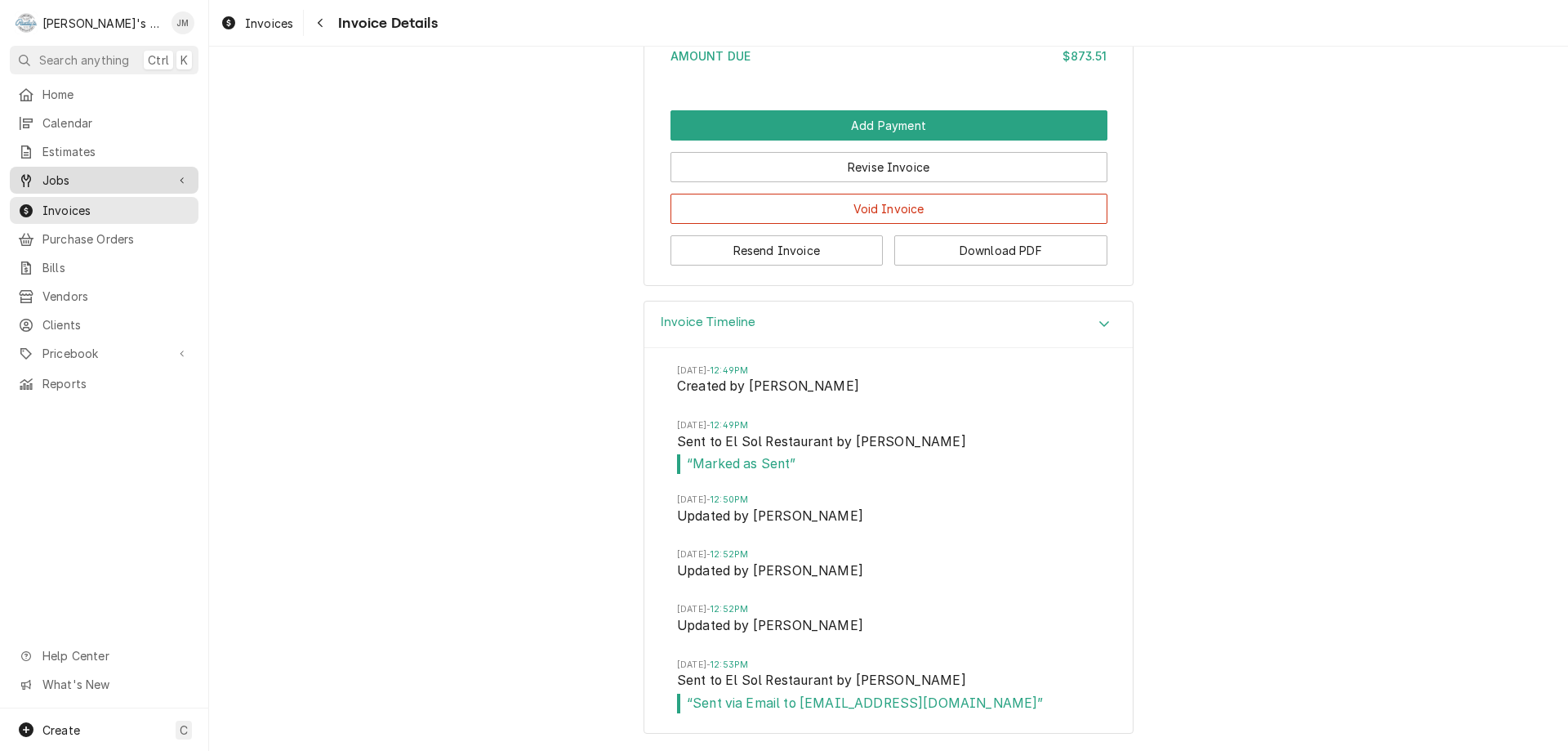
click at [64, 174] on span "Jobs" at bounding box center [104, 180] width 123 height 17
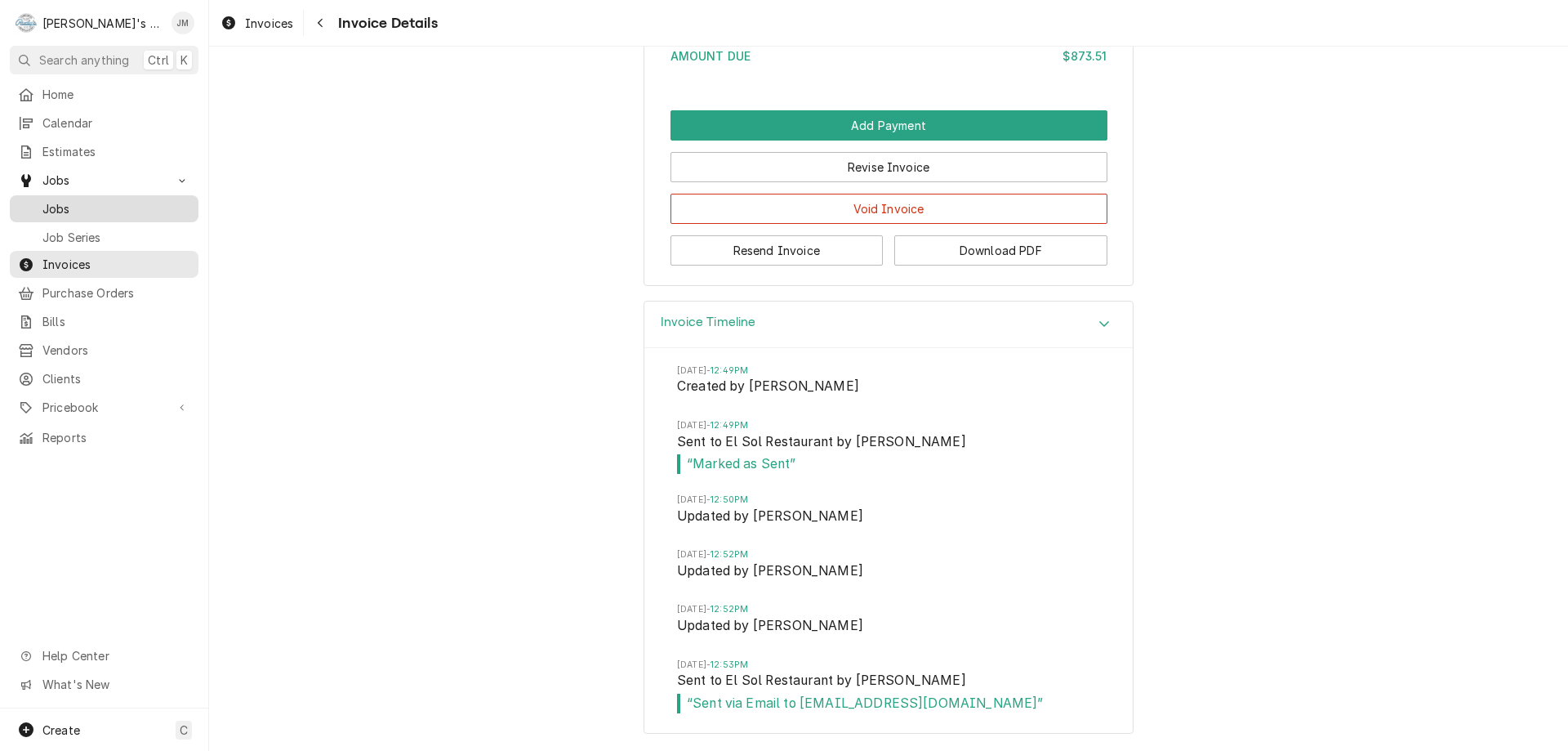
click at [62, 201] on span "Jobs" at bounding box center [115, 209] width 147 height 17
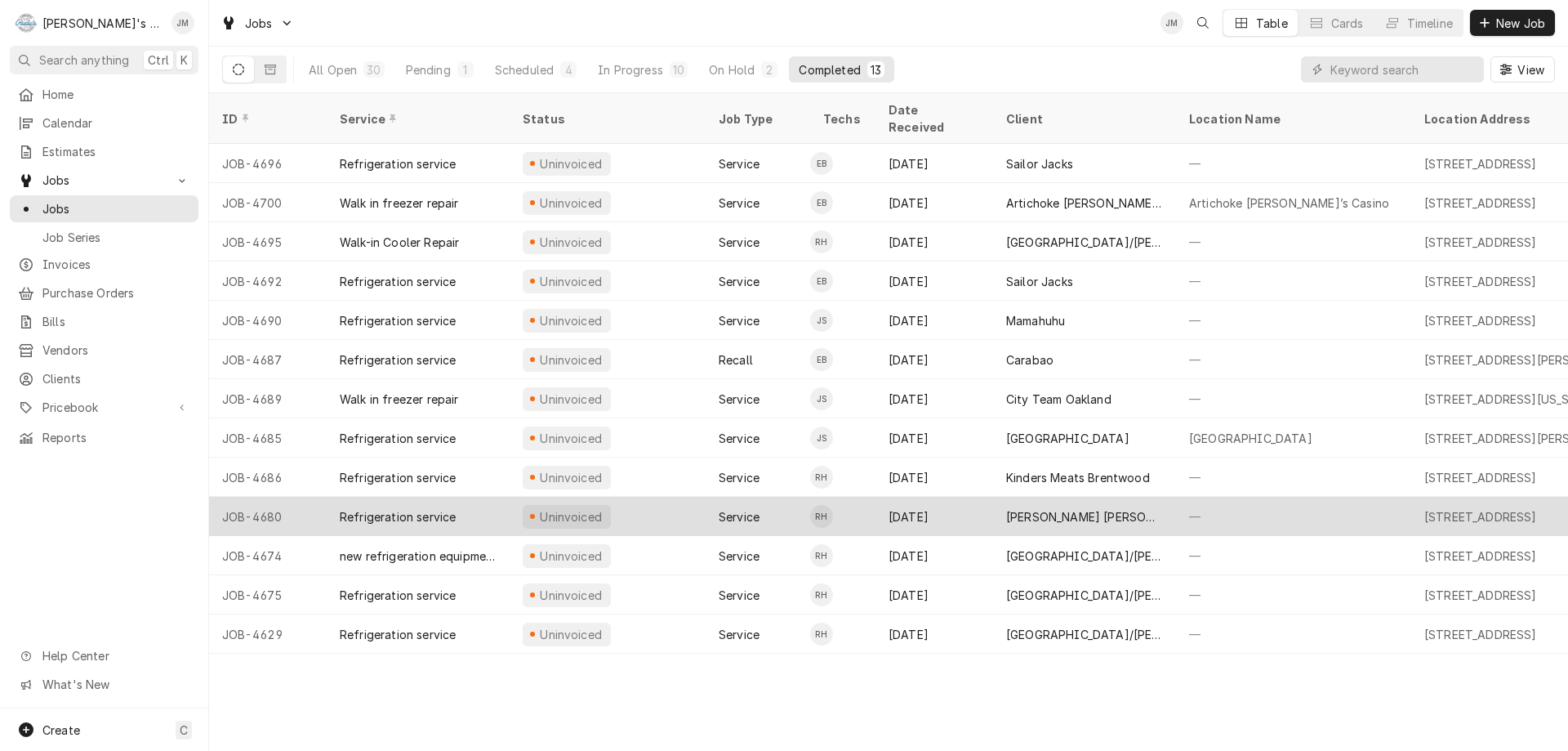
click at [1068, 508] on div "[PERSON_NAME] [PERSON_NAME]’s Marketplace" at bounding box center [1084, 517] width 157 height 17
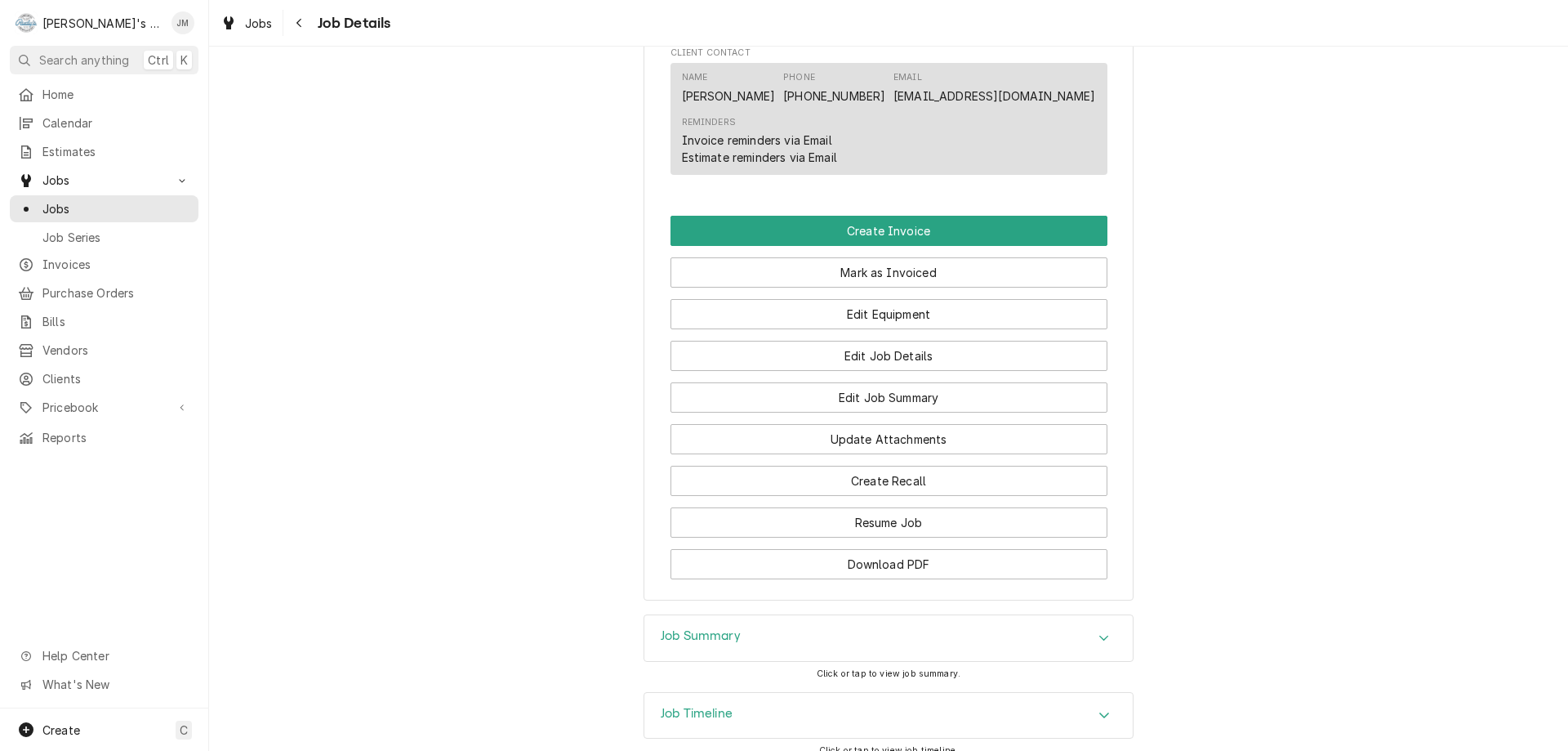
scroll to position [899, 0]
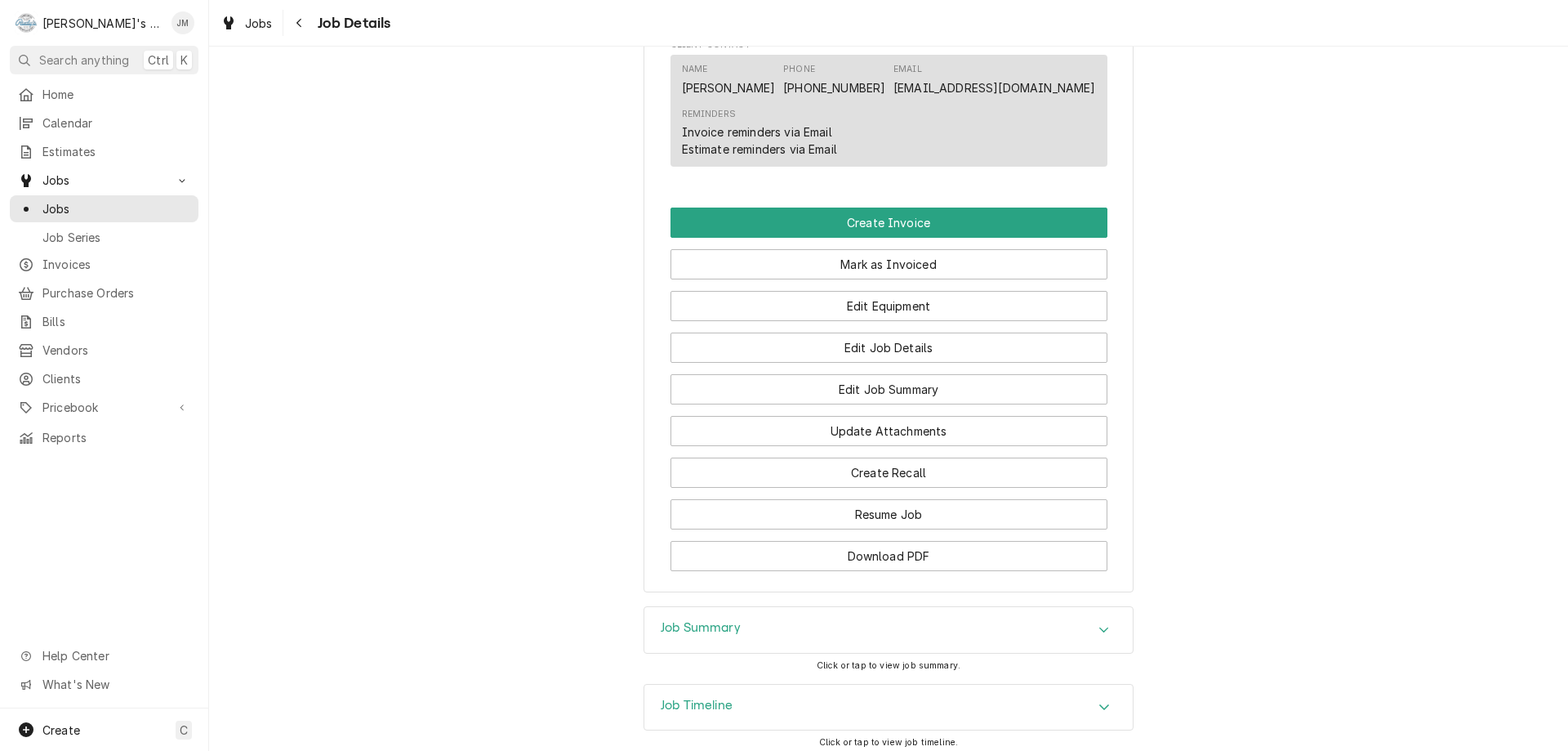
click at [732, 636] on h3 "Job Summary" at bounding box center [700, 628] width 80 height 15
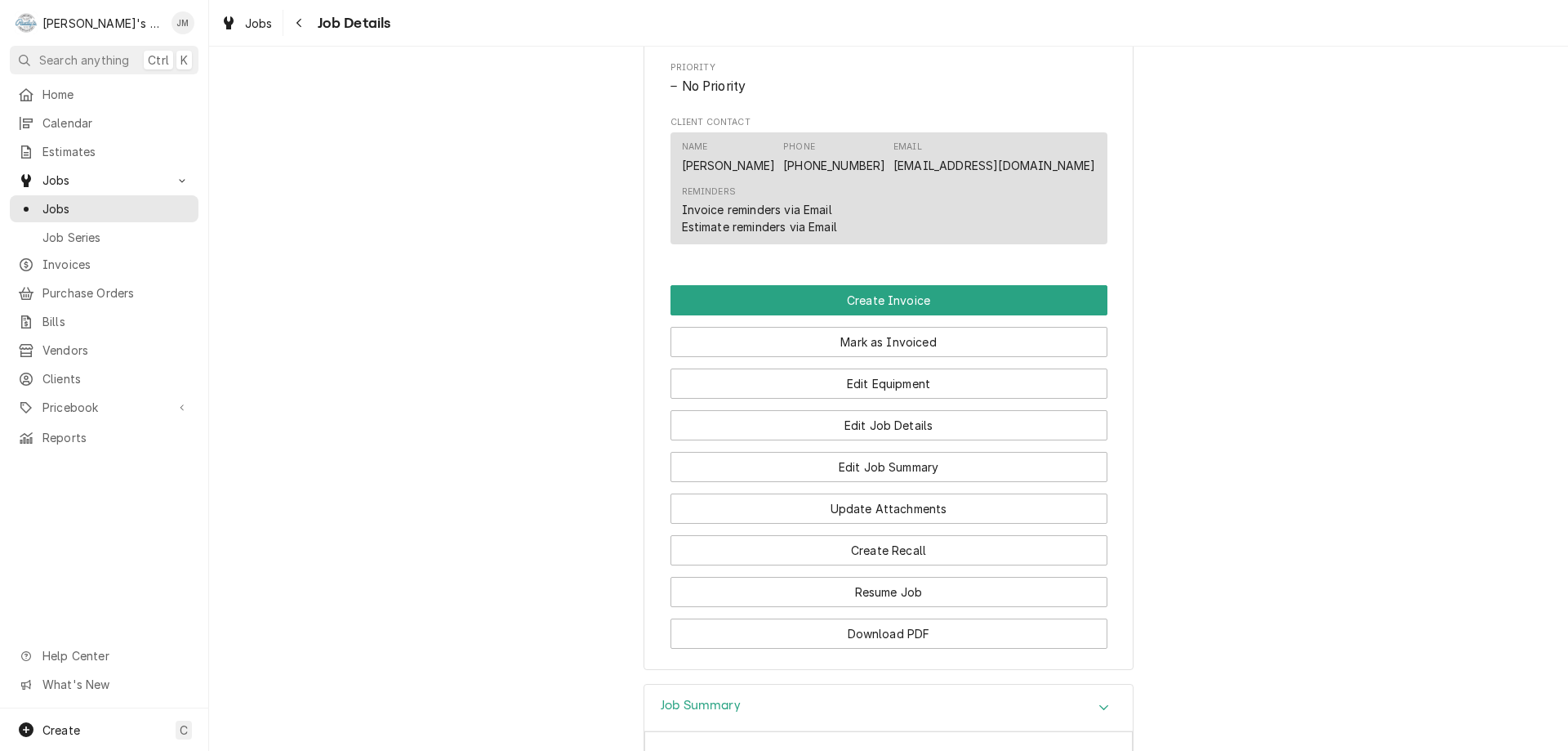
scroll to position [817, 0]
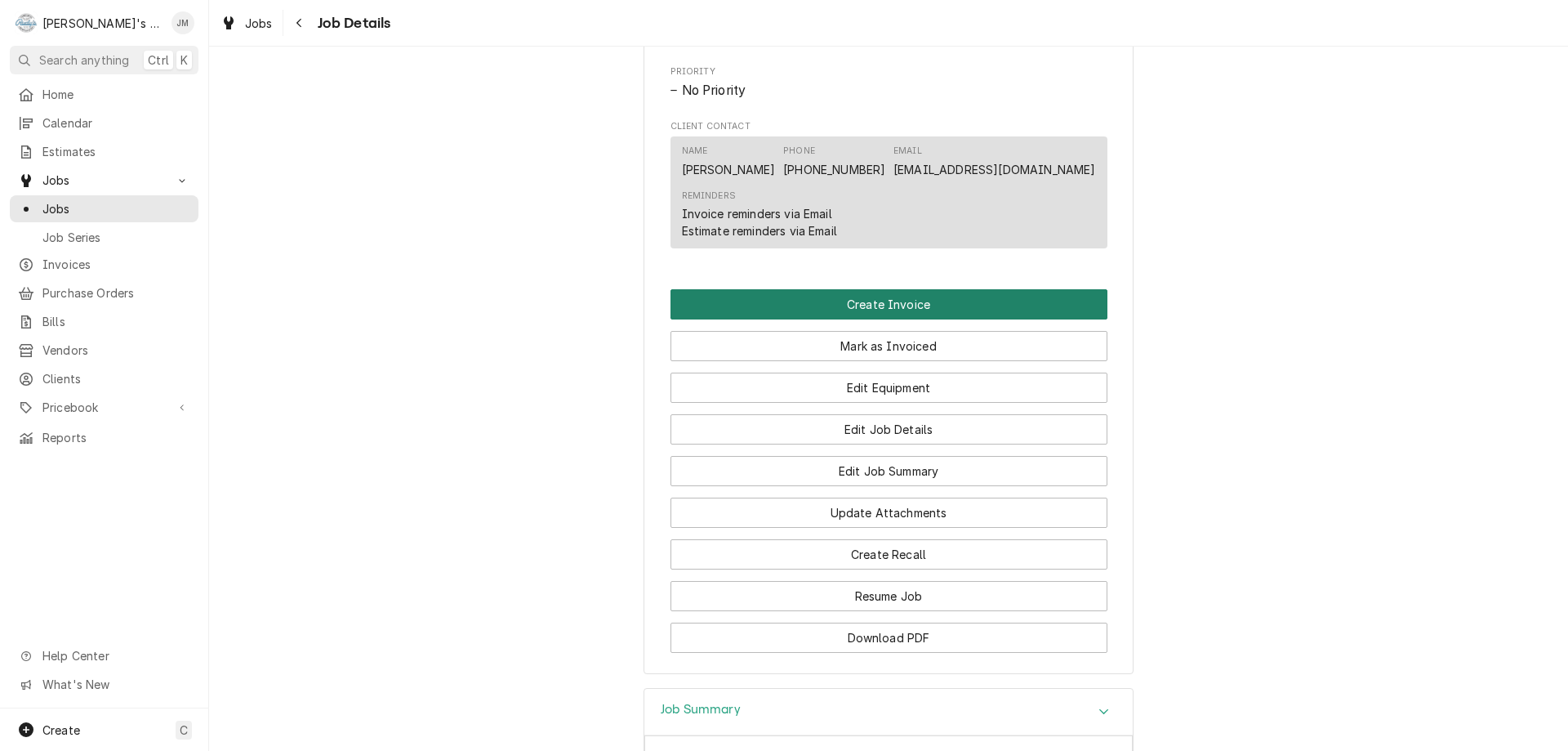
click at [880, 319] on button "Create Invoice" at bounding box center [889, 304] width 437 height 30
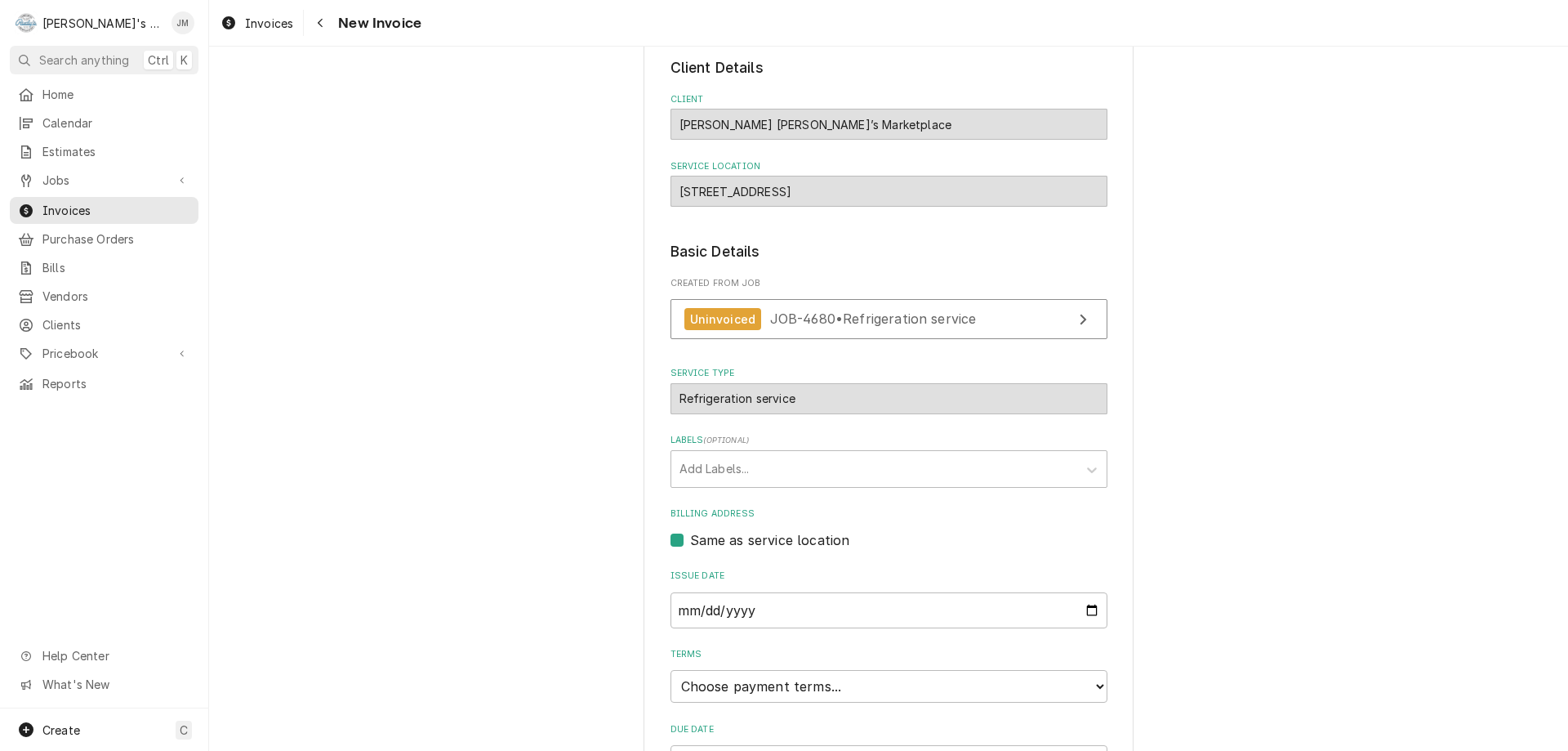
scroll to position [244, 0]
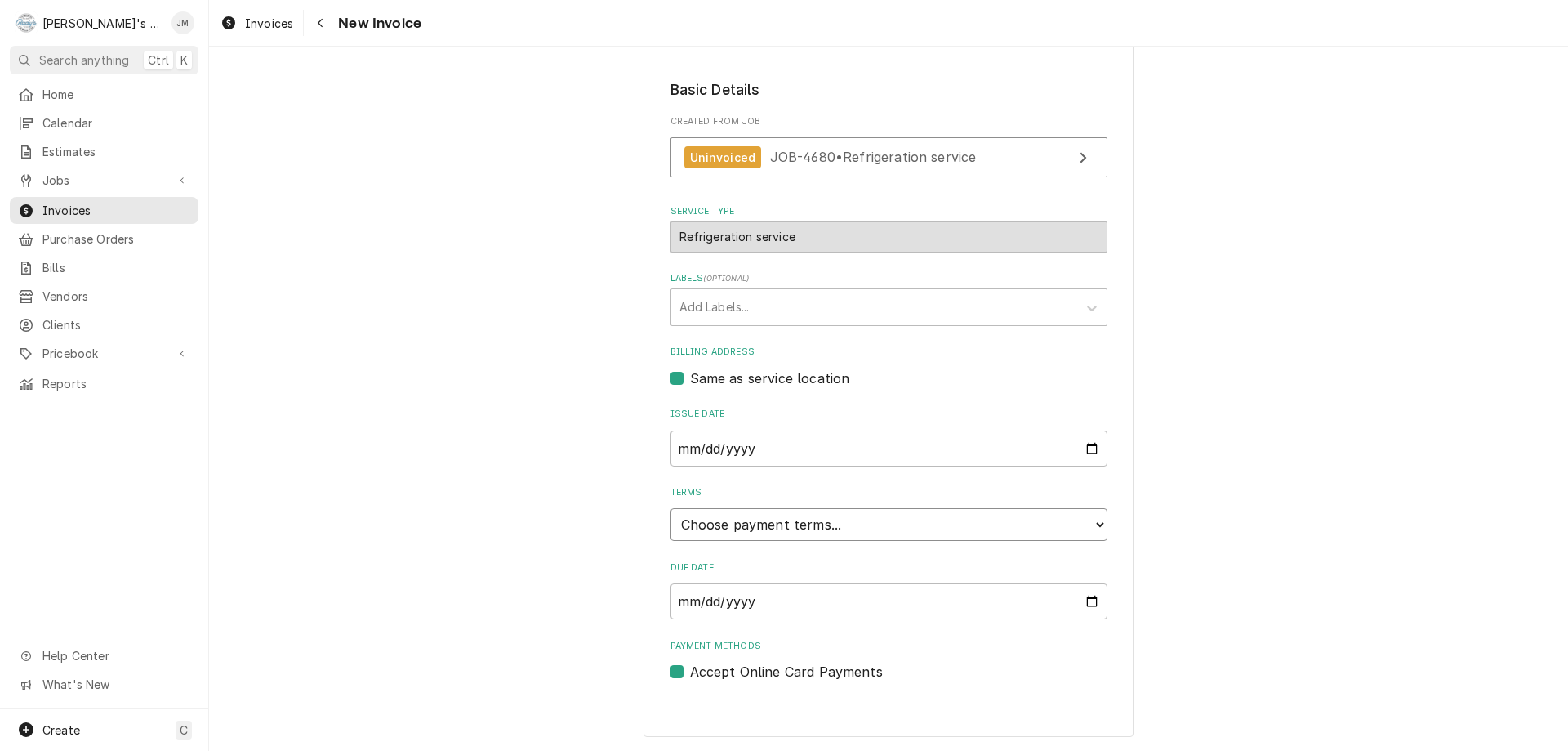
click at [919, 533] on select "Choose payment terms... Same Day Net 7 Net 14 Net 21 Net 30 Net 45 Net 60 Net 90" at bounding box center [889, 524] width 437 height 33
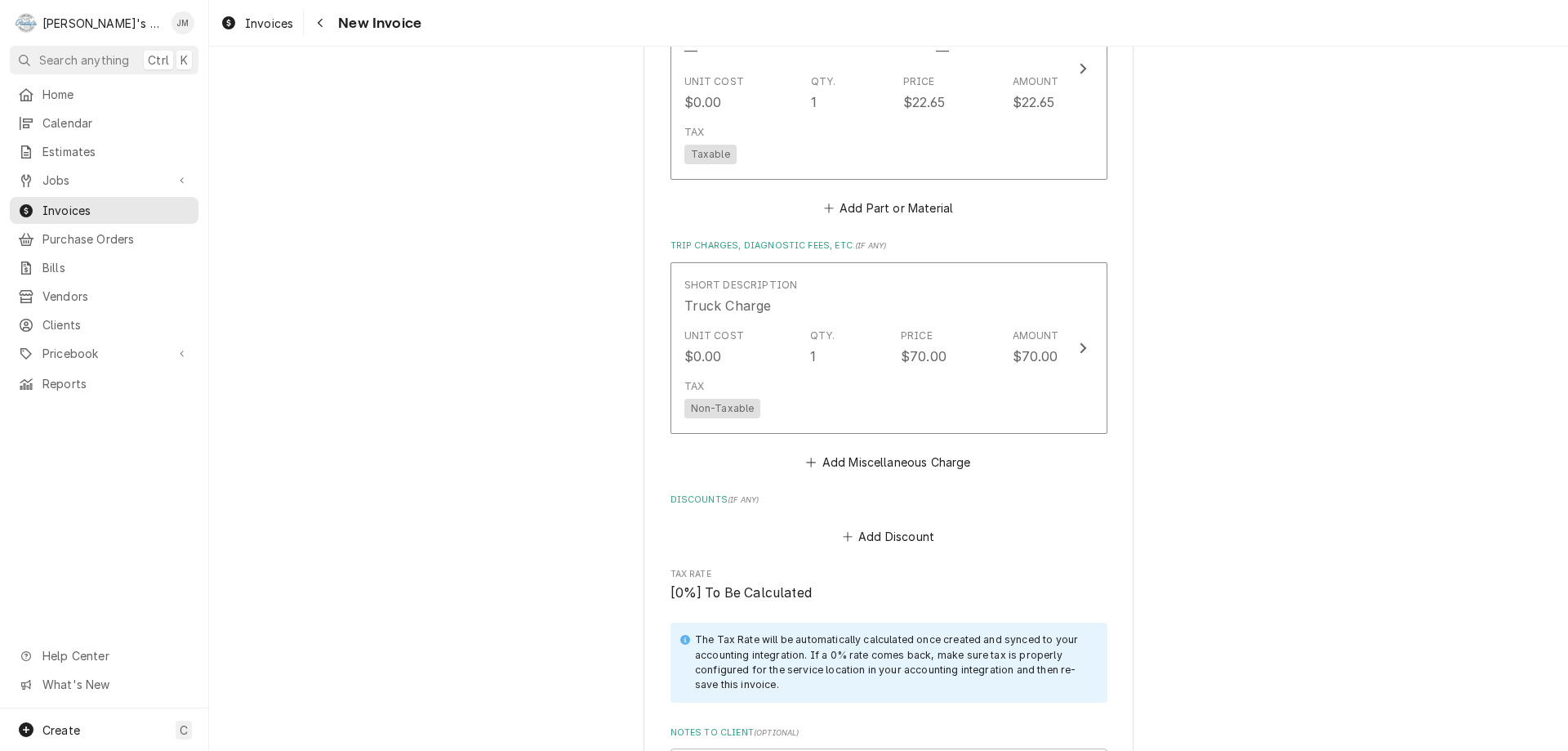
scroll to position [2256, 0]
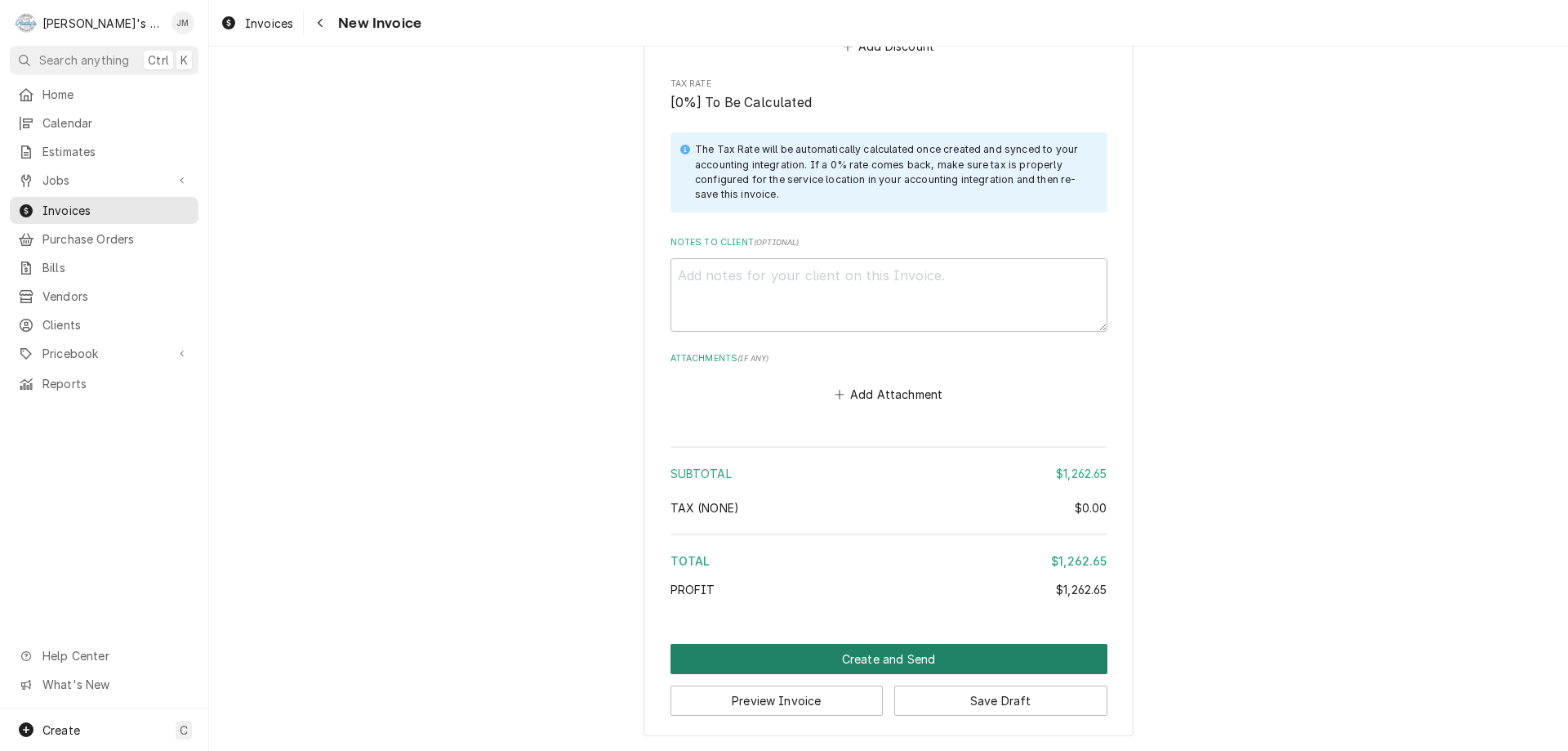
click at [923, 655] on button "Create and Send" at bounding box center [889, 659] width 437 height 30
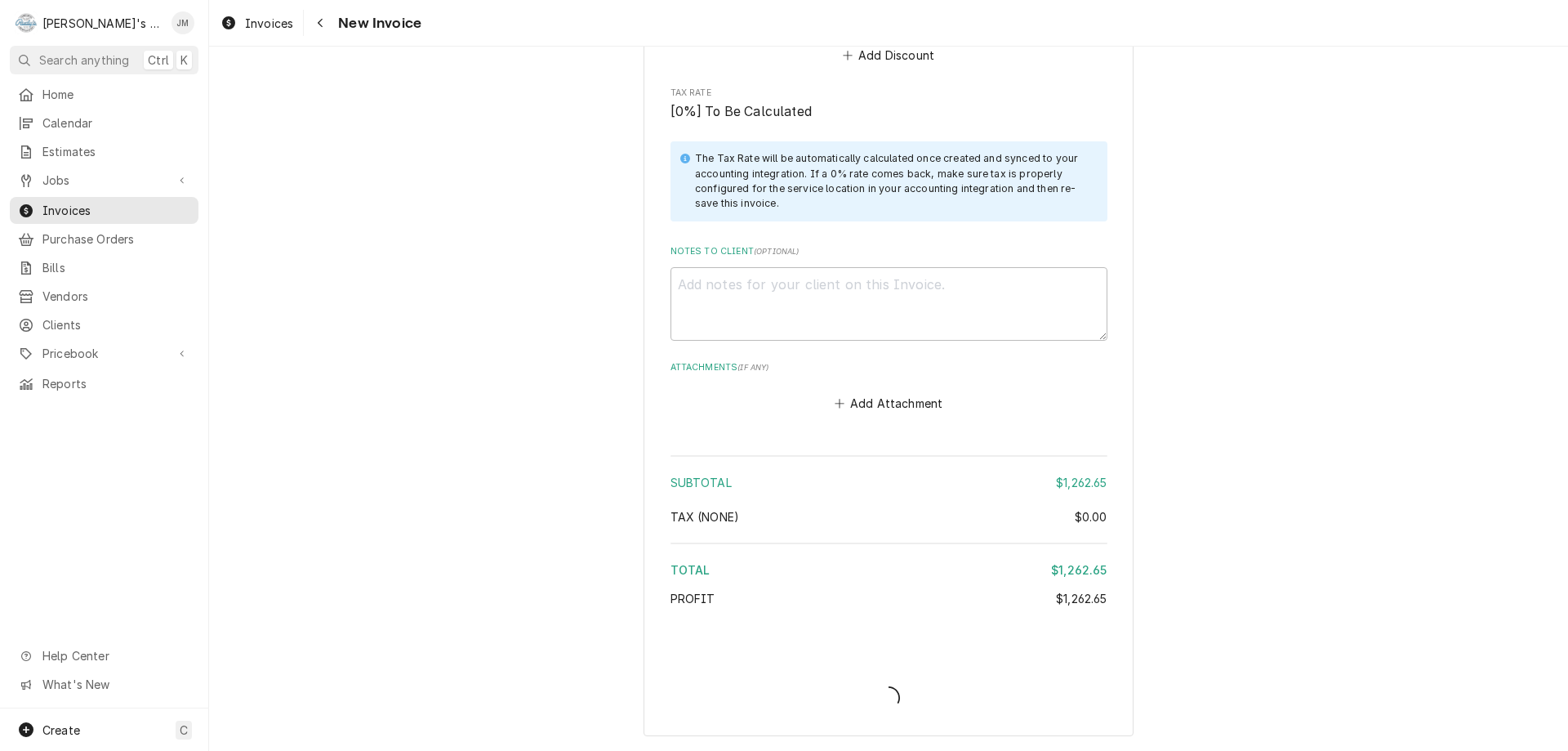
type textarea "x"
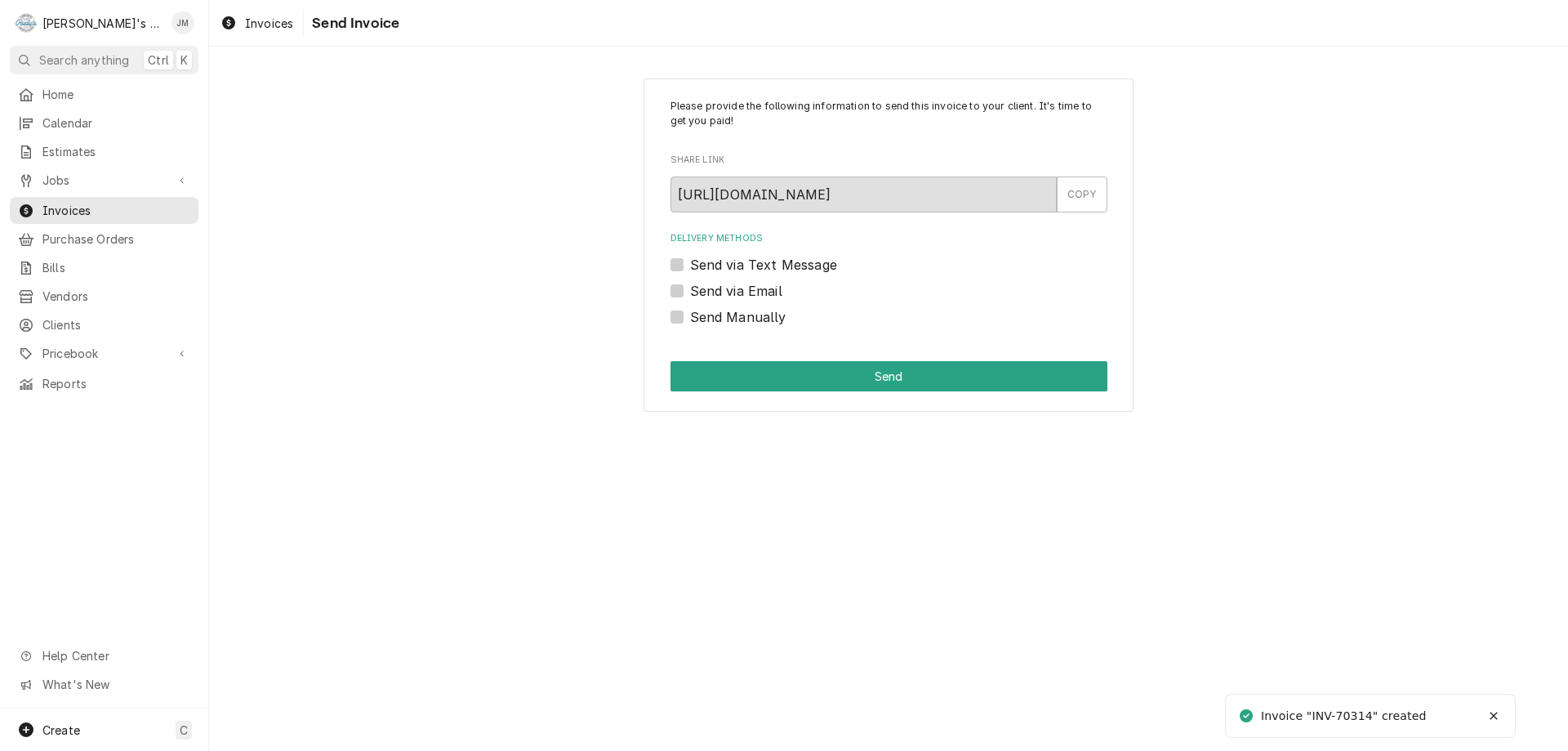
click at [770, 322] on label "Send Manually" at bounding box center [738, 317] width 96 height 19
click at [770, 322] on input "Send Manually" at bounding box center [908, 325] width 437 height 36
checkbox input "true"
click at [877, 377] on button "Send" at bounding box center [889, 376] width 437 height 30
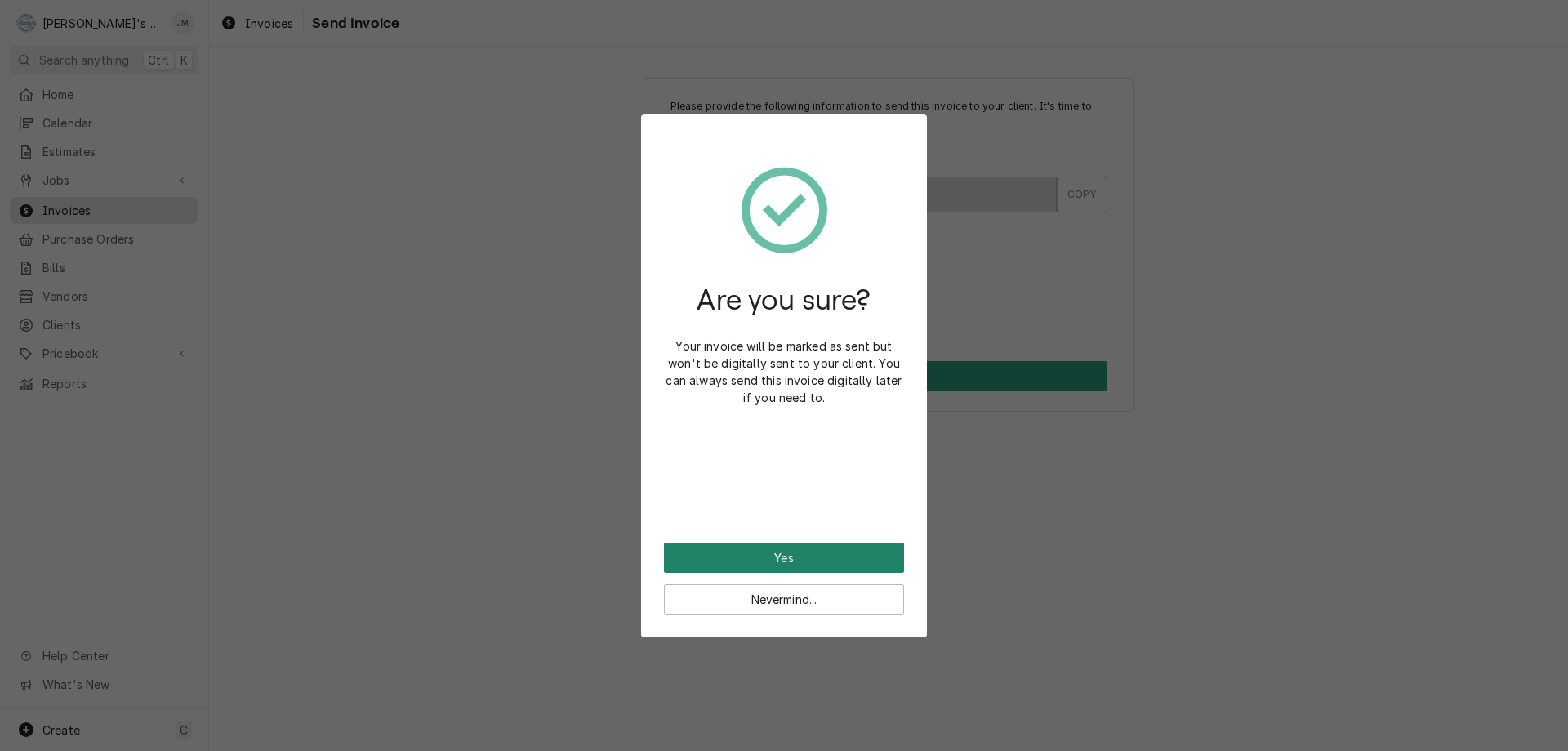
click at [805, 558] on button "Yes" at bounding box center [784, 558] width 240 height 30
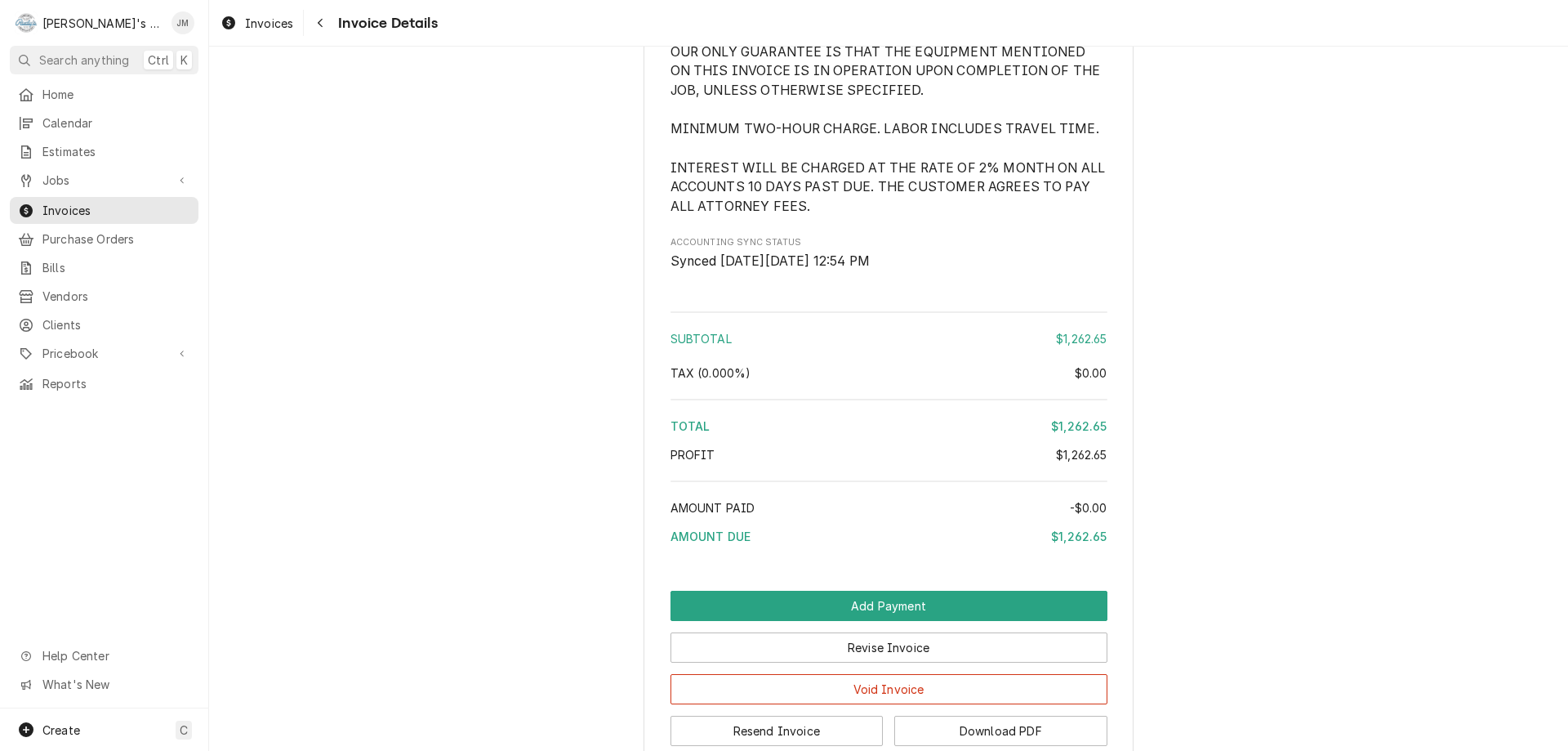
scroll to position [2244, 0]
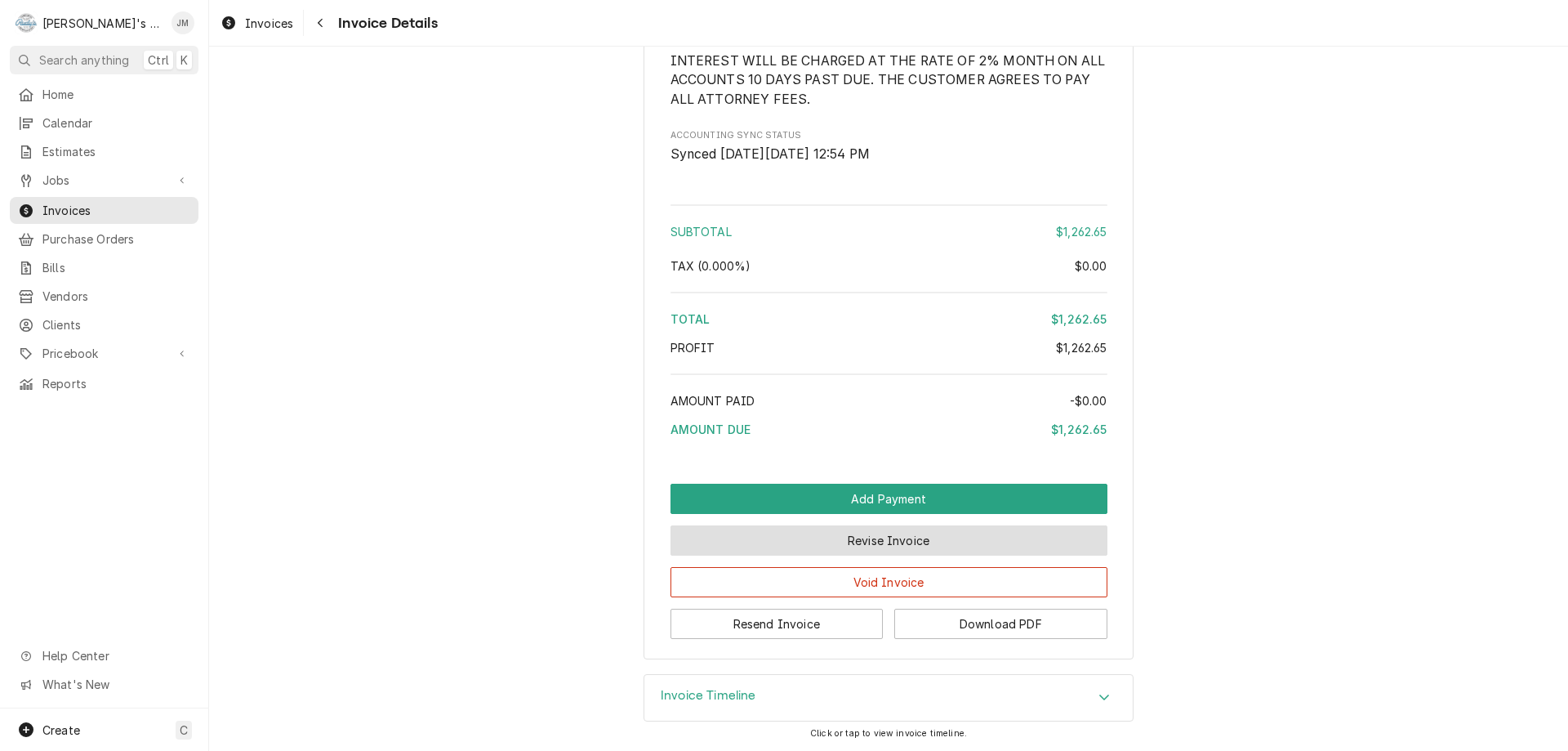
click at [852, 545] on button "Revise Invoice" at bounding box center [889, 540] width 437 height 30
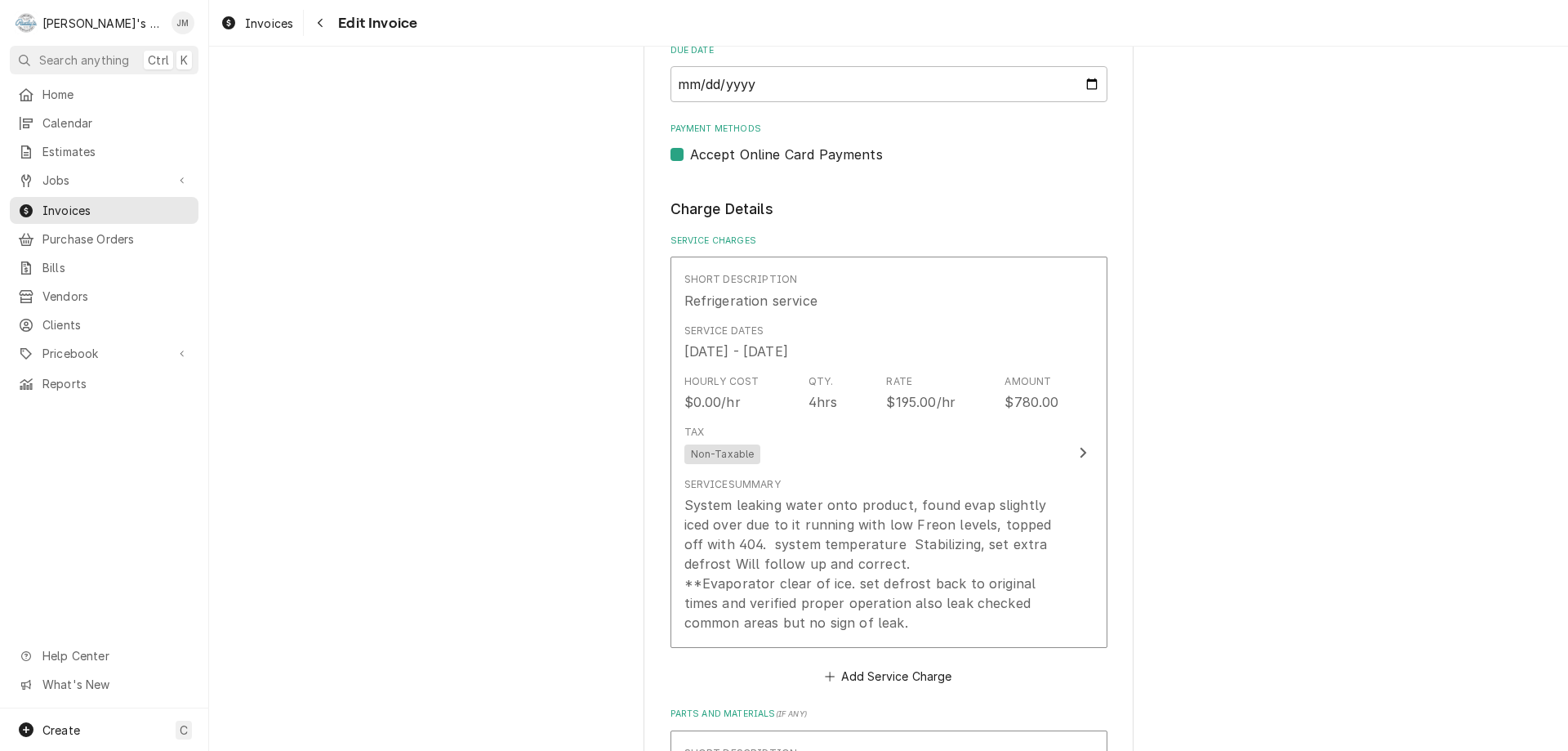
scroll to position [2290, 0]
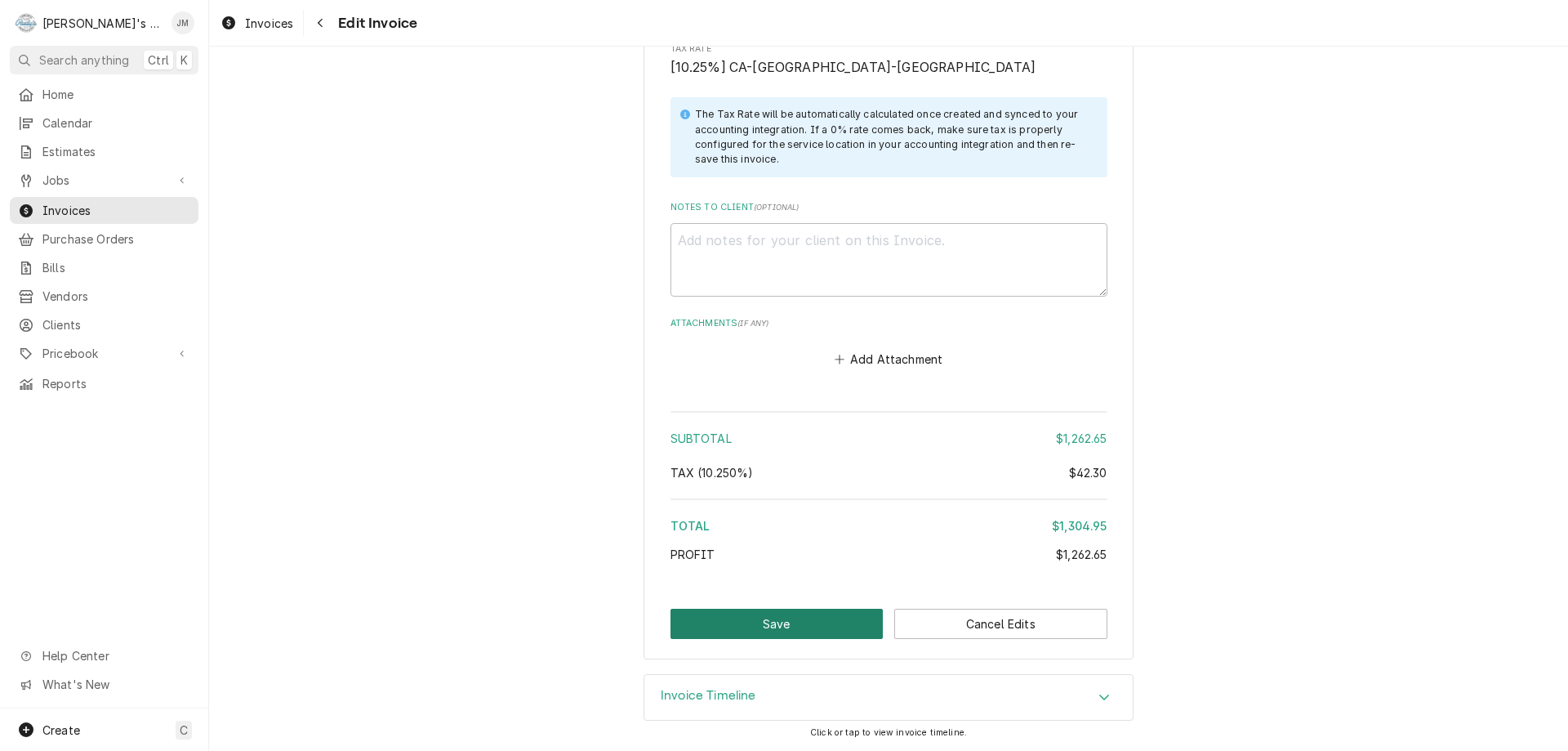
click at [742, 627] on button "Save" at bounding box center [777, 624] width 213 height 30
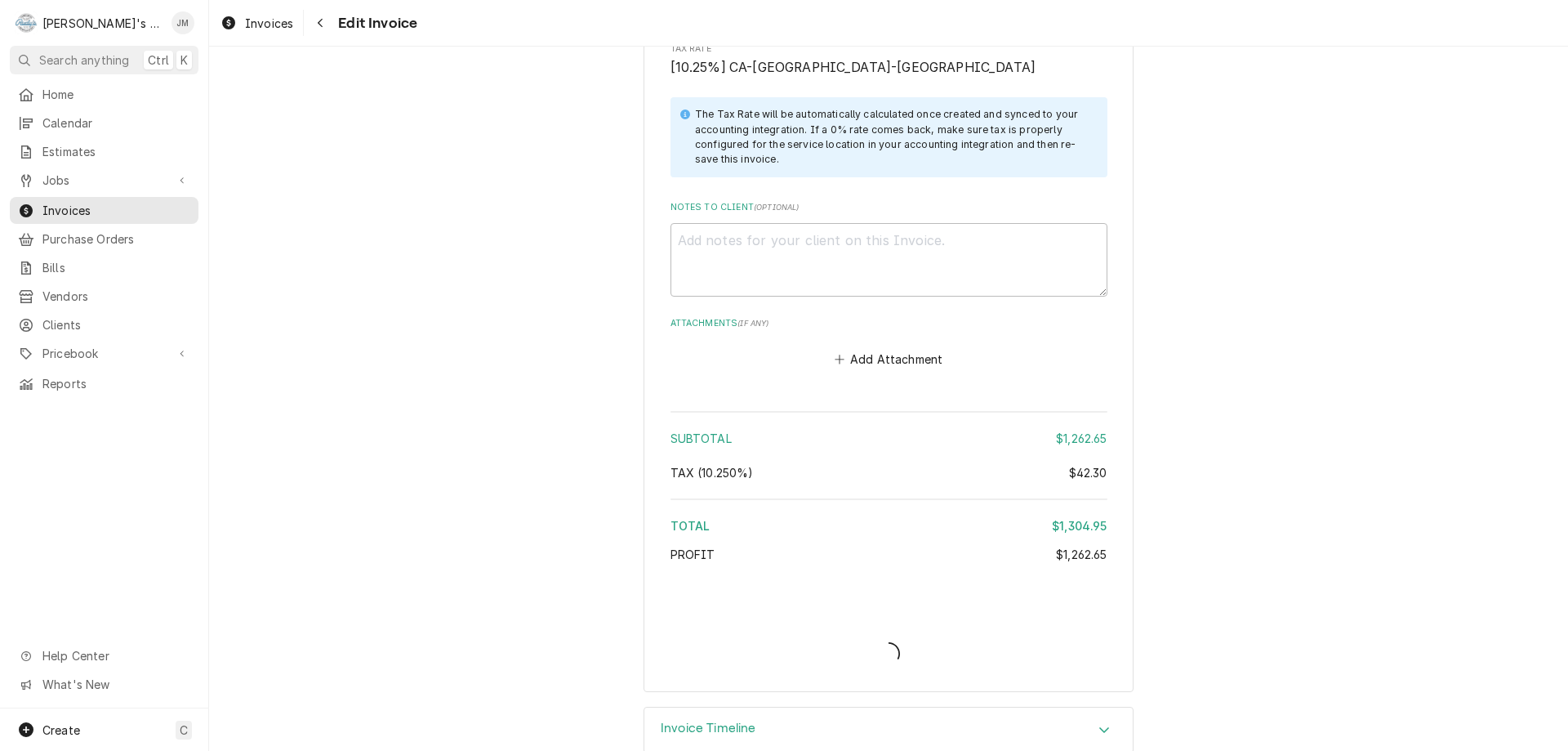
type textarea "x"
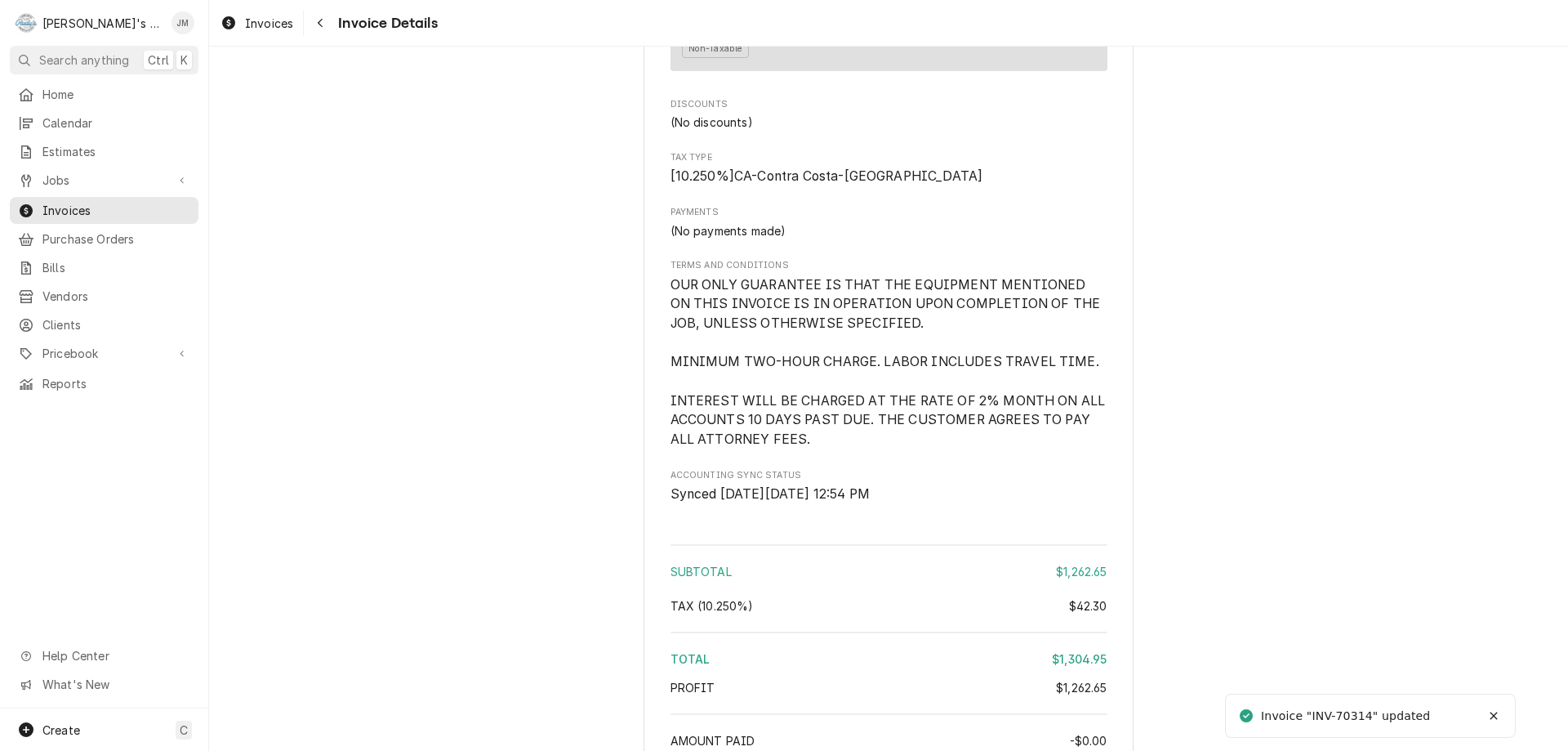
scroll to position [2206, 0]
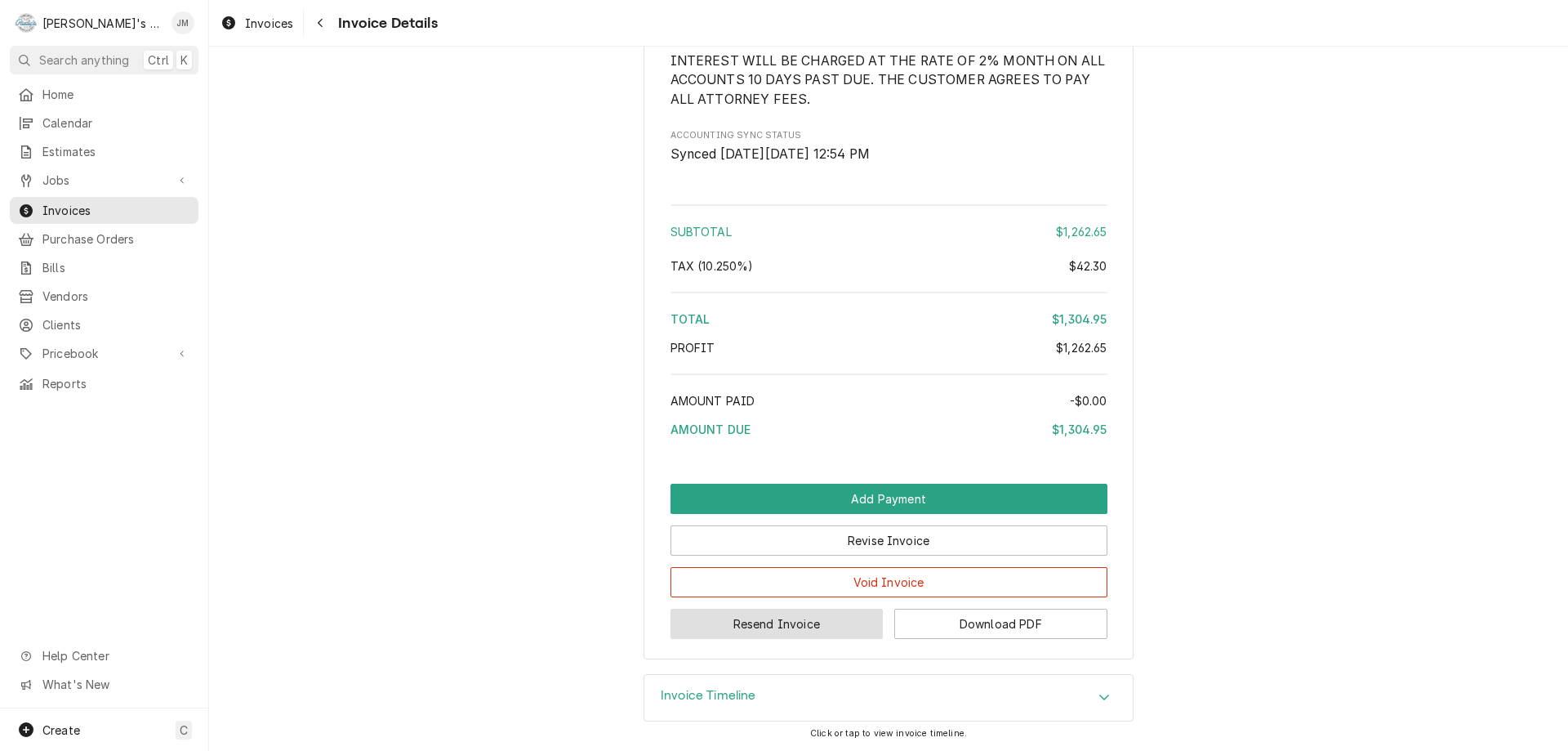
click at [789, 639] on button "Resend Invoice" at bounding box center [777, 624] width 213 height 30
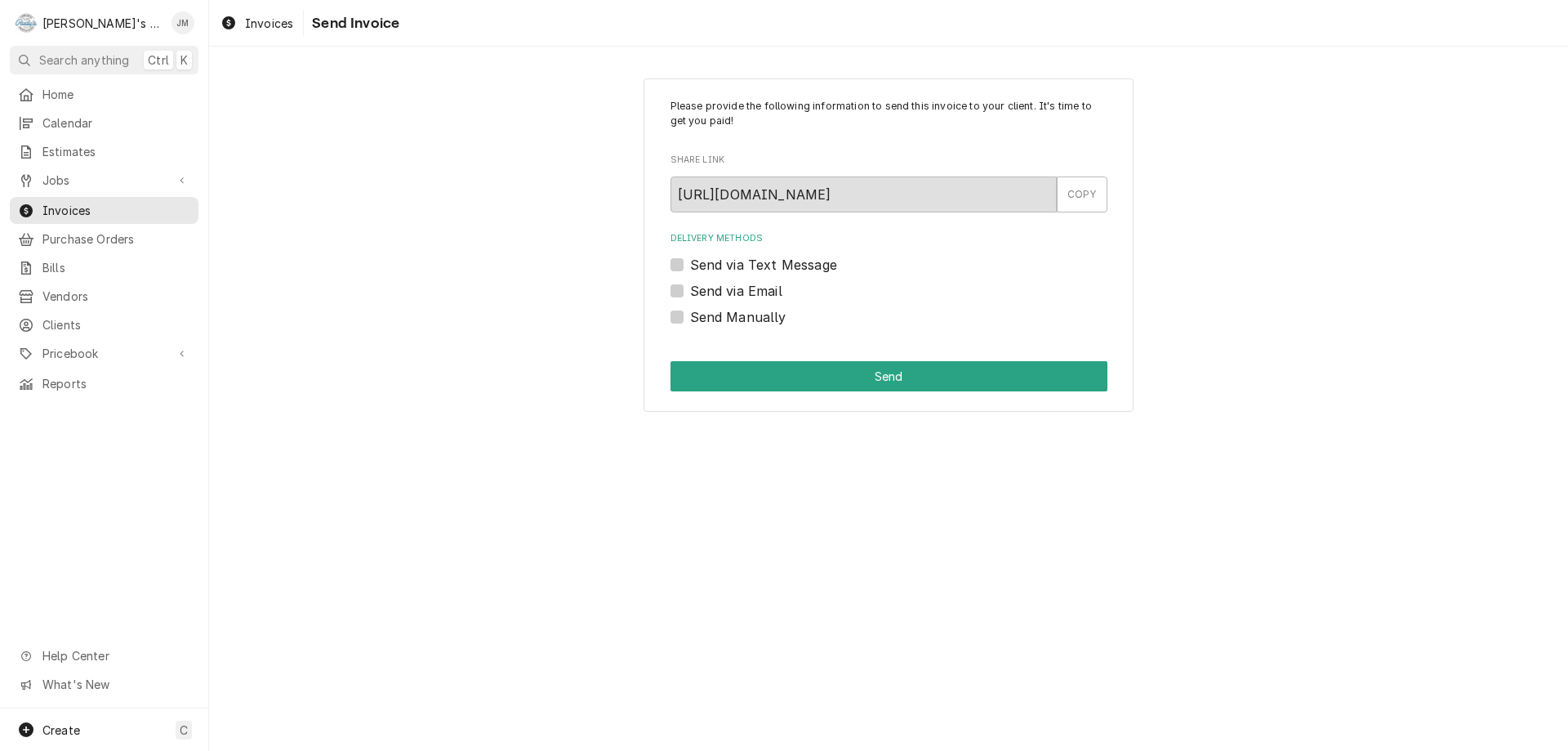
click at [747, 287] on label "Send via Email" at bounding box center [736, 290] width 93 height 19
click at [747, 287] on input "Send via Email" at bounding box center [908, 298] width 437 height 36
checkbox input "true"
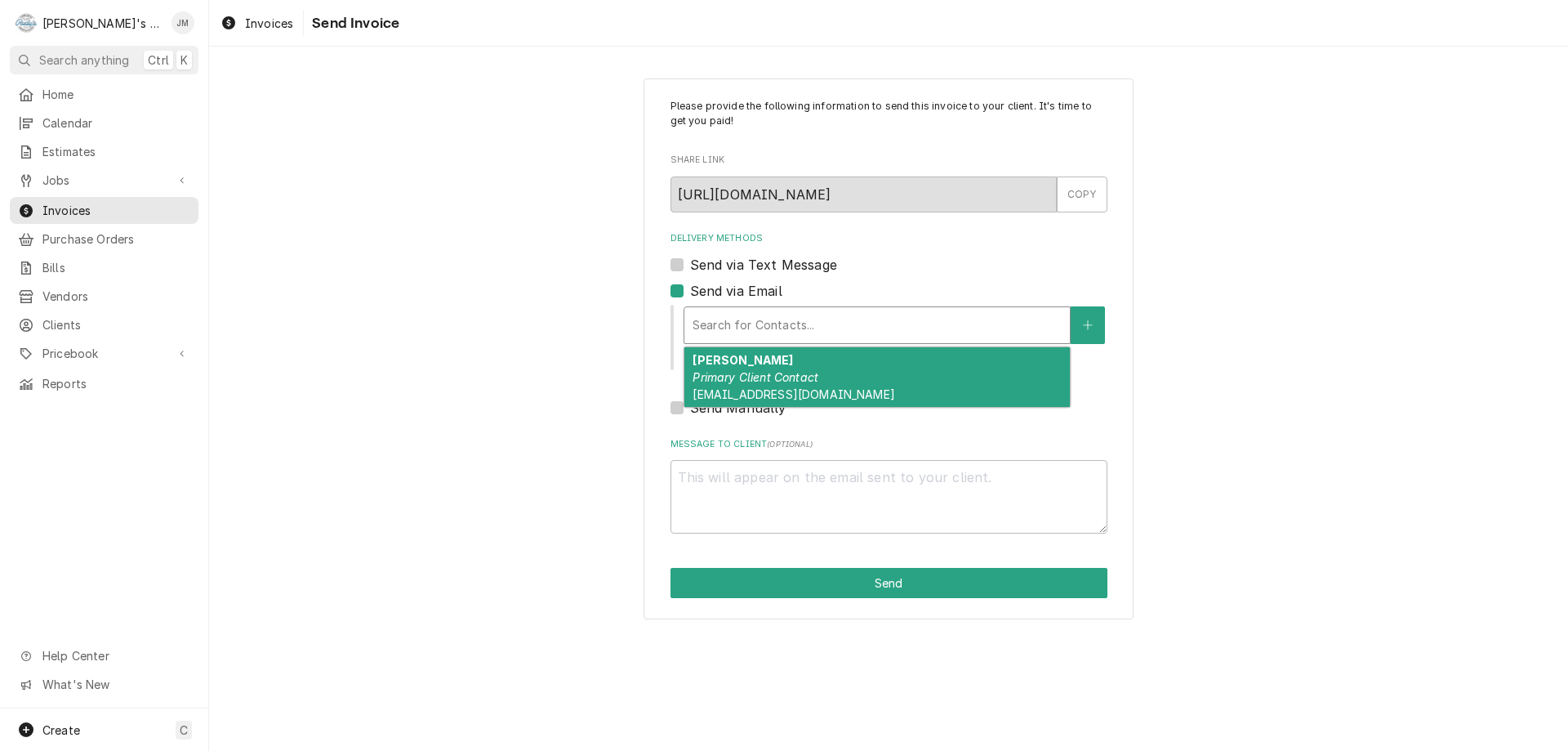
click at [753, 326] on div "Delivery Methods" at bounding box center [877, 325] width 369 height 30
click at [749, 386] on div "[PERSON_NAME] Primary Client Contact [EMAIL_ADDRESS][DOMAIN_NAME]" at bounding box center [877, 377] width 386 height 60
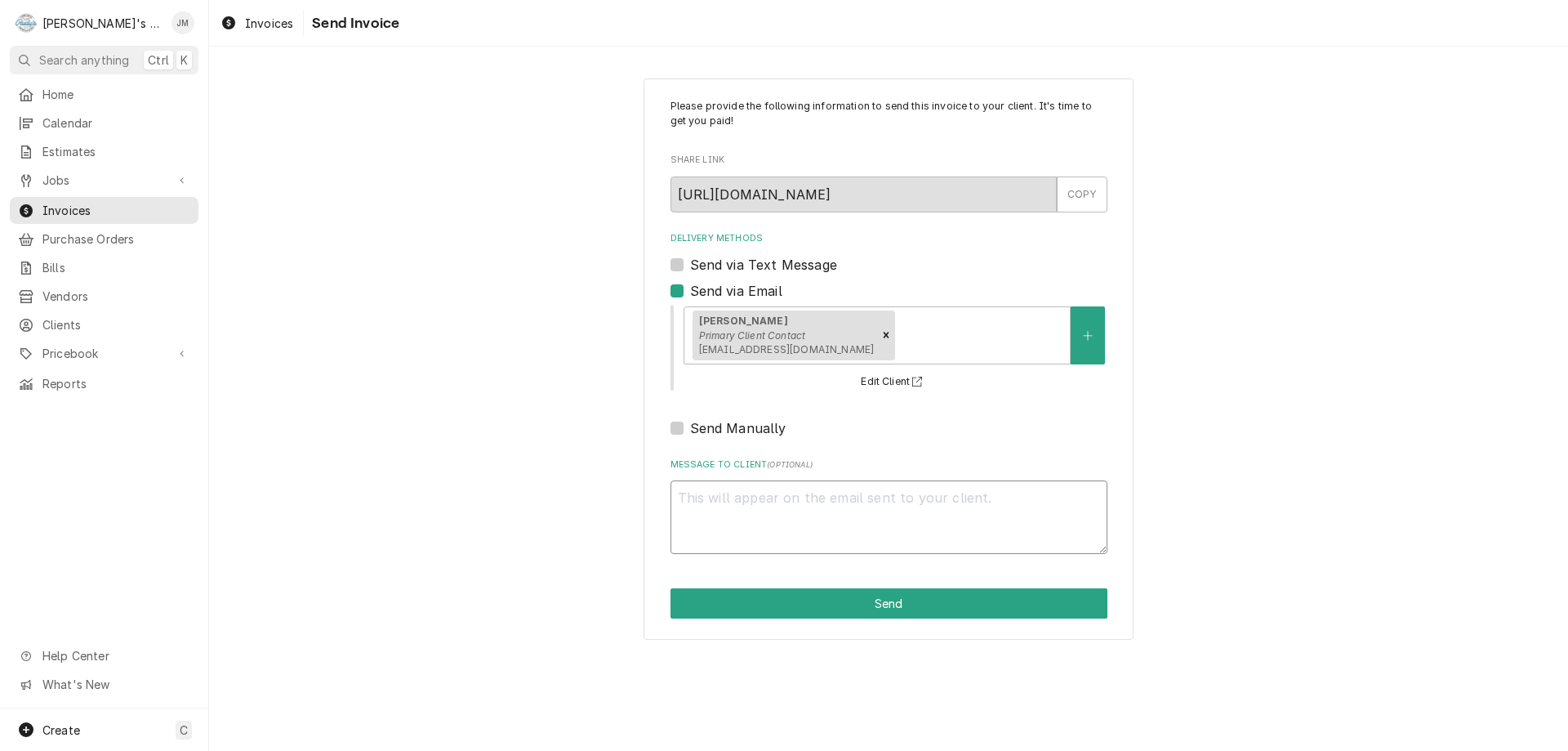
click at [778, 489] on textarea "Message to Client ( optional )" at bounding box center [889, 517] width 437 height 73
type textarea "x"
type textarea "T"
type textarea "x"
type textarea "Th"
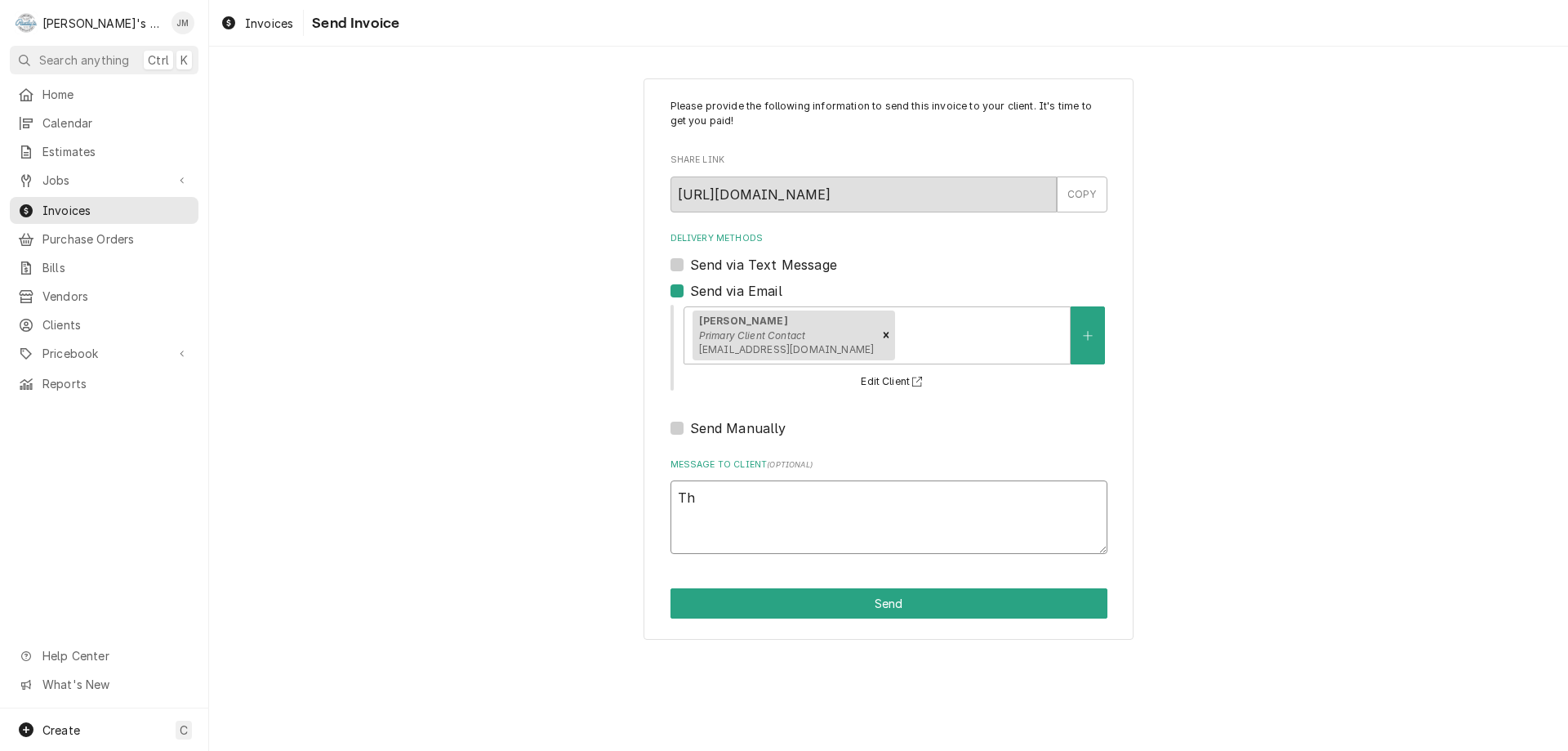
type textarea "x"
type textarea "Tha"
type textarea "x"
type textarea "Than"
type textarea "x"
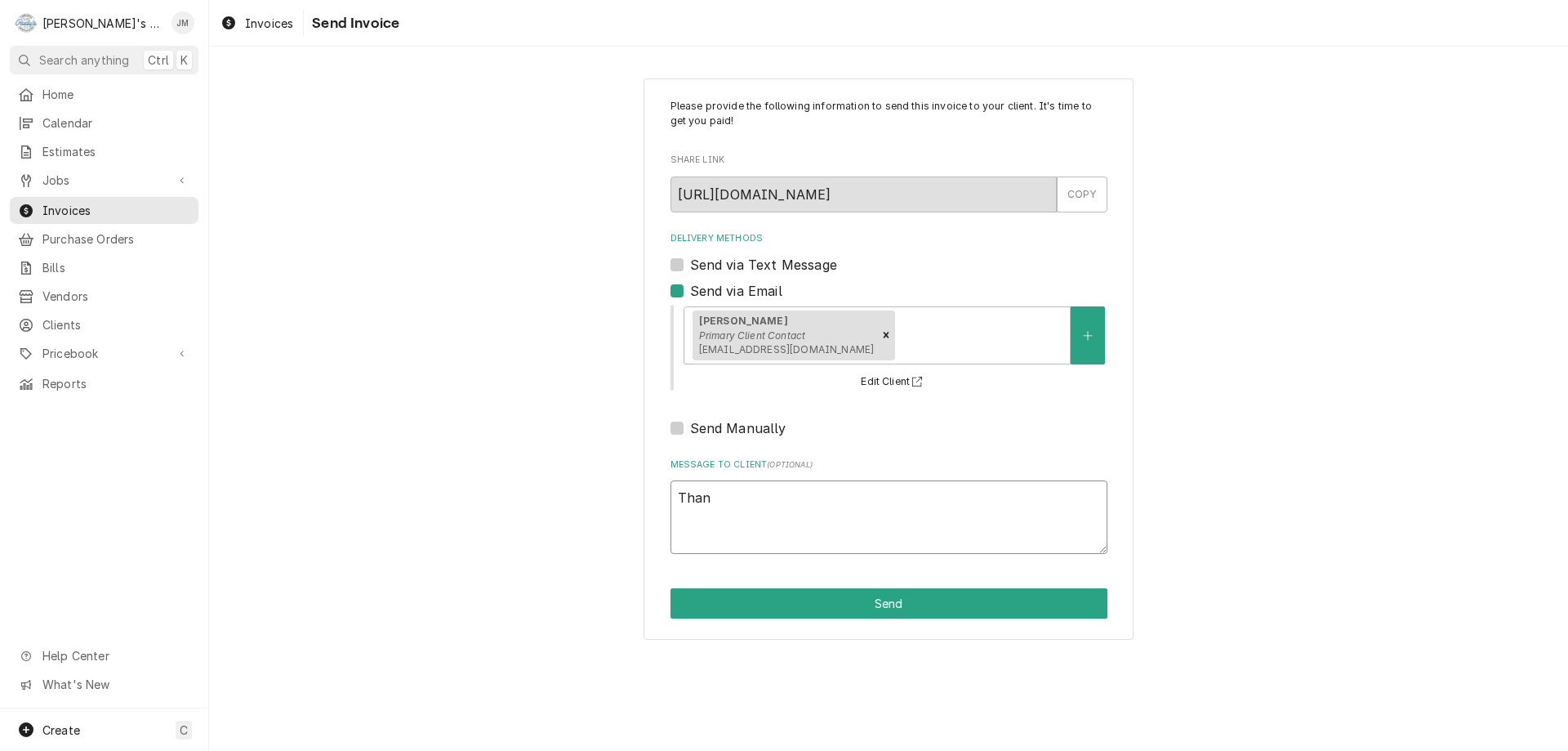
type textarea "Thank"
type textarea "x"
type textarea "Thank"
type textarea "x"
type textarea "Thank y"
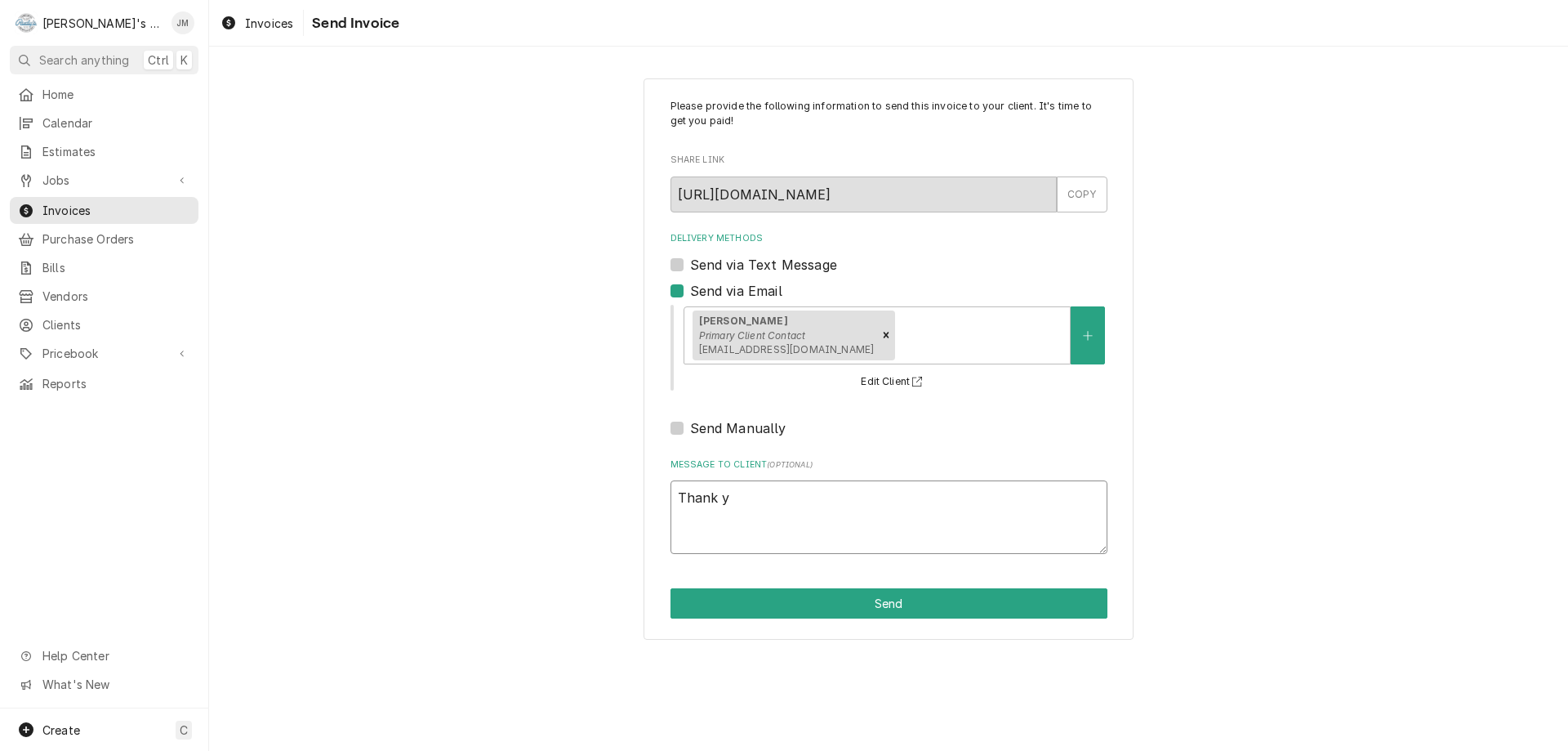
type textarea "x"
type textarea "Thank yo"
type textarea "x"
type textarea "Thank you"
type textarea "x"
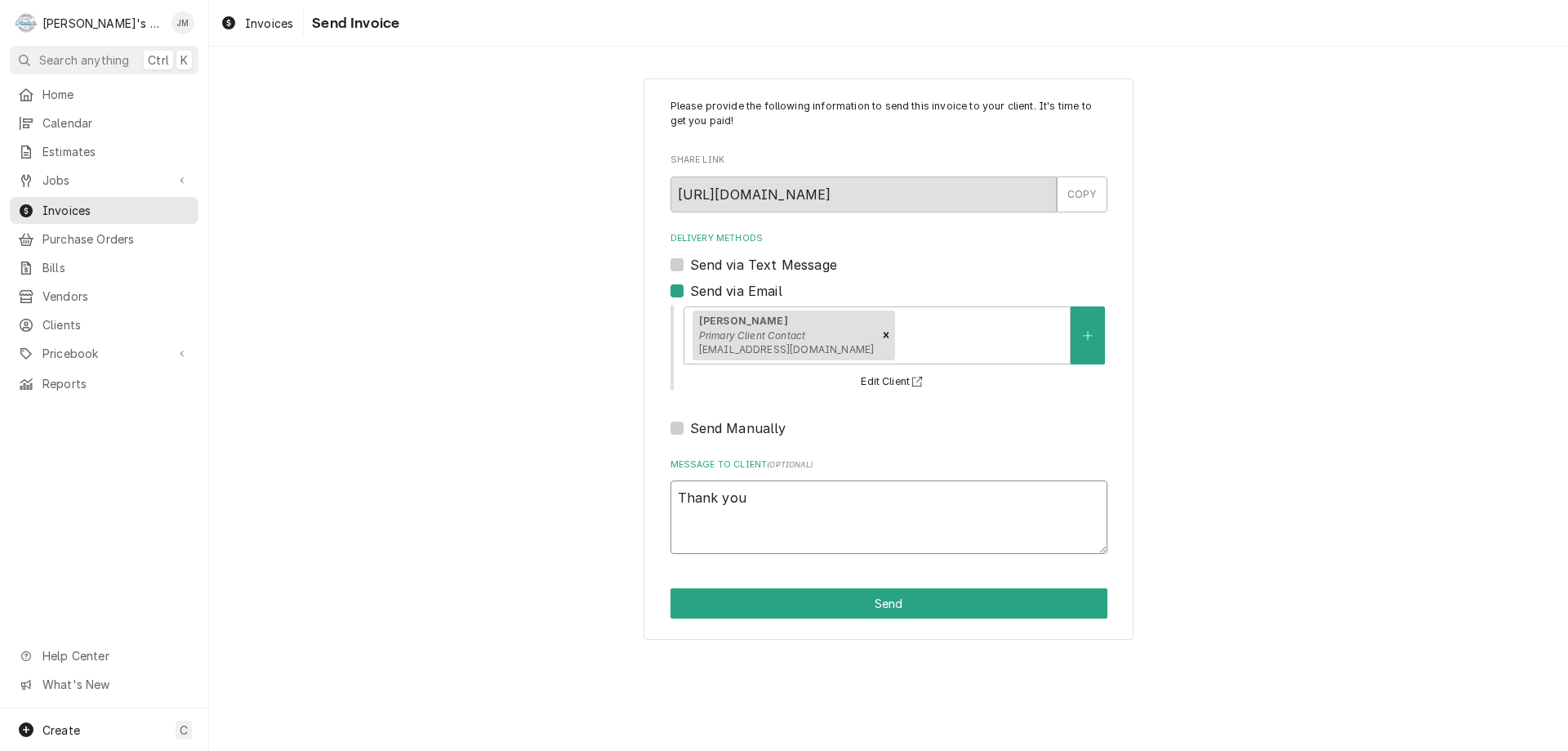
type textarea "Thank you"
type textarea "x"
type textarea "Thank you f"
type textarea "x"
type textarea "Thank you fo"
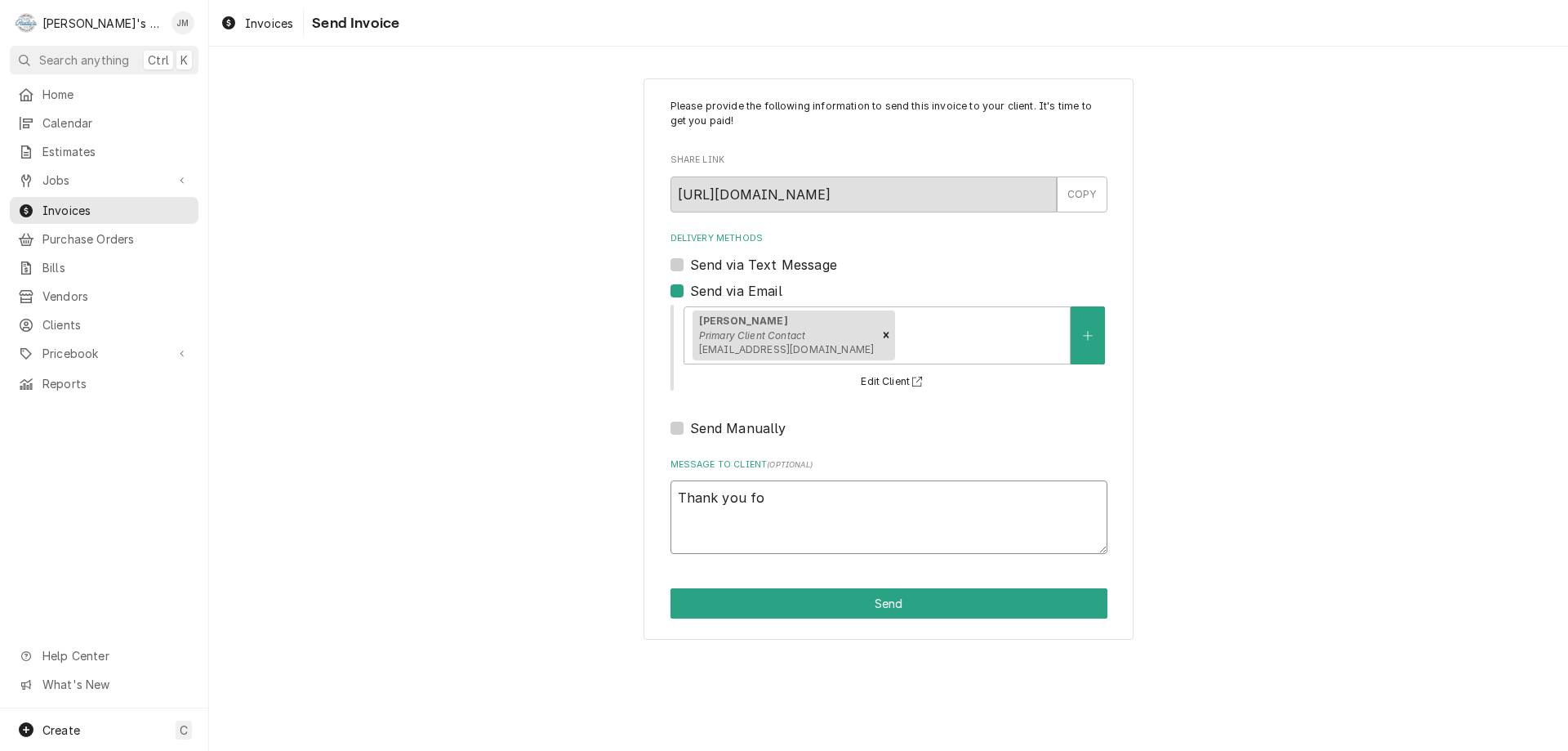
type textarea "x"
type textarea "Thank you for"
type textarea "x"
type textarea "Thank you for"
type textarea "x"
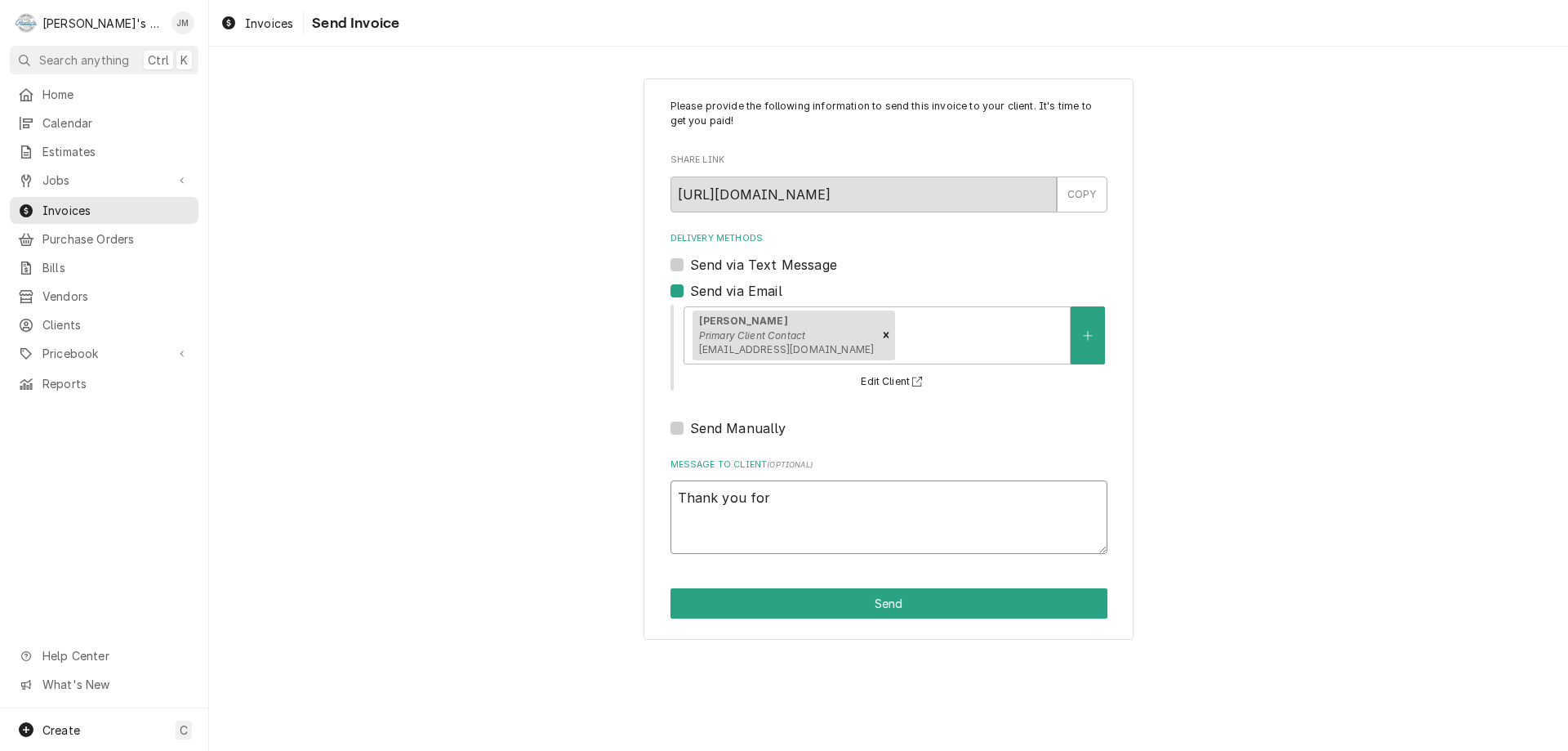
type textarea "Thank you for y"
type textarea "x"
type textarea "Thank you for you"
type textarea "x"
type textarea "Thank you for your"
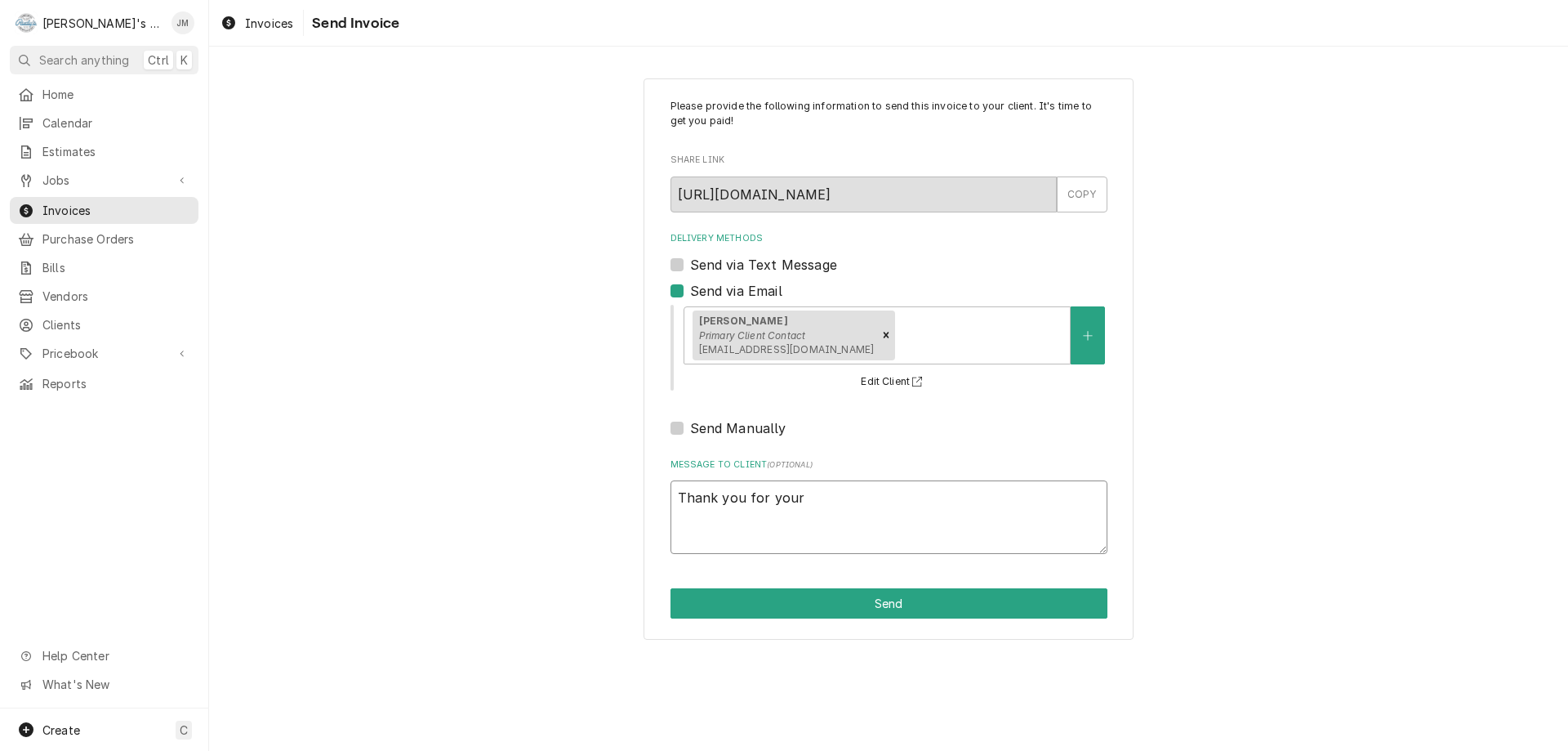
type textarea "x"
type textarea "Thank you for your"
type textarea "x"
type textarea "Thank you for your b"
type textarea "x"
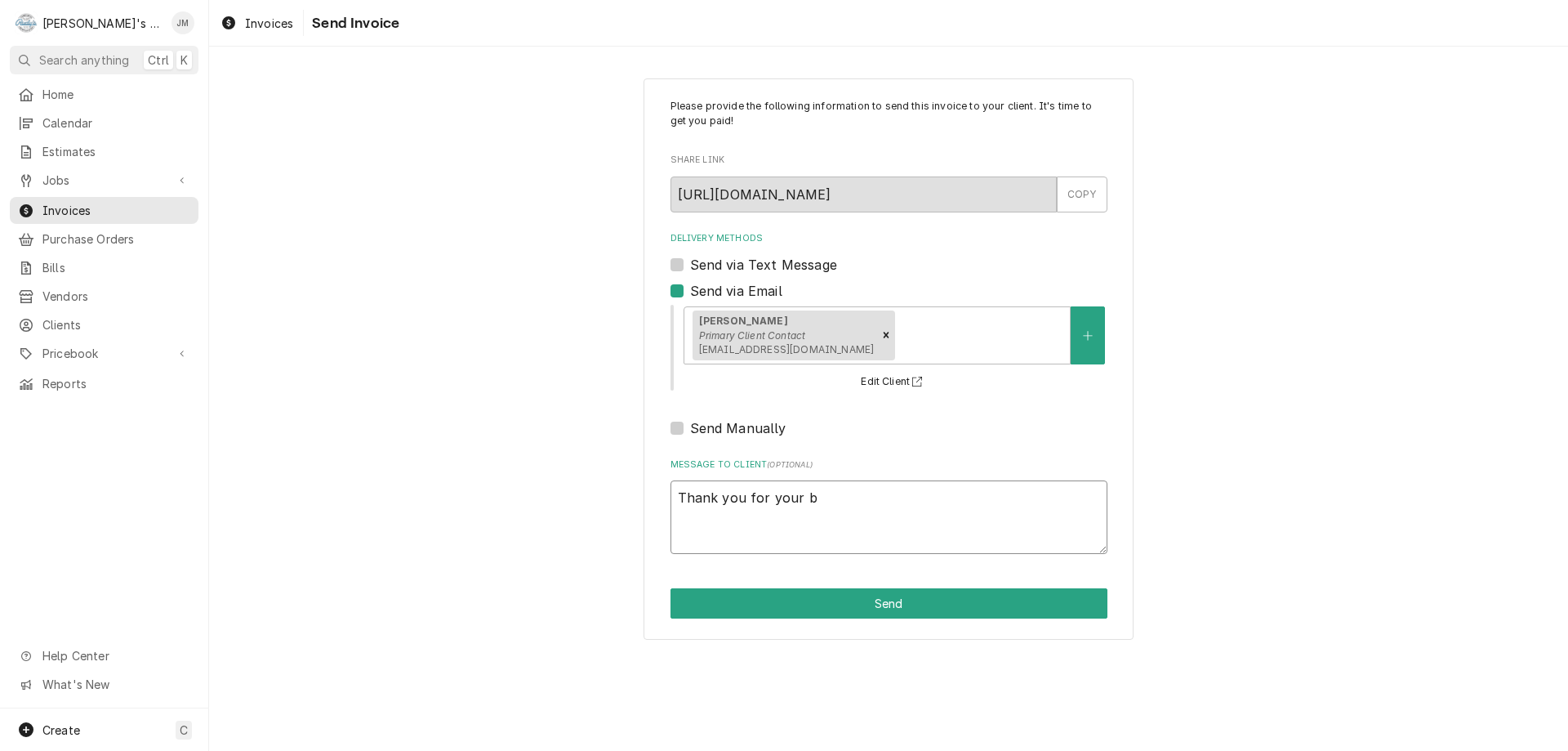
type textarea "Thank you for your bu"
type textarea "x"
type textarea "Thank you for your bus"
type textarea "x"
type textarea "Thank you for your busi"
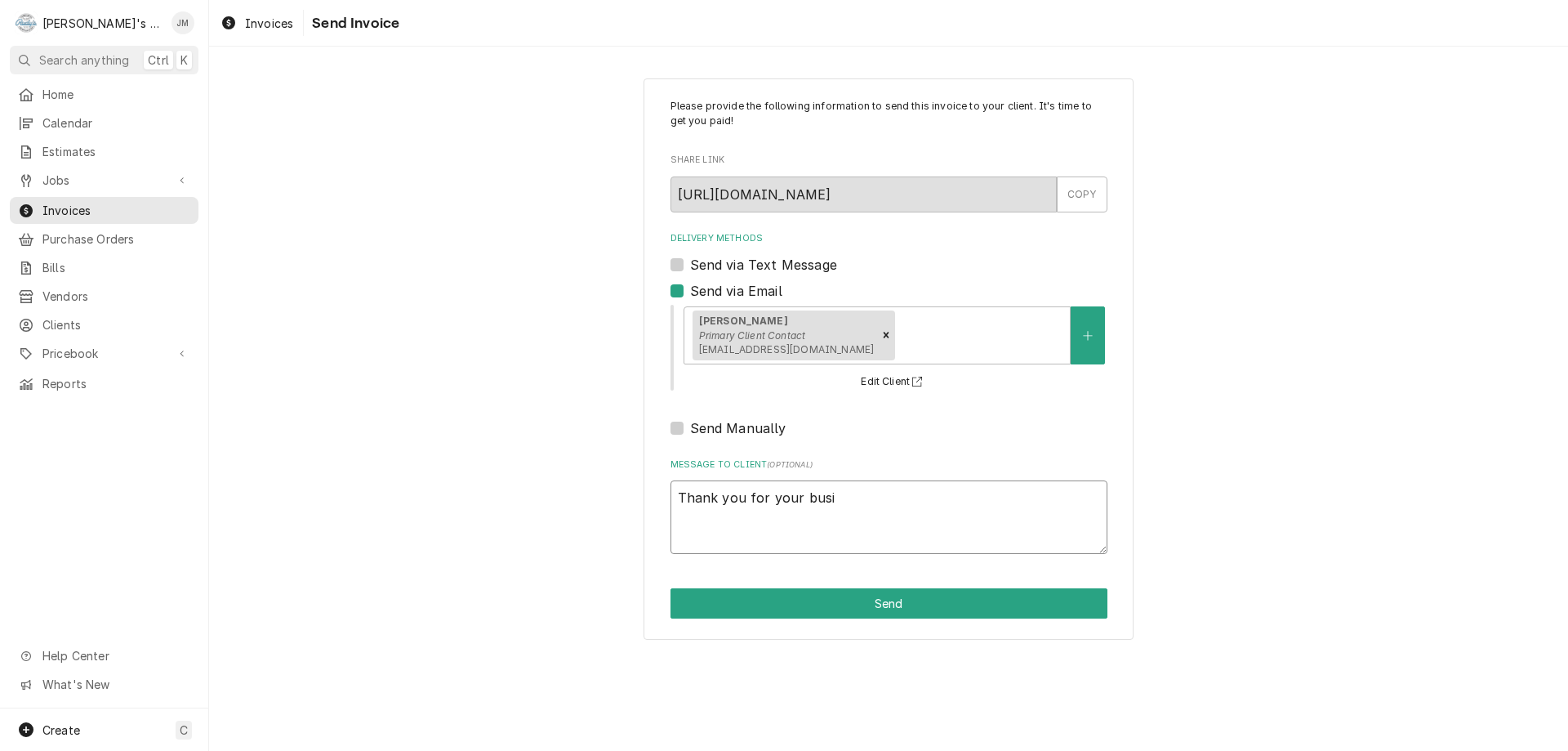
type textarea "x"
type textarea "Thank you for your busin"
type textarea "x"
type textarea "Thank you for your busine"
type textarea "x"
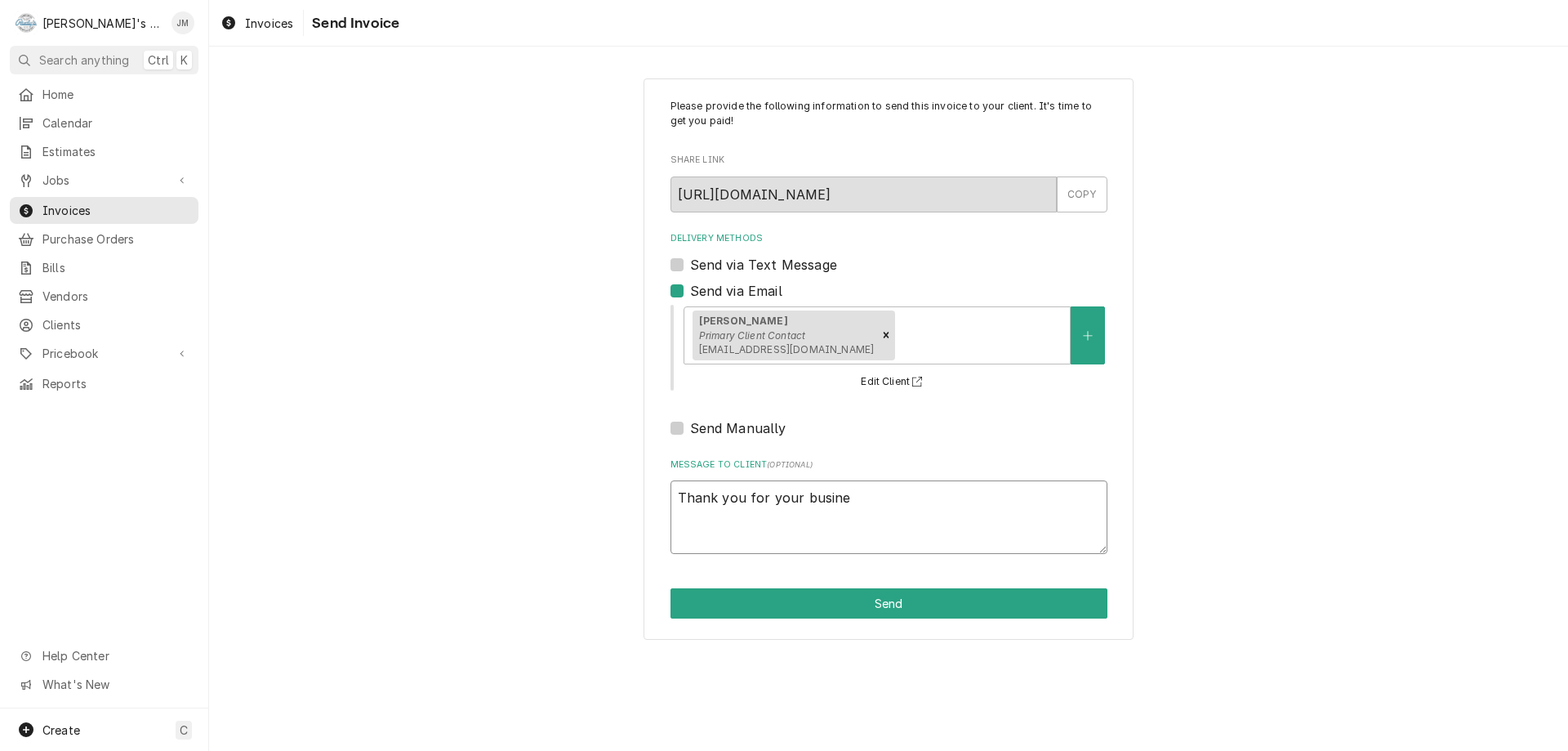
type textarea "Thank you for your busines"
type textarea "x"
type textarea "Thank you for your business"
type textarea "x"
type textarea "Thank you for your business."
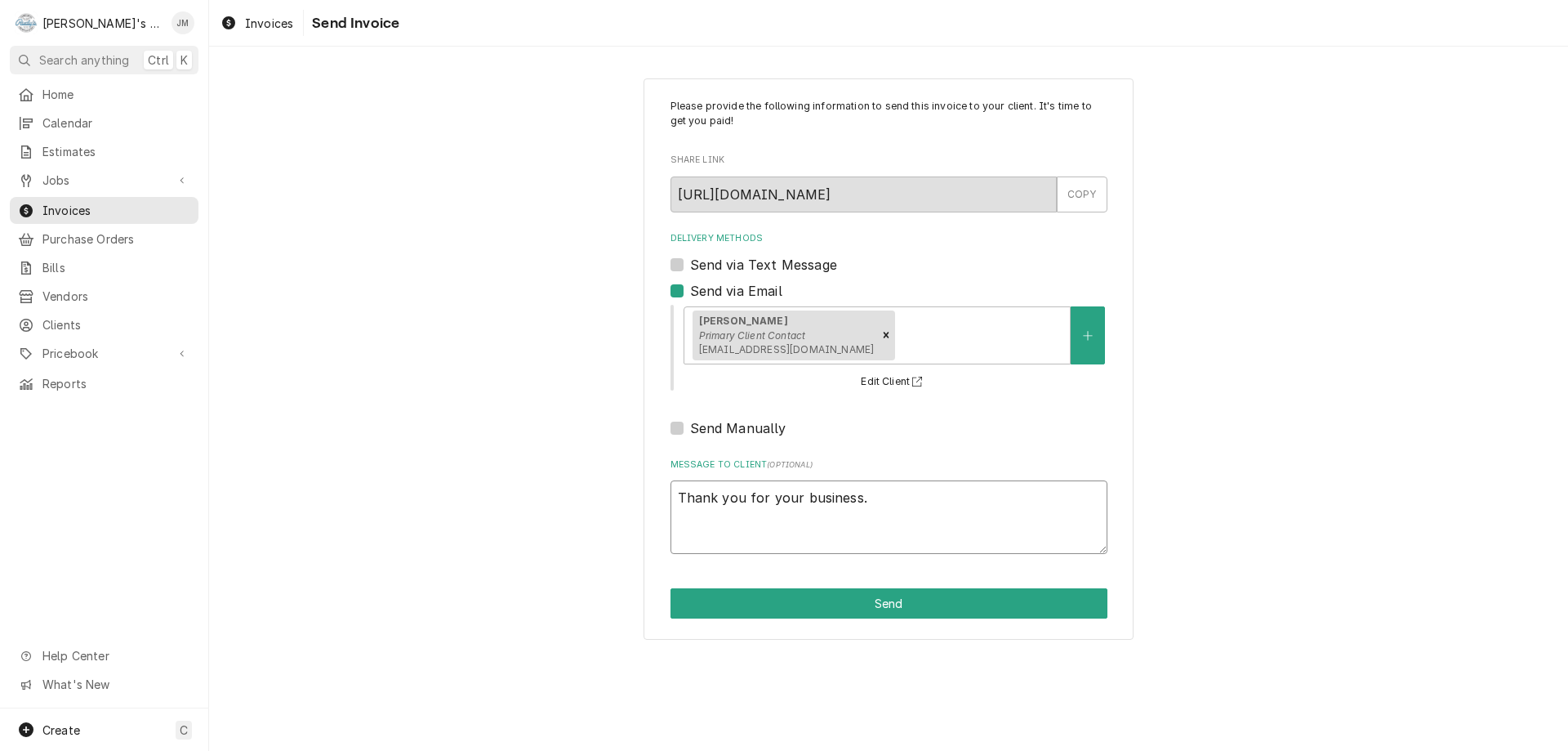
type textarea "x"
type textarea "Thank you for your business."
click at [894, 594] on button "Send" at bounding box center [889, 603] width 437 height 30
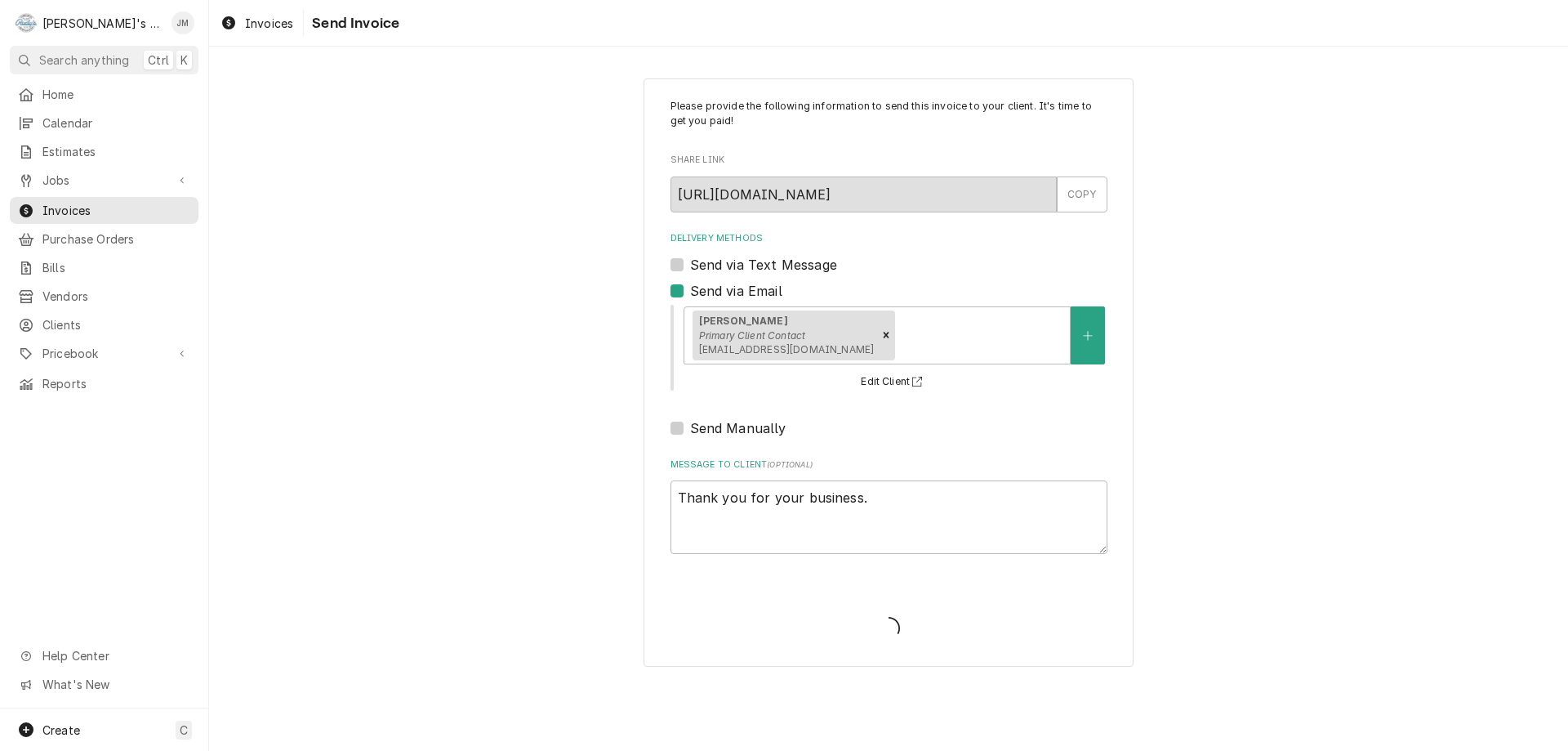
type textarea "x"
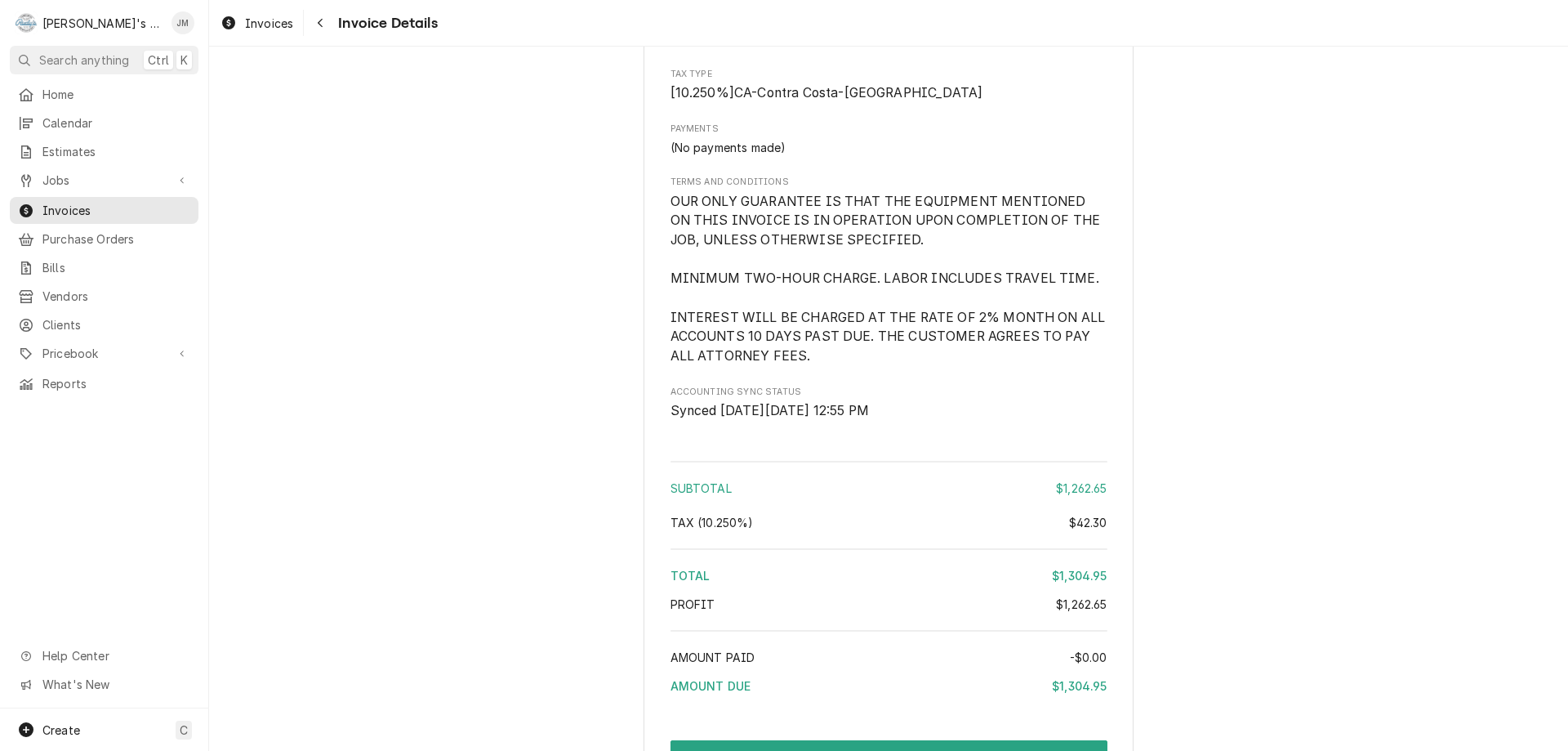
scroll to position [2247, 0]
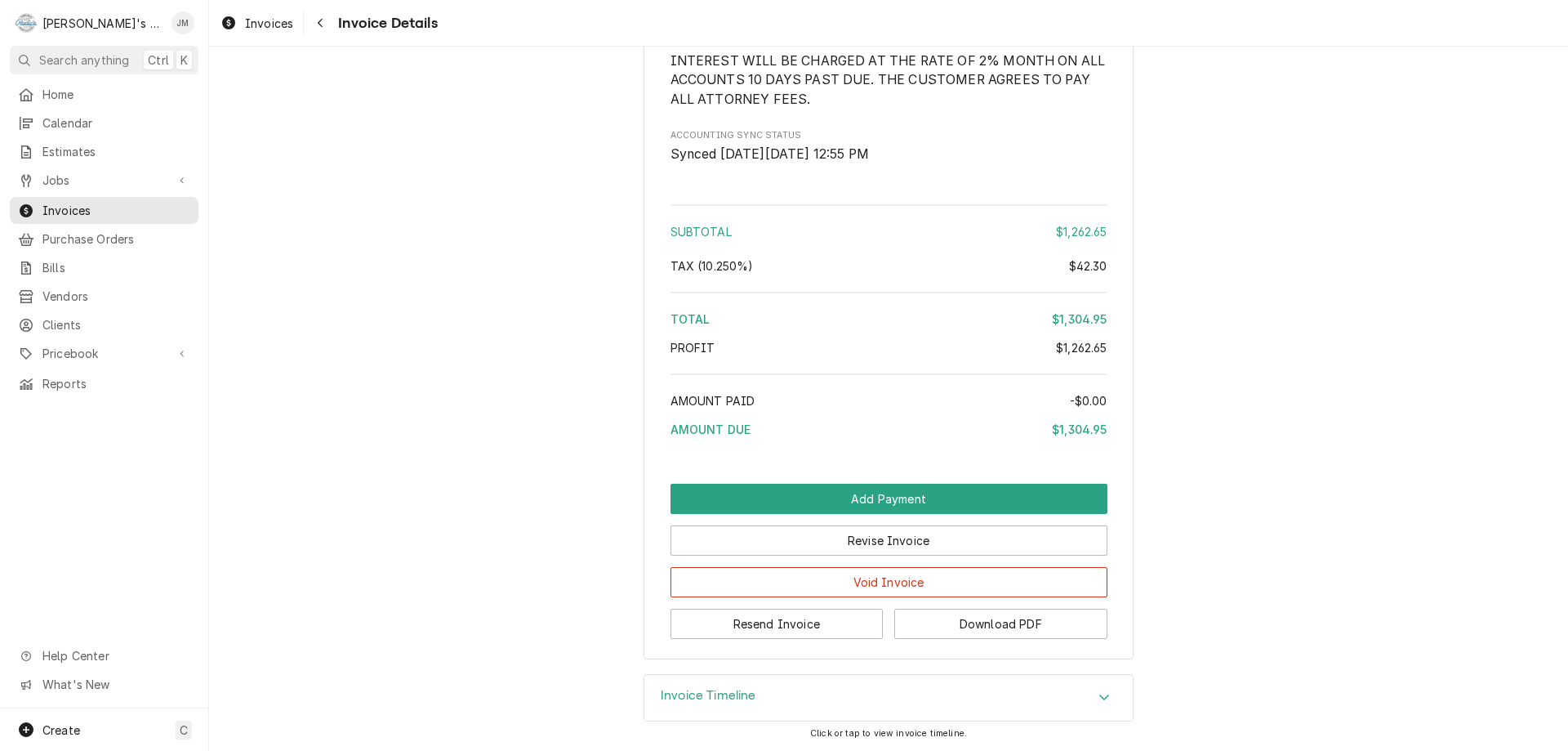
click at [687, 694] on h3 "Invoice Timeline" at bounding box center [708, 695] width 95 height 15
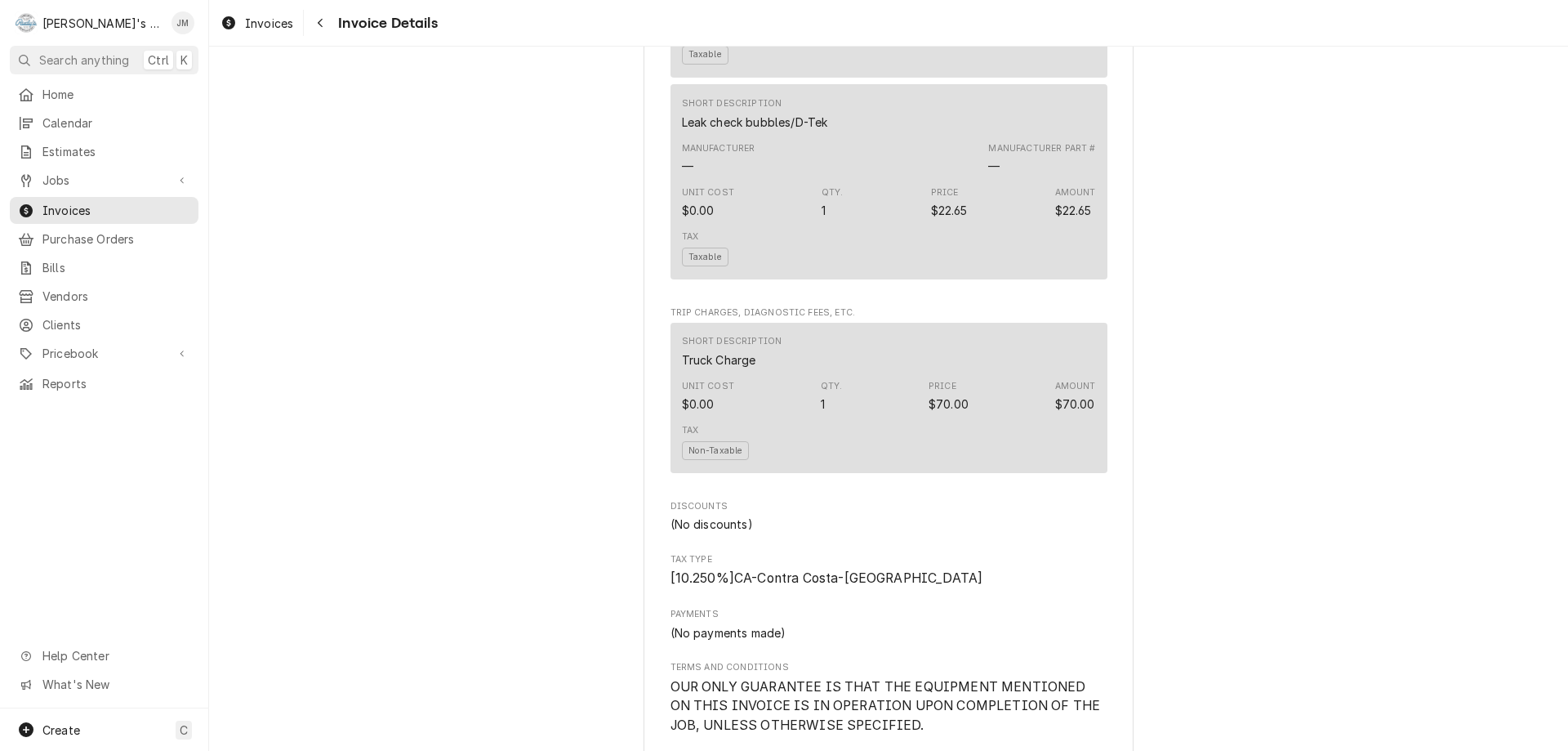
scroll to position [1203, 0]
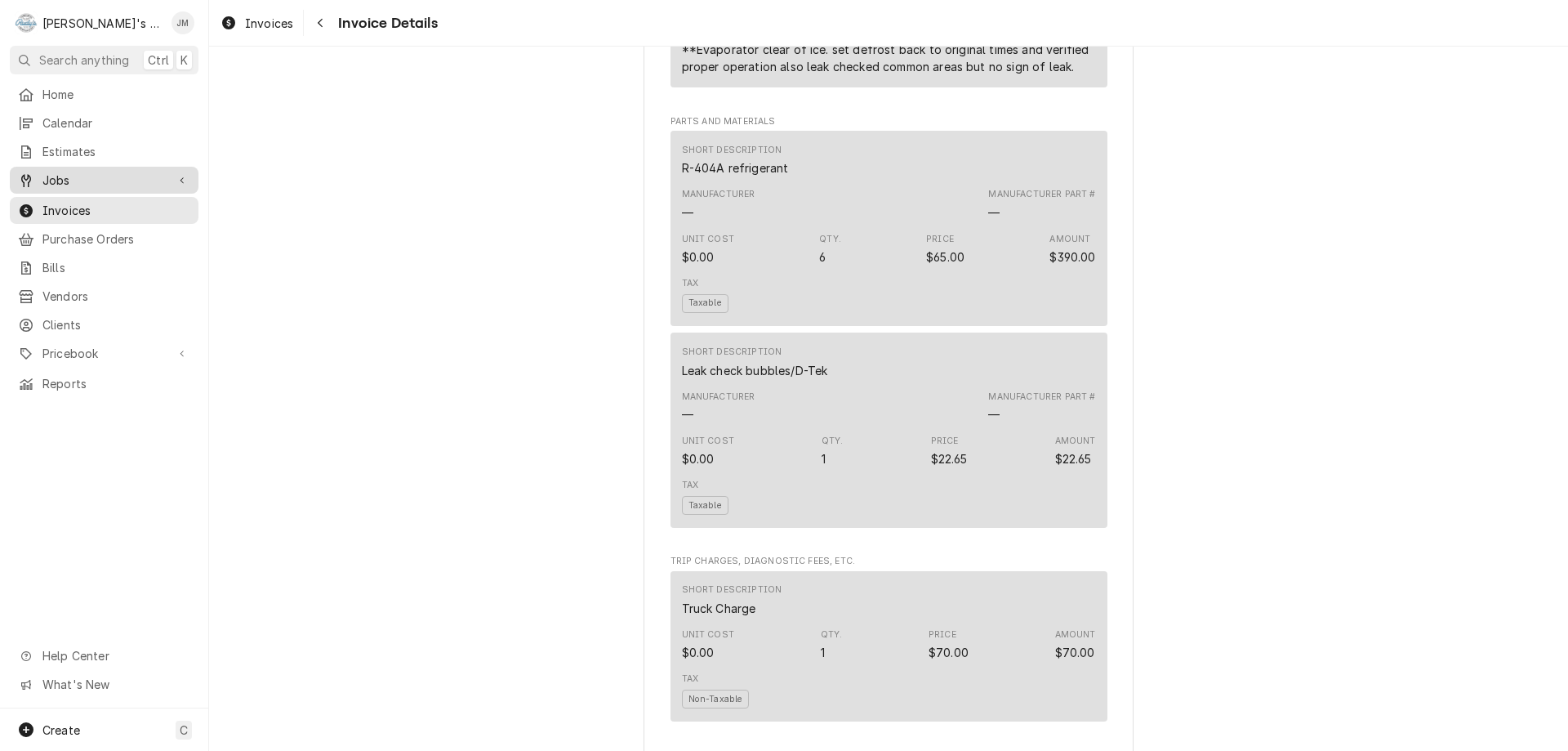
click at [40, 181] on div "Jobs" at bounding box center [91, 180] width 147 height 17
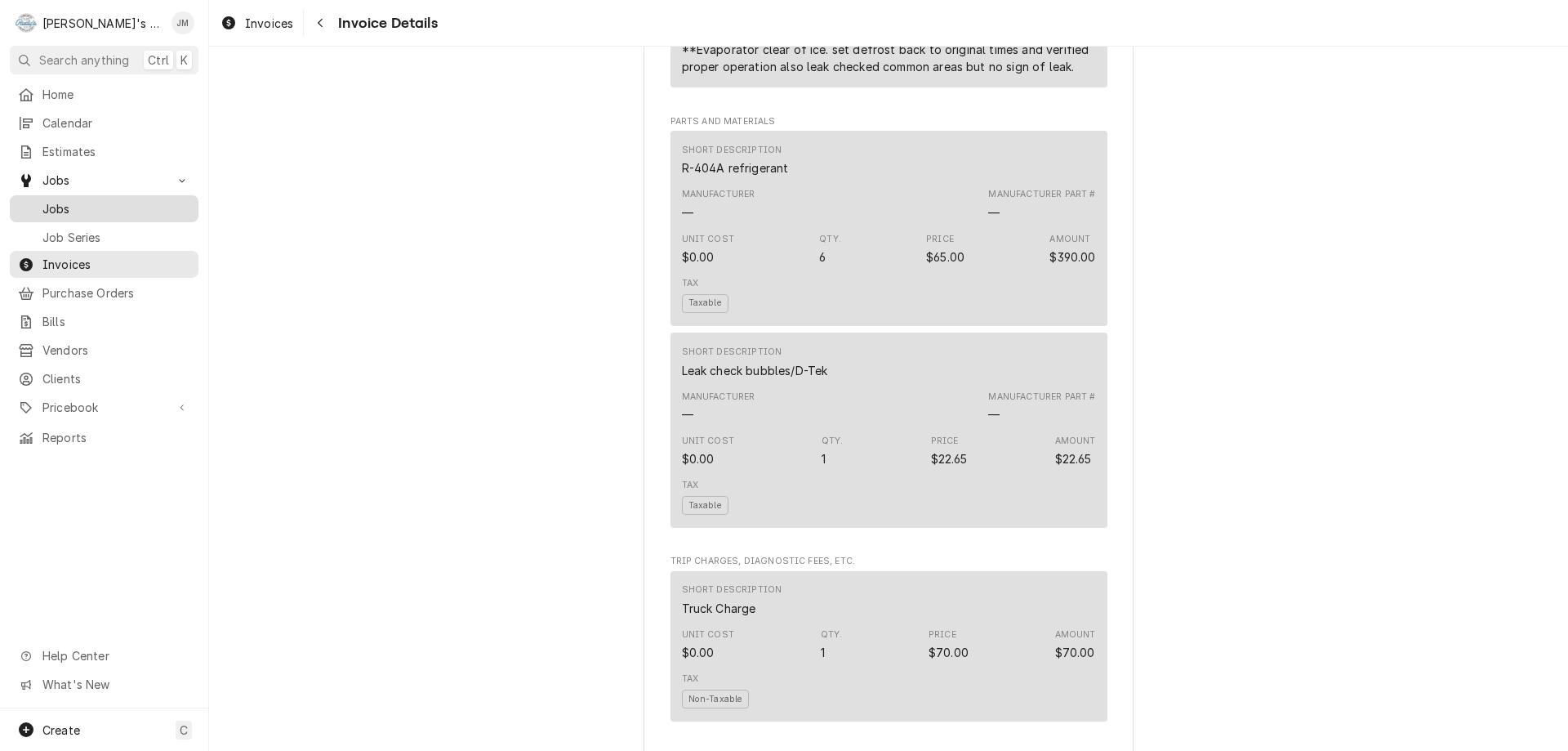
click at [49, 201] on span "Jobs" at bounding box center [115, 209] width 147 height 17
